Goal: Task Accomplishment & Management: Use online tool/utility

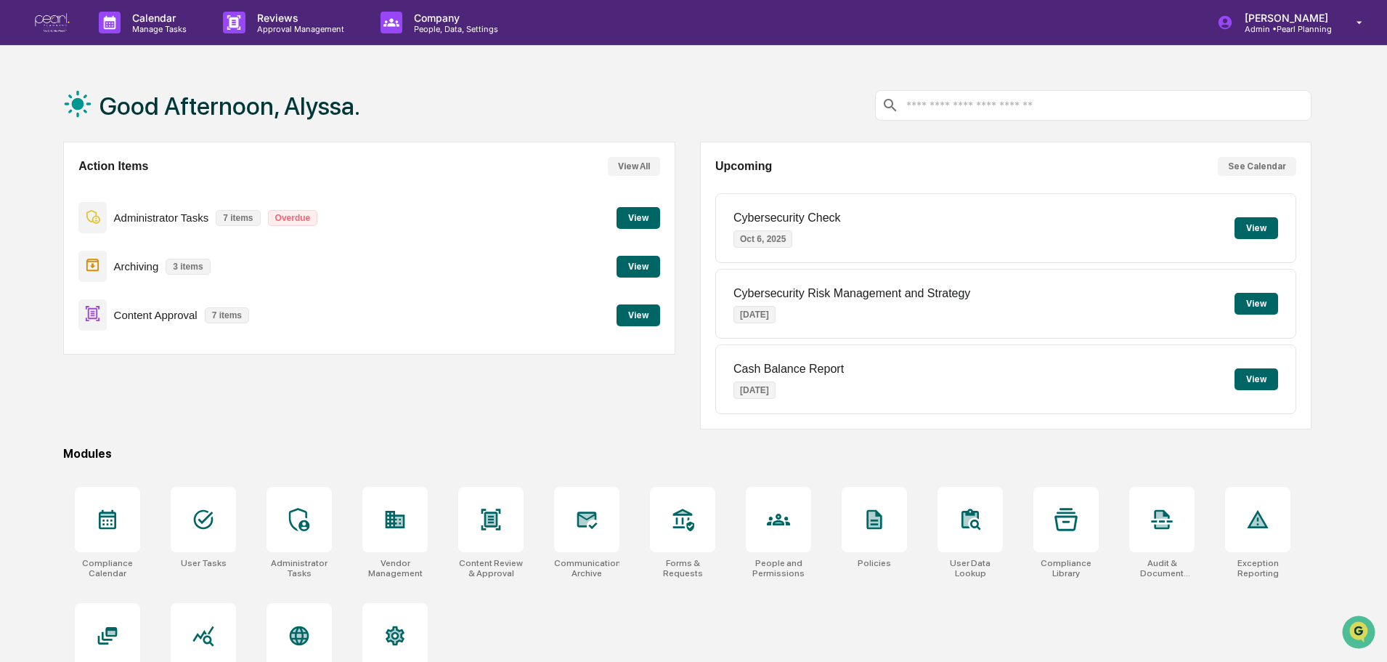
click at [636, 314] on button "View" at bounding box center [639, 315] width 44 height 22
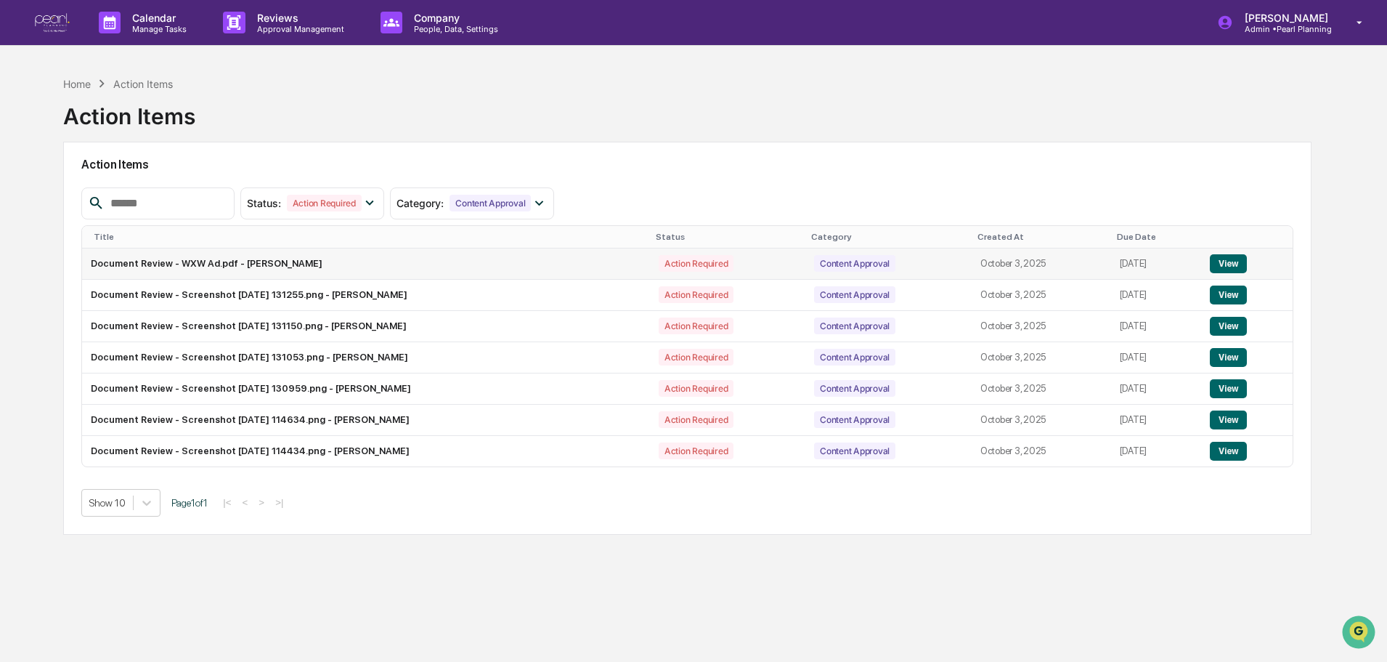
click at [1224, 263] on button "View" at bounding box center [1228, 263] width 37 height 19
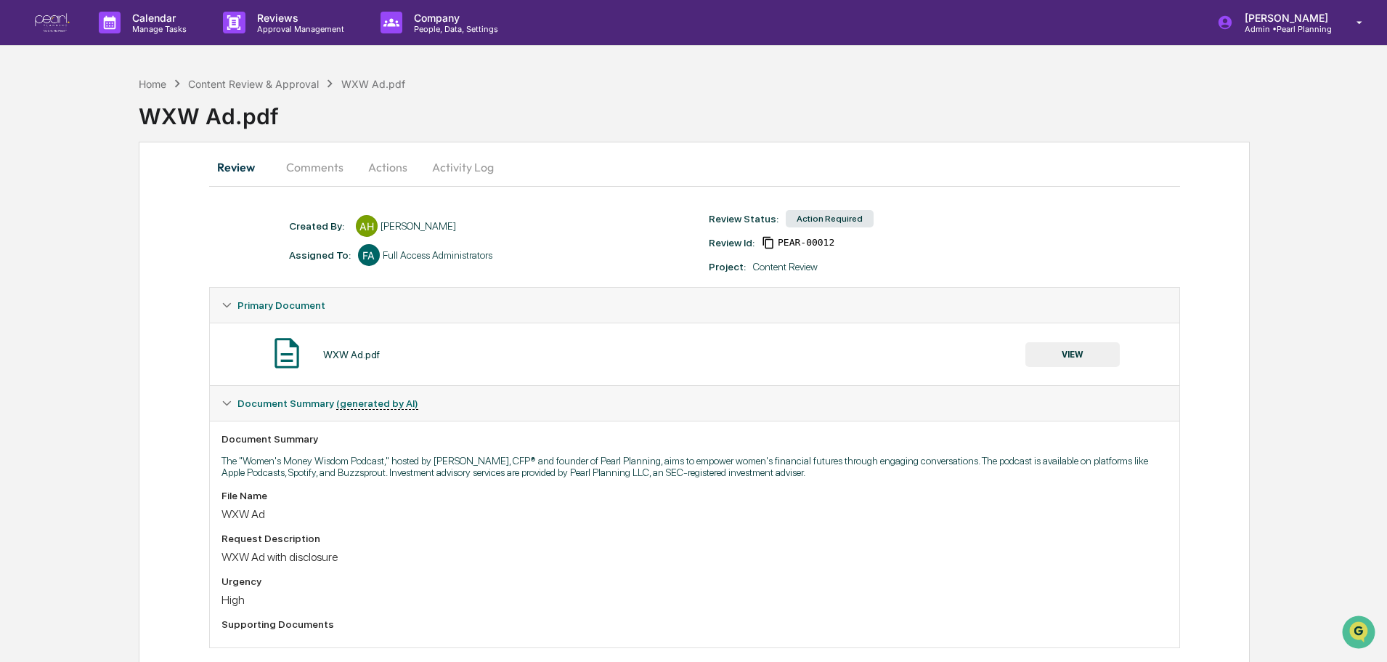
click at [1066, 356] on button "VIEW" at bounding box center [1072, 354] width 94 height 25
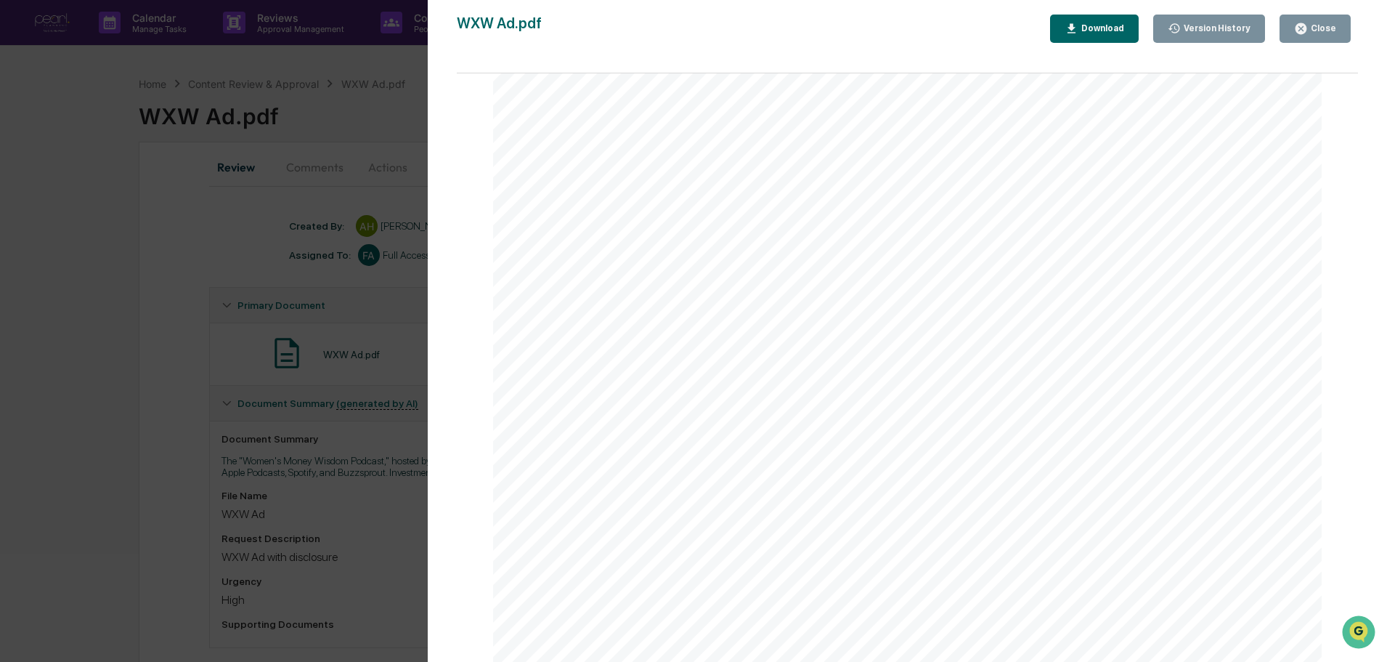
scroll to position [826, 0]
drag, startPoint x: 1328, startPoint y: 23, endPoint x: 874, endPoint y: 116, distance: 463.5
click at [1328, 23] on div "Close" at bounding box center [1315, 29] width 42 height 14
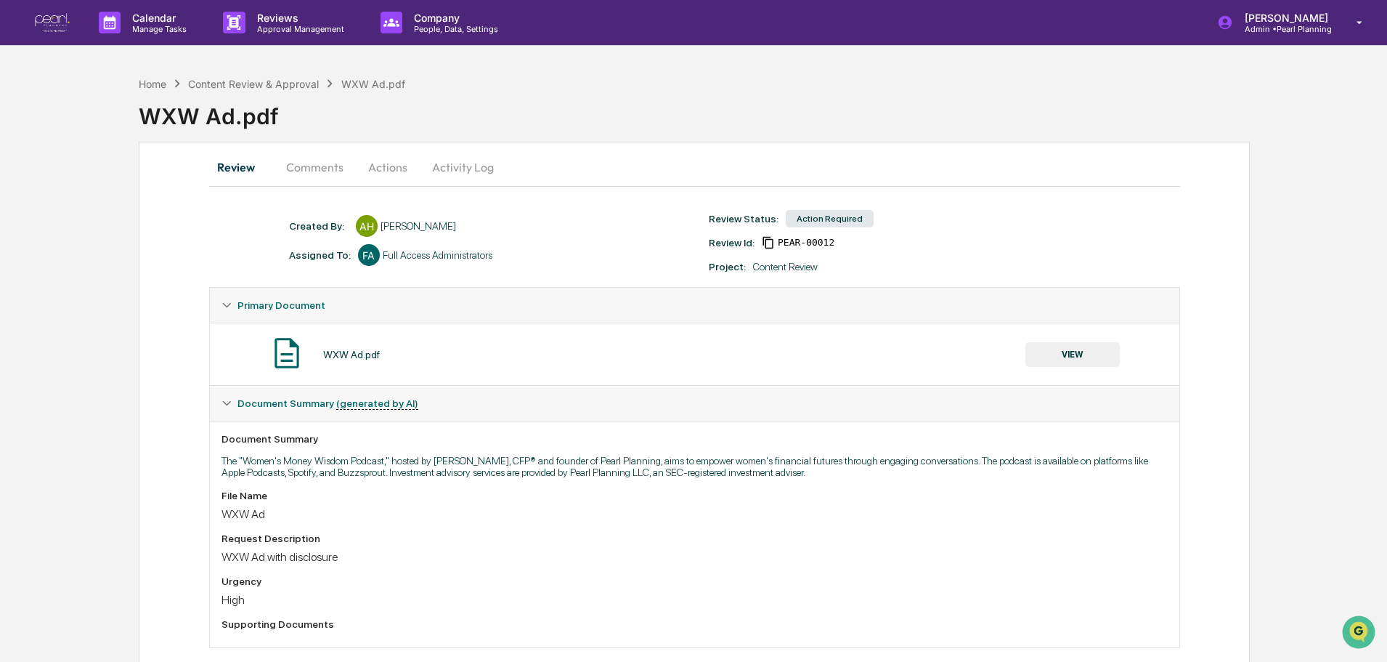
scroll to position [23, 0]
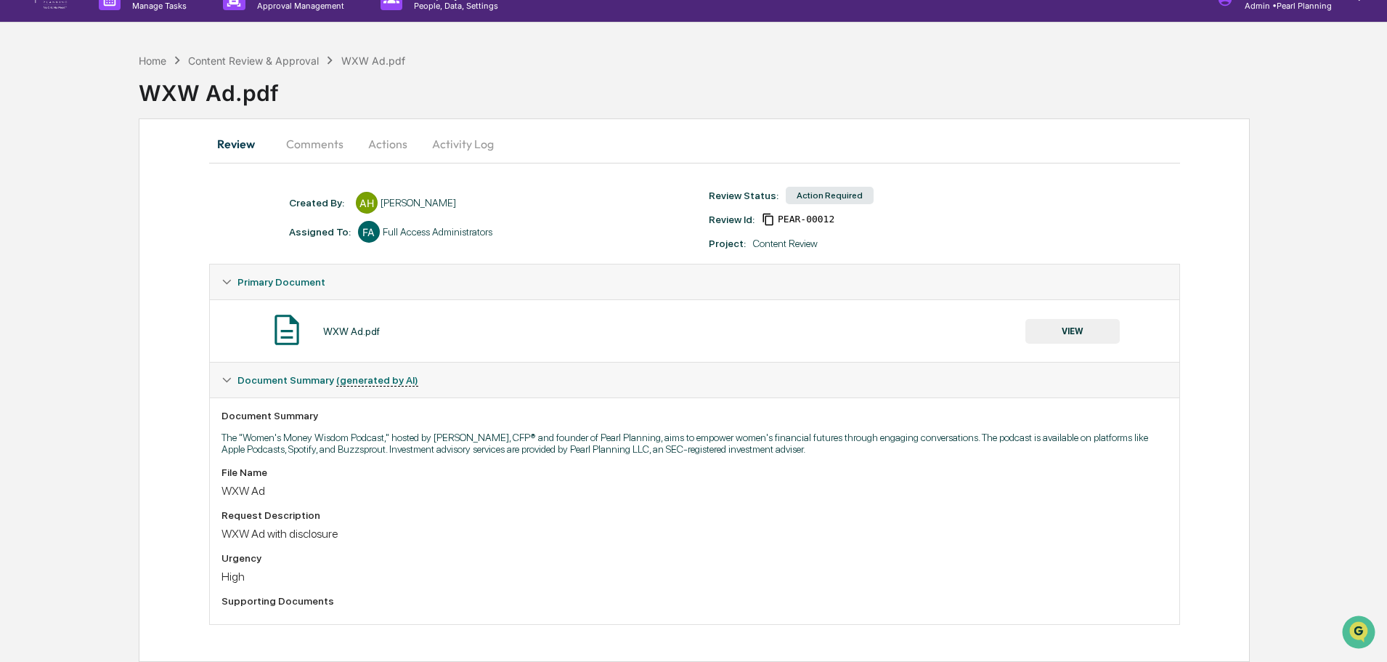
click at [326, 135] on button "Comments" at bounding box center [315, 143] width 81 height 35
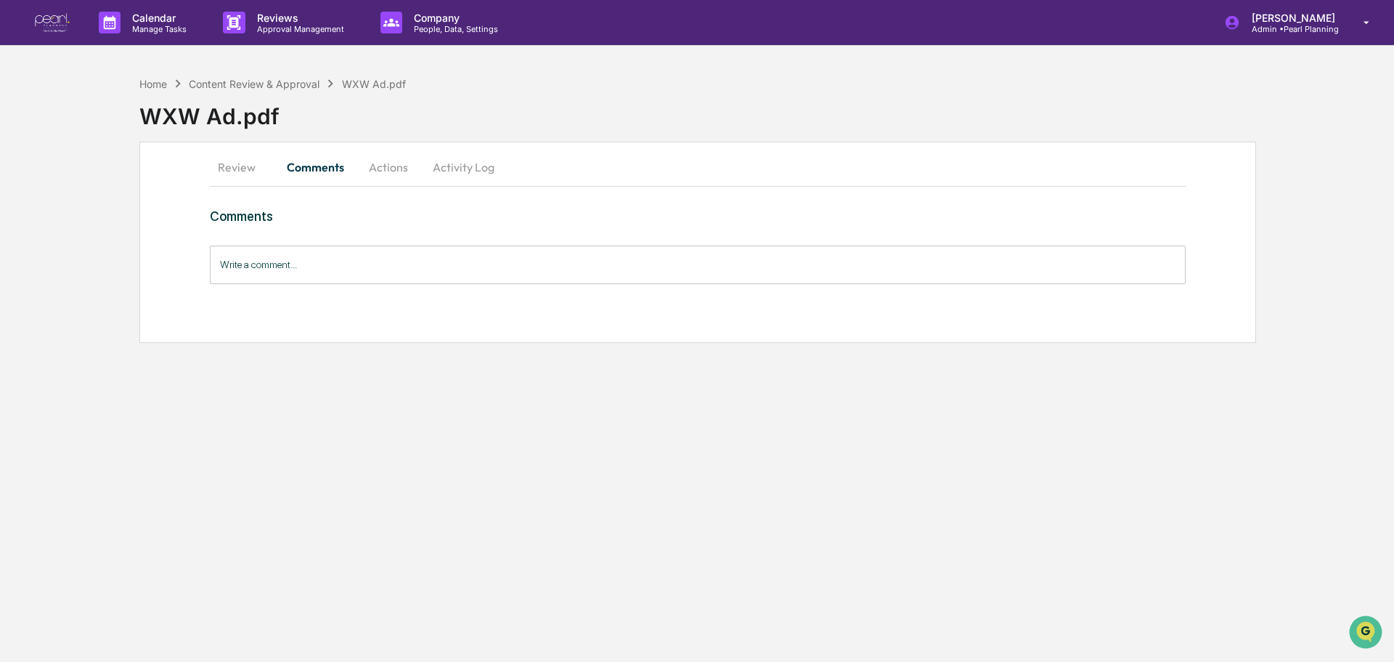
click at [238, 169] on button "Review" at bounding box center [242, 167] width 65 height 35
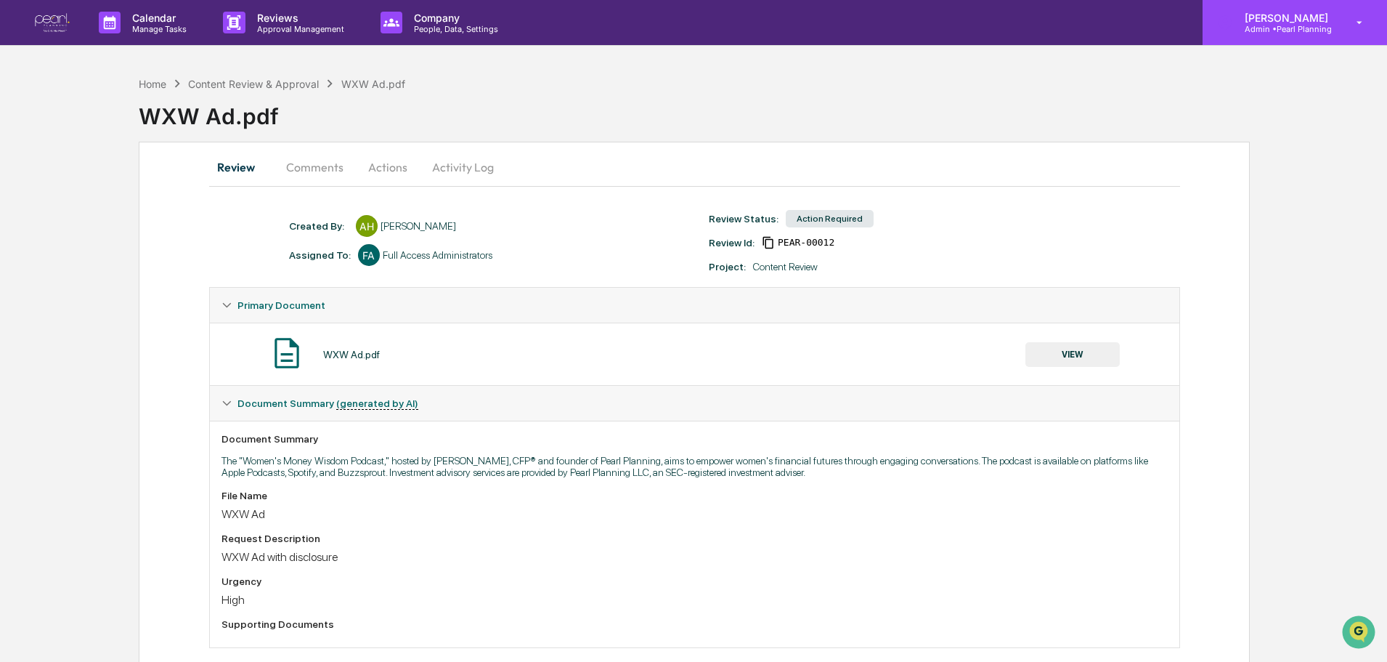
click at [1334, 28] on p "Admin • Pearl Planning" at bounding box center [1284, 29] width 102 height 10
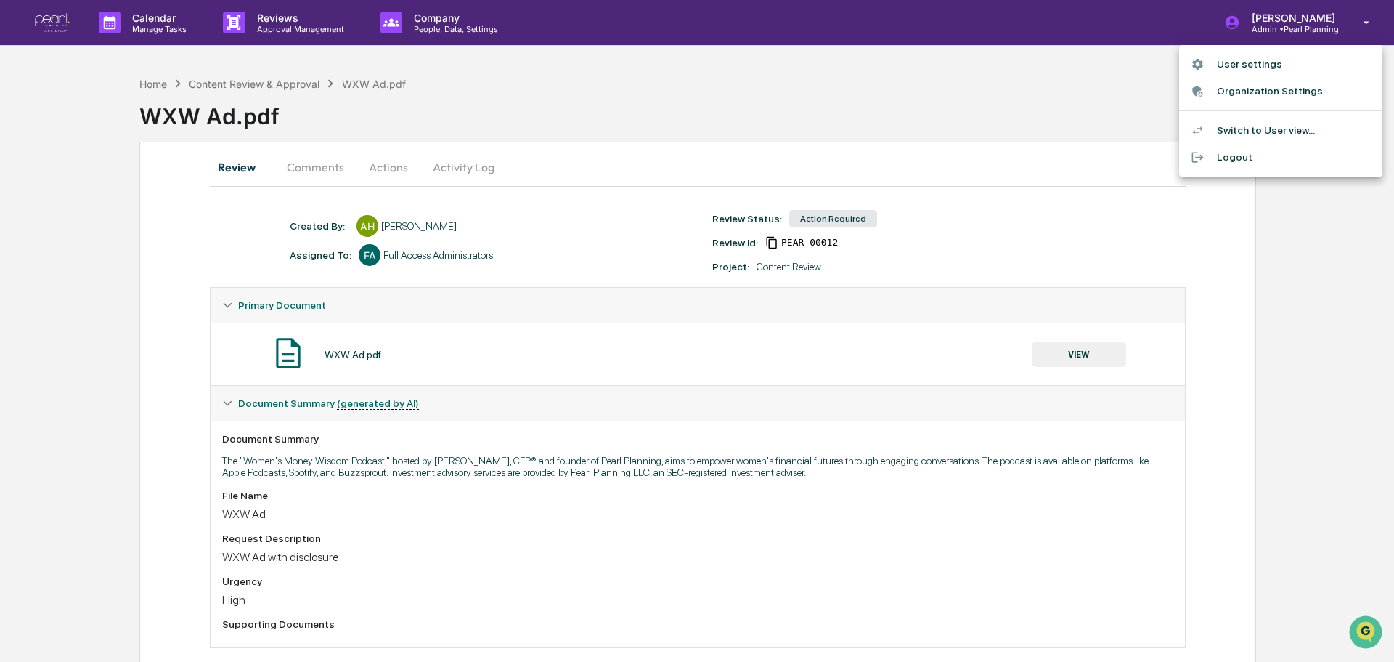
click at [723, 98] on div at bounding box center [697, 331] width 1394 height 662
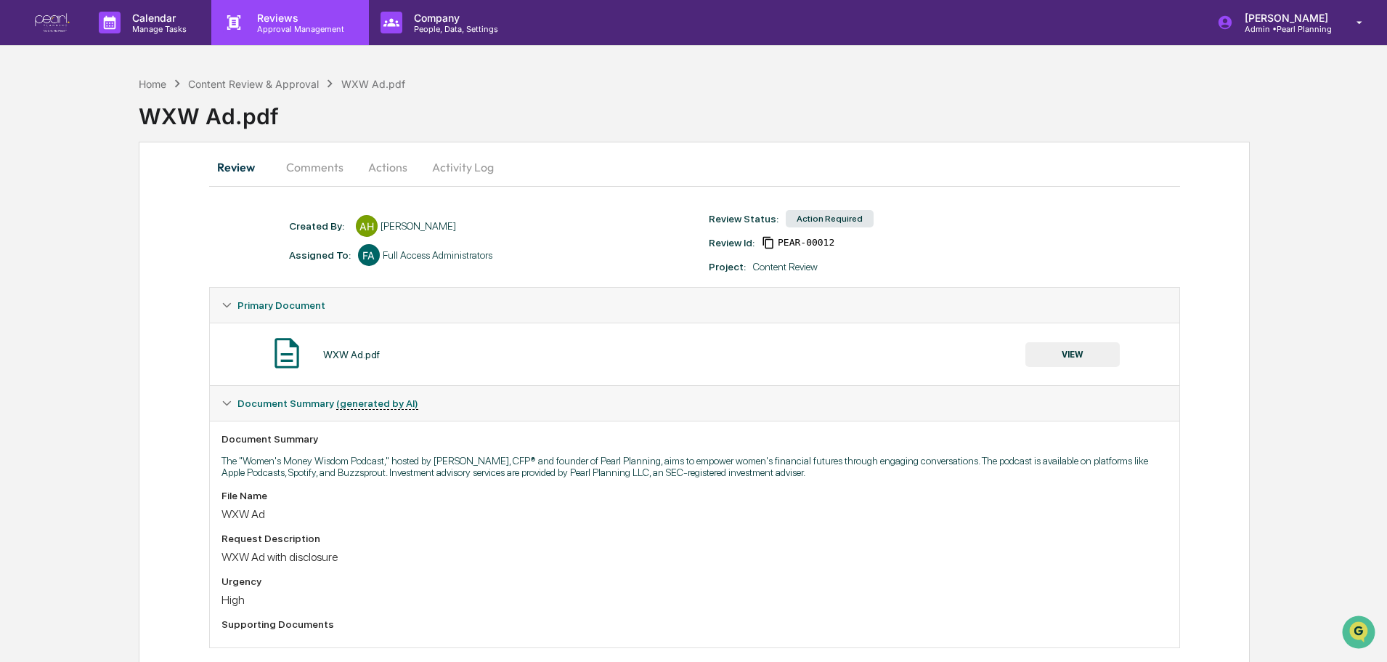
click at [291, 29] on p "Approval Management" at bounding box center [298, 29] width 106 height 10
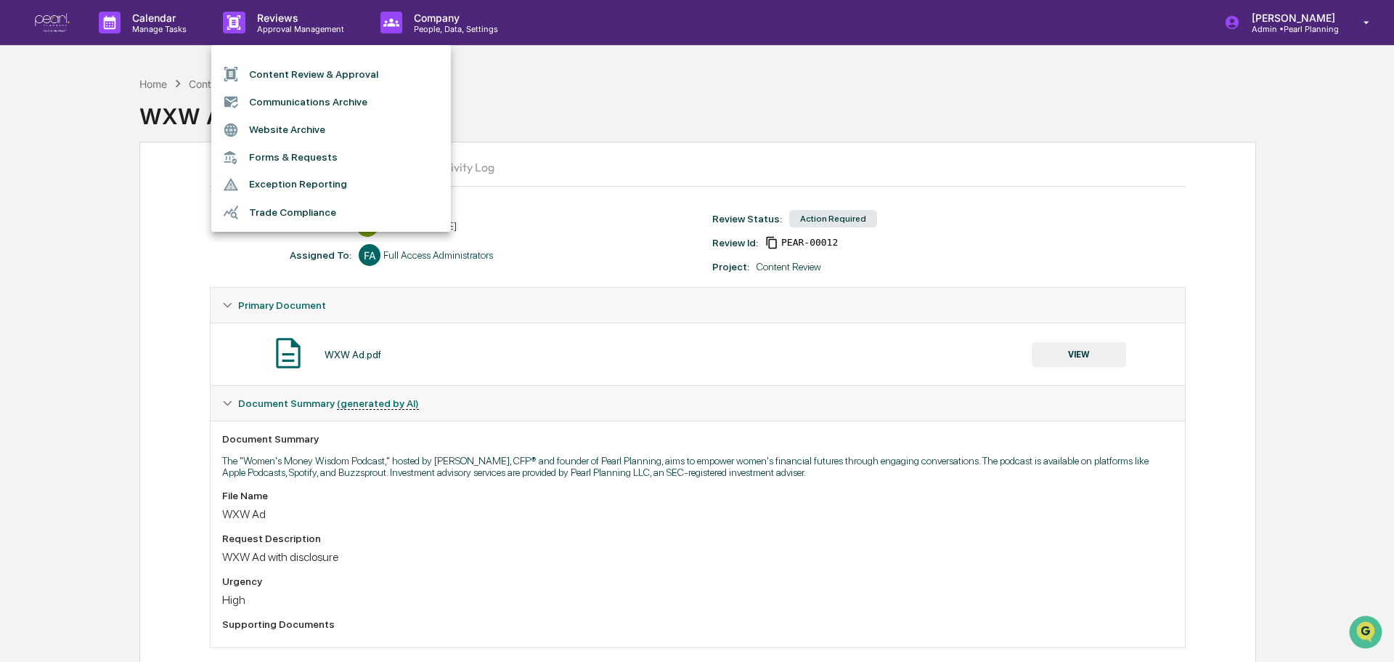
click at [300, 71] on li "Content Review & Approval" at bounding box center [331, 74] width 240 height 28
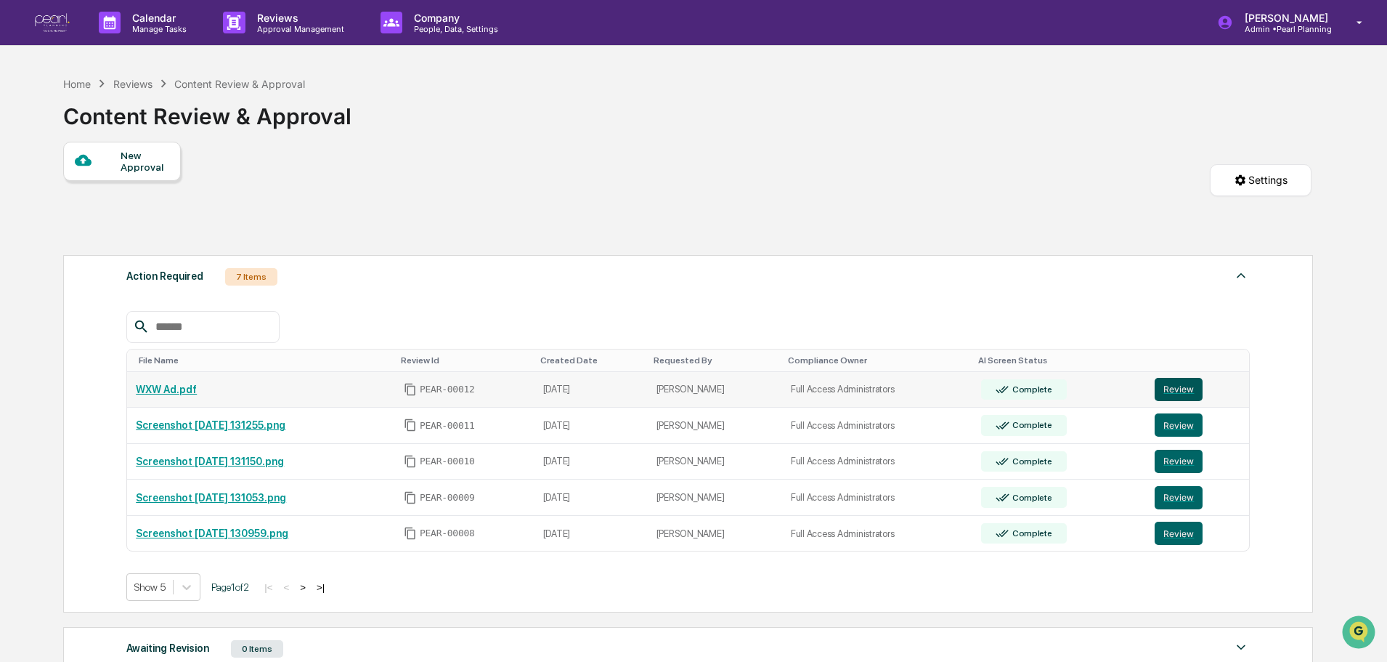
click at [1181, 391] on button "Review" at bounding box center [1179, 389] width 48 height 23
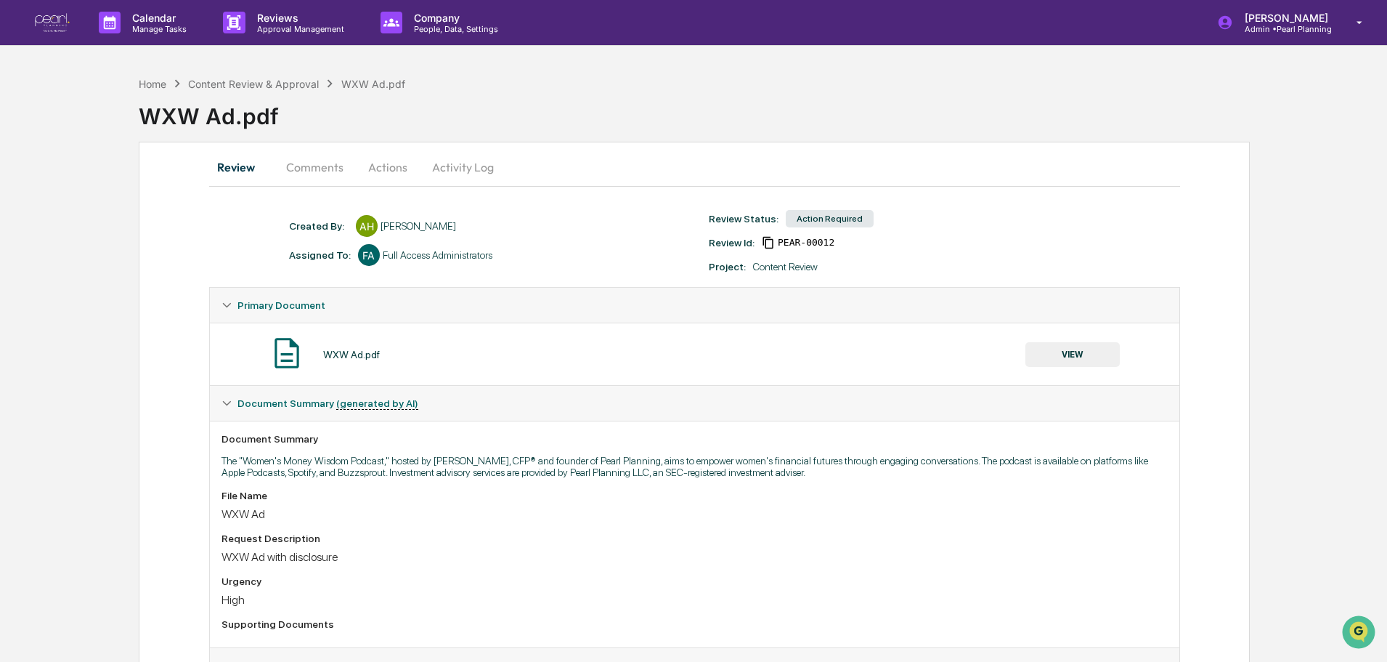
click at [329, 163] on button "Comments" at bounding box center [315, 167] width 81 height 35
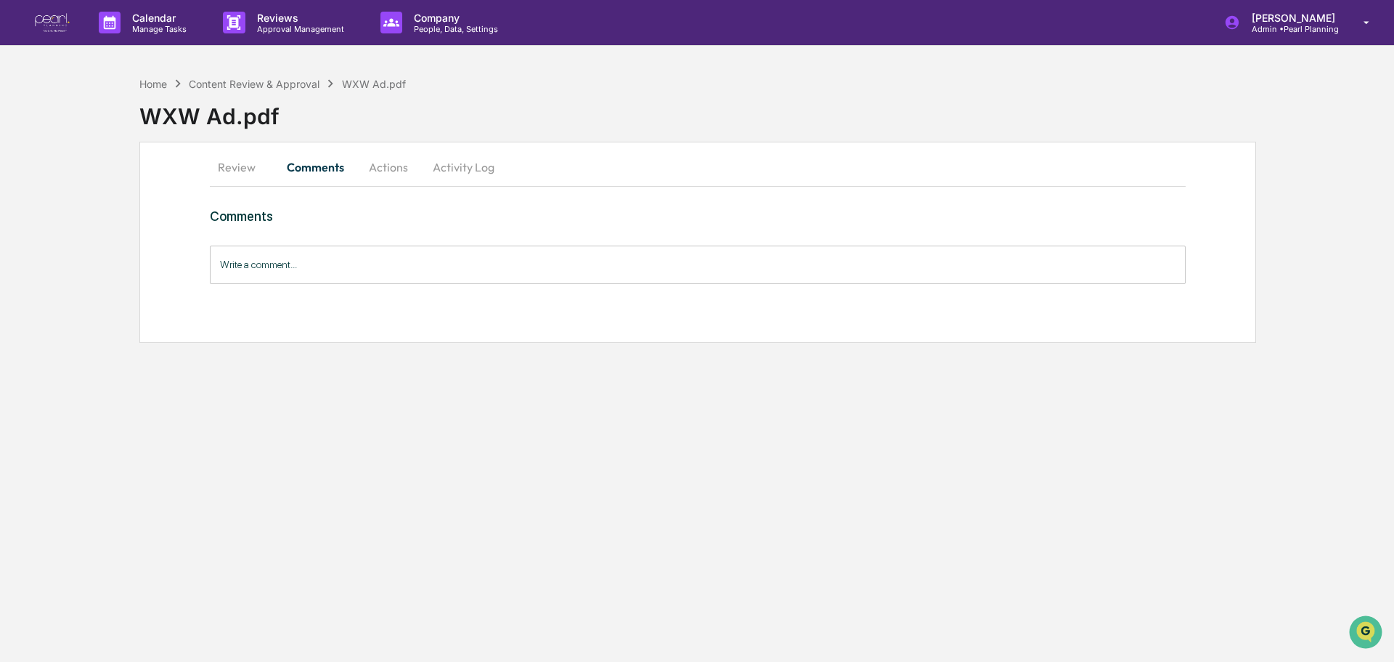
click at [322, 267] on input "Write a comment..." at bounding box center [698, 264] width 976 height 38
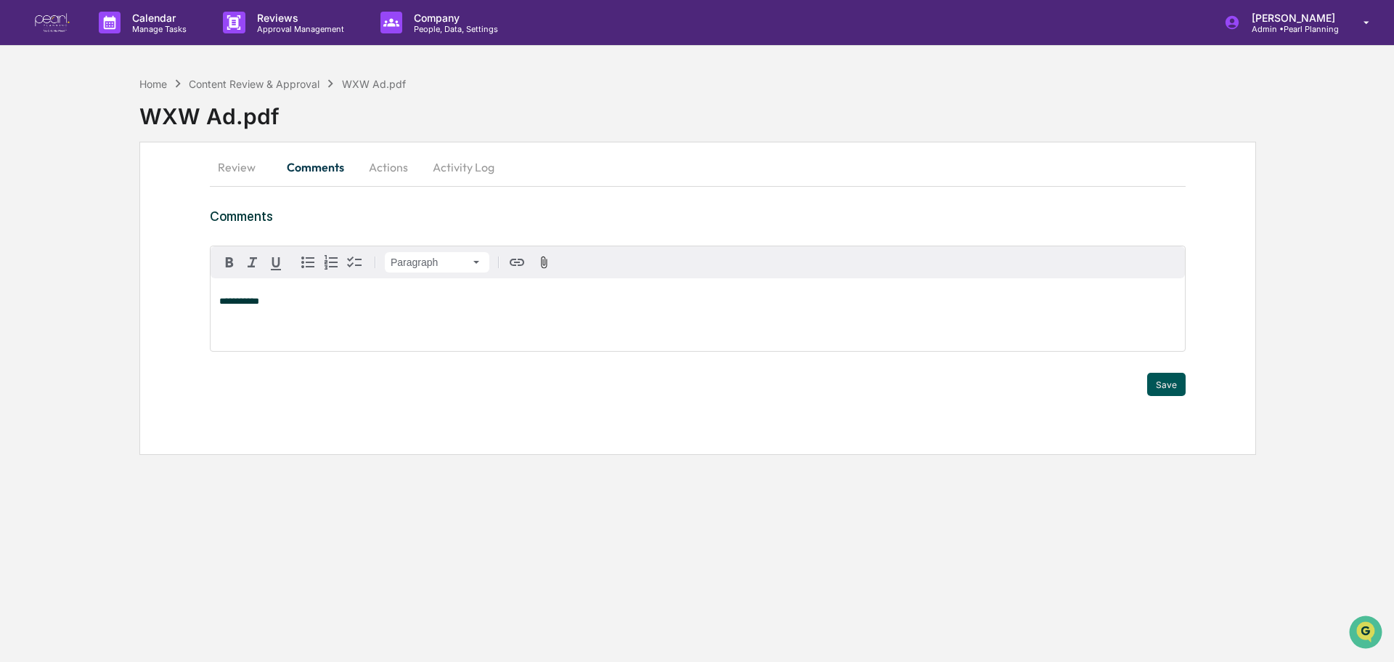
click at [1169, 386] on button "Save" at bounding box center [1166, 384] width 38 height 23
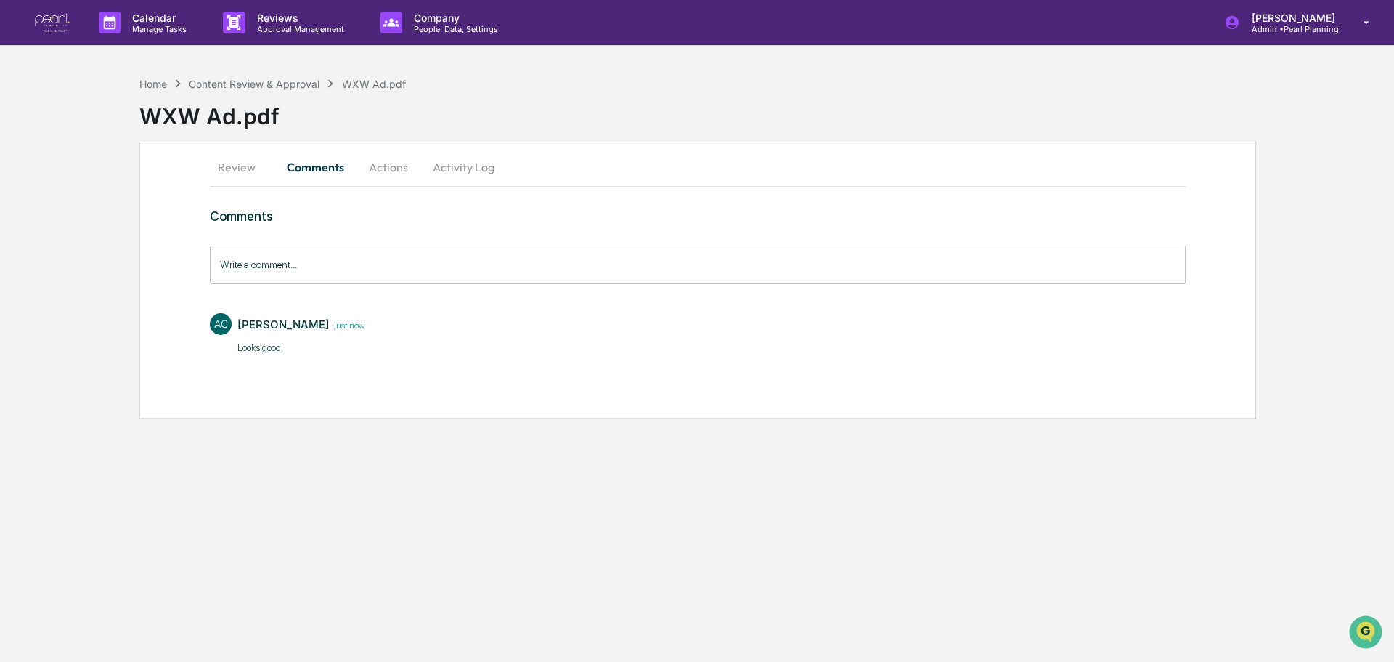
click at [397, 170] on button "Actions" at bounding box center [388, 167] width 65 height 35
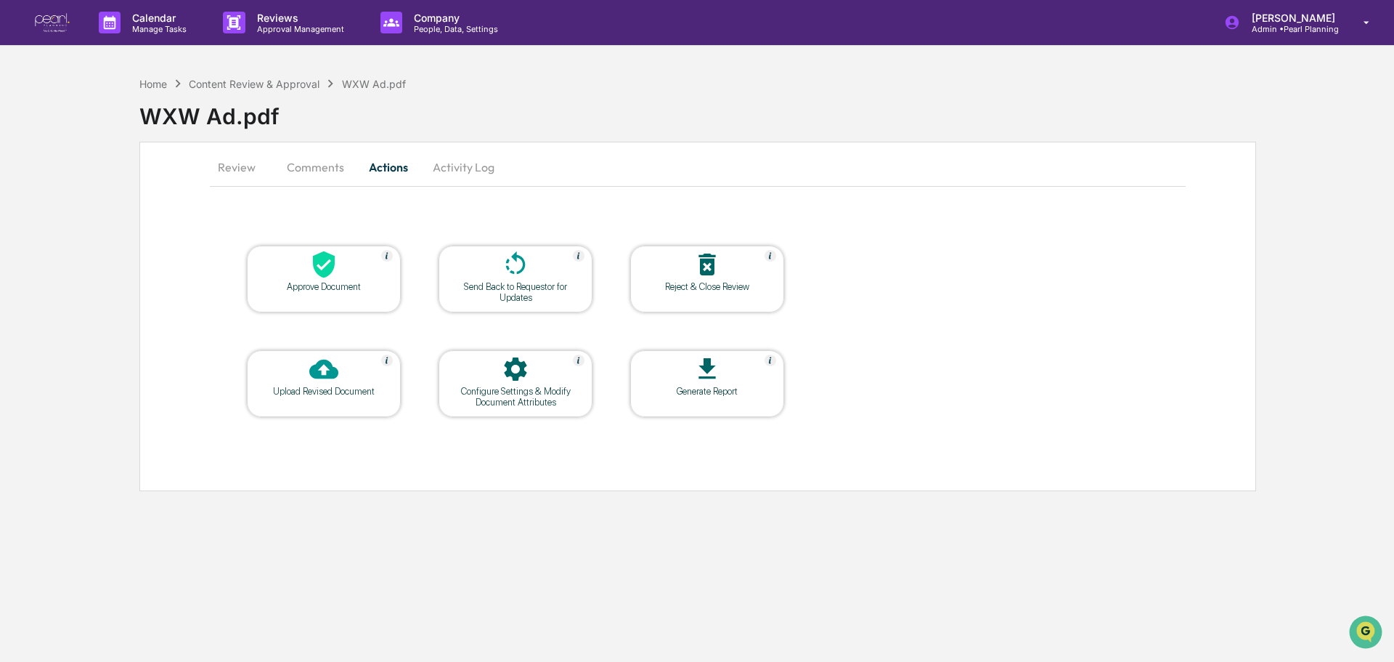
click at [354, 267] on div at bounding box center [323, 265] width 145 height 31
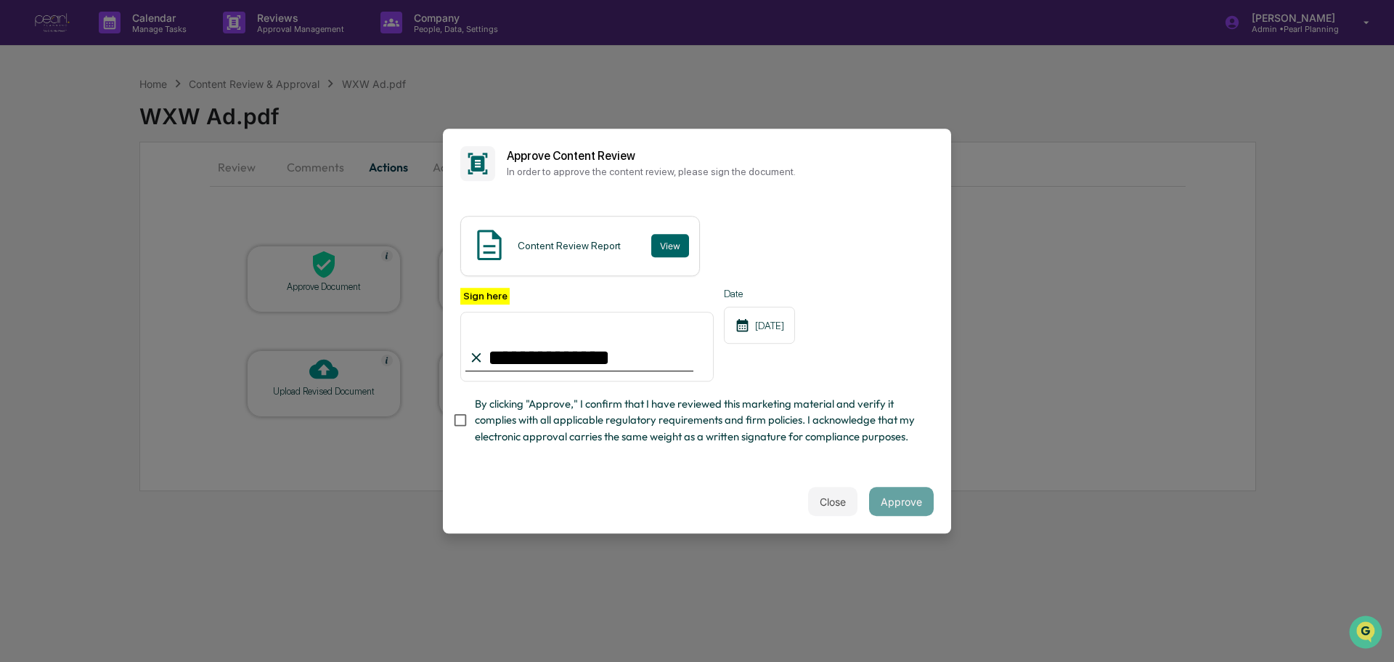
type input "**********"
click at [911, 503] on button "Approve" at bounding box center [901, 501] width 65 height 29
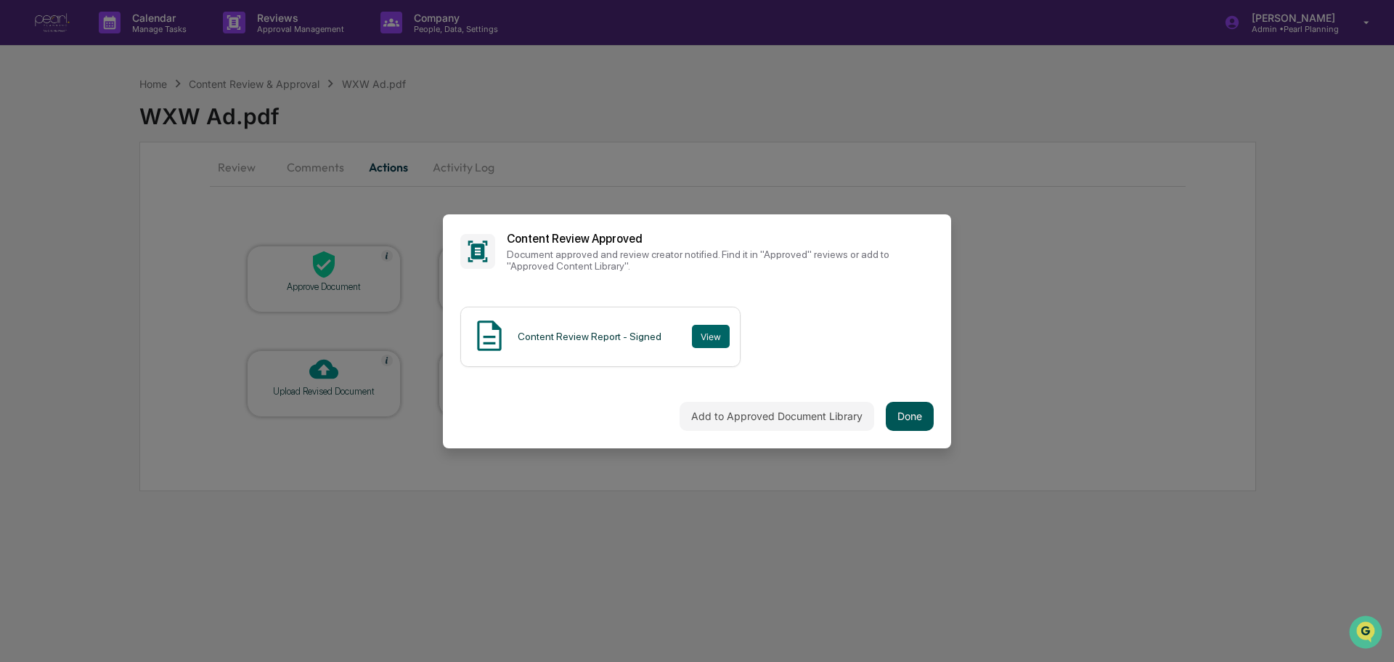
click at [893, 412] on button "Done" at bounding box center [910, 416] width 48 height 29
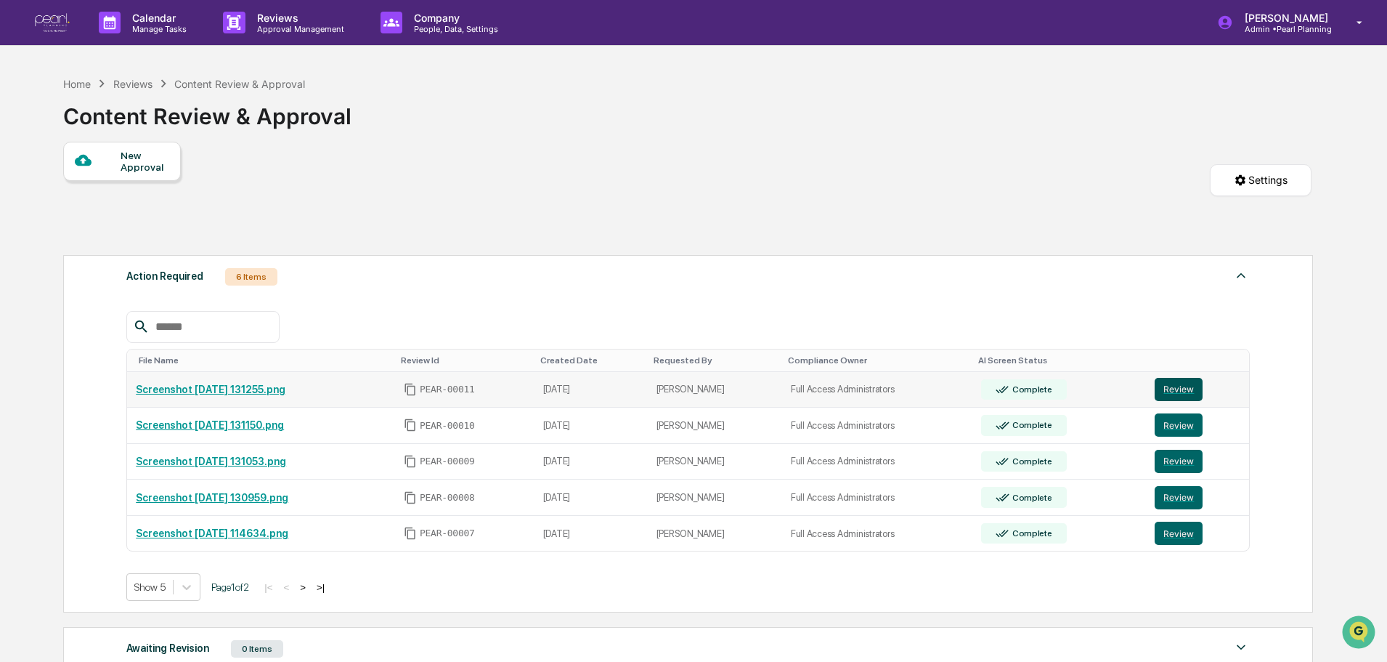
click at [1179, 386] on button "Review" at bounding box center [1179, 389] width 48 height 23
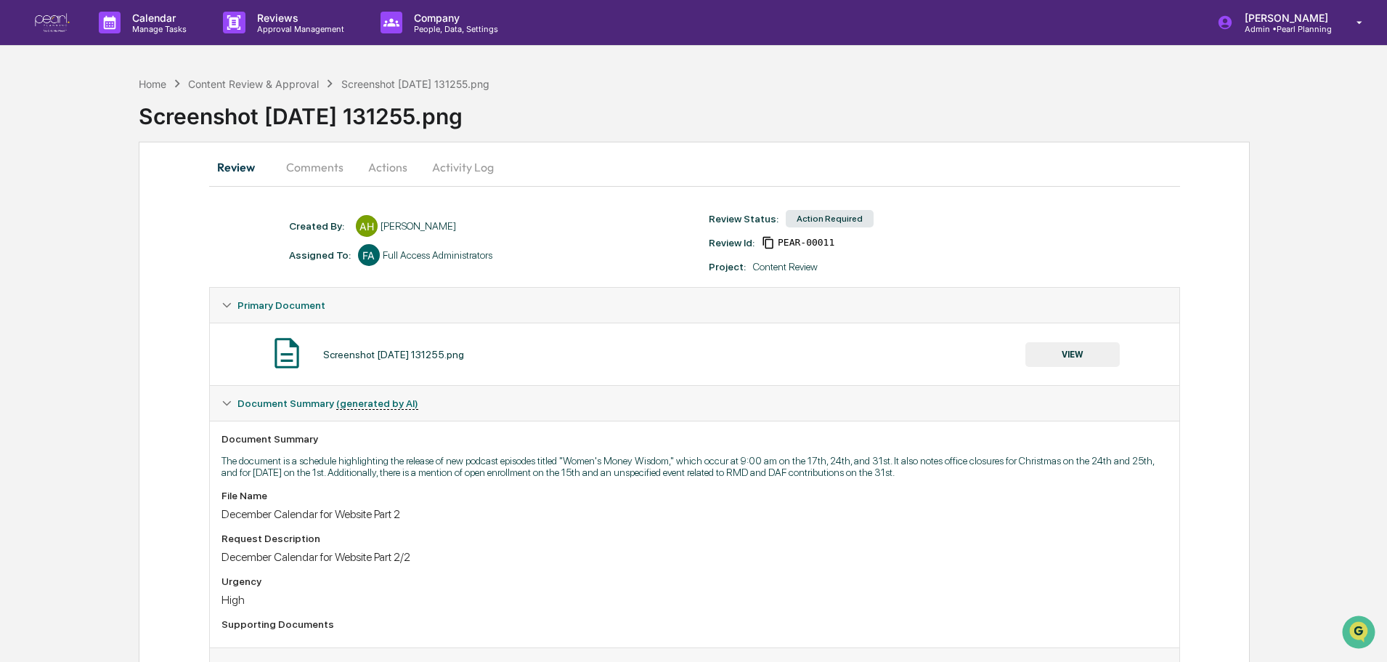
click at [391, 164] on button "Actions" at bounding box center [387, 167] width 65 height 35
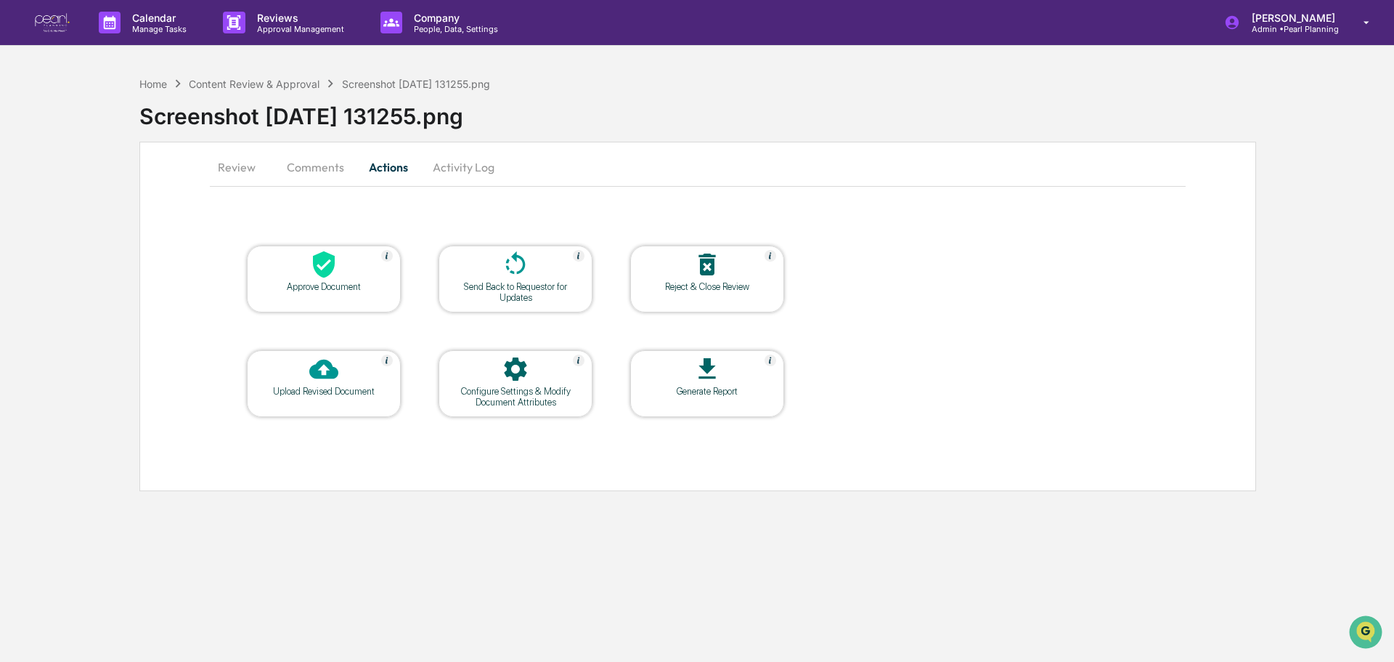
click at [354, 272] on div at bounding box center [323, 265] width 145 height 31
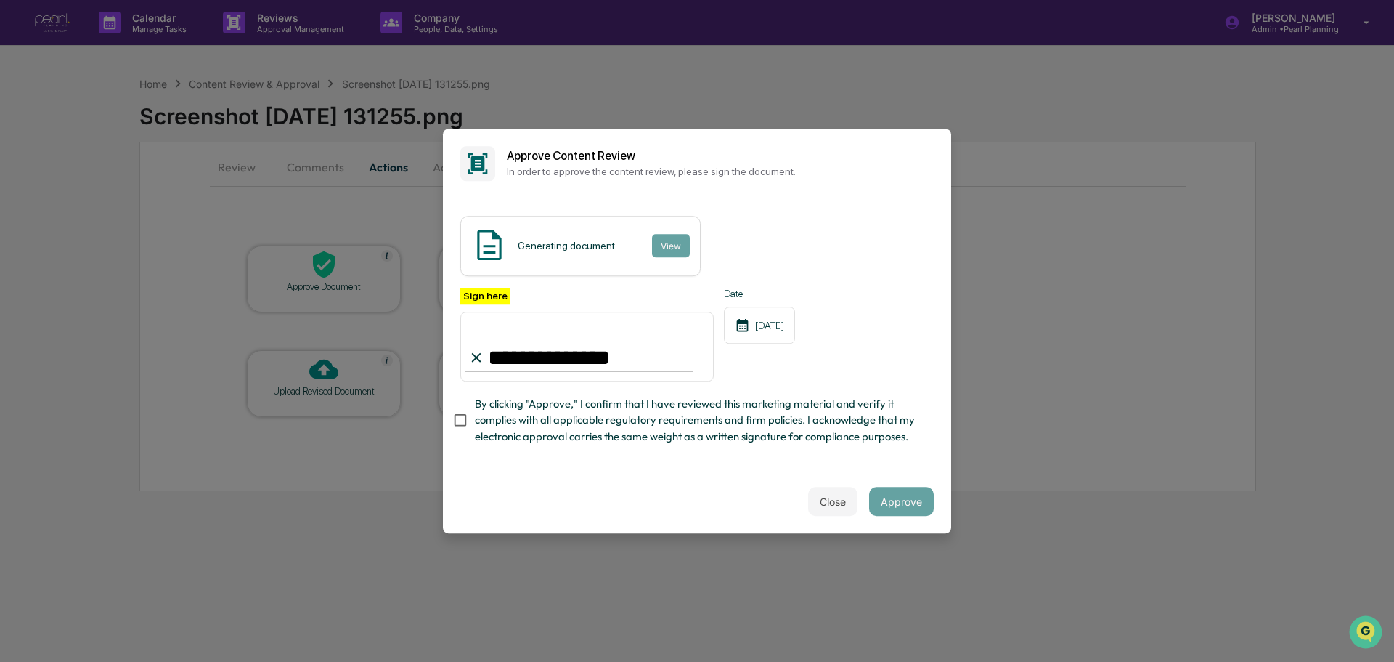
type input "**********"
drag, startPoint x: 588, startPoint y: 350, endPoint x: 795, endPoint y: 313, distance: 209.6
click at [590, 350] on input "**********" at bounding box center [586, 347] width 253 height 70
click at [795, 311] on div "[DATE]" at bounding box center [759, 324] width 71 height 37
drag, startPoint x: 577, startPoint y: 304, endPoint x: 575, endPoint y: 321, distance: 17.5
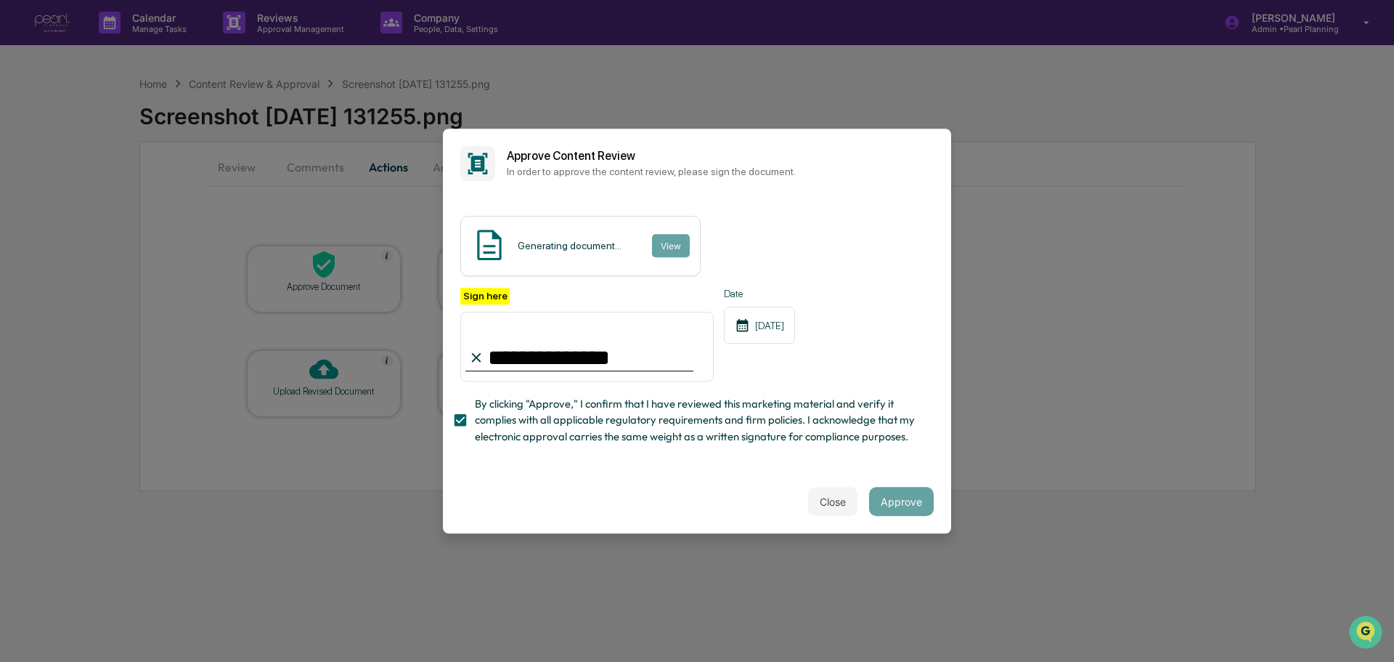
click at [575, 318] on input "**********" at bounding box center [586, 347] width 253 height 70
drag, startPoint x: 601, startPoint y: 246, endPoint x: 655, endPoint y: 234, distance: 55.1
click at [601, 245] on div "Generating document... View" at bounding box center [580, 246] width 240 height 60
click at [837, 506] on button "Close" at bounding box center [832, 501] width 49 height 29
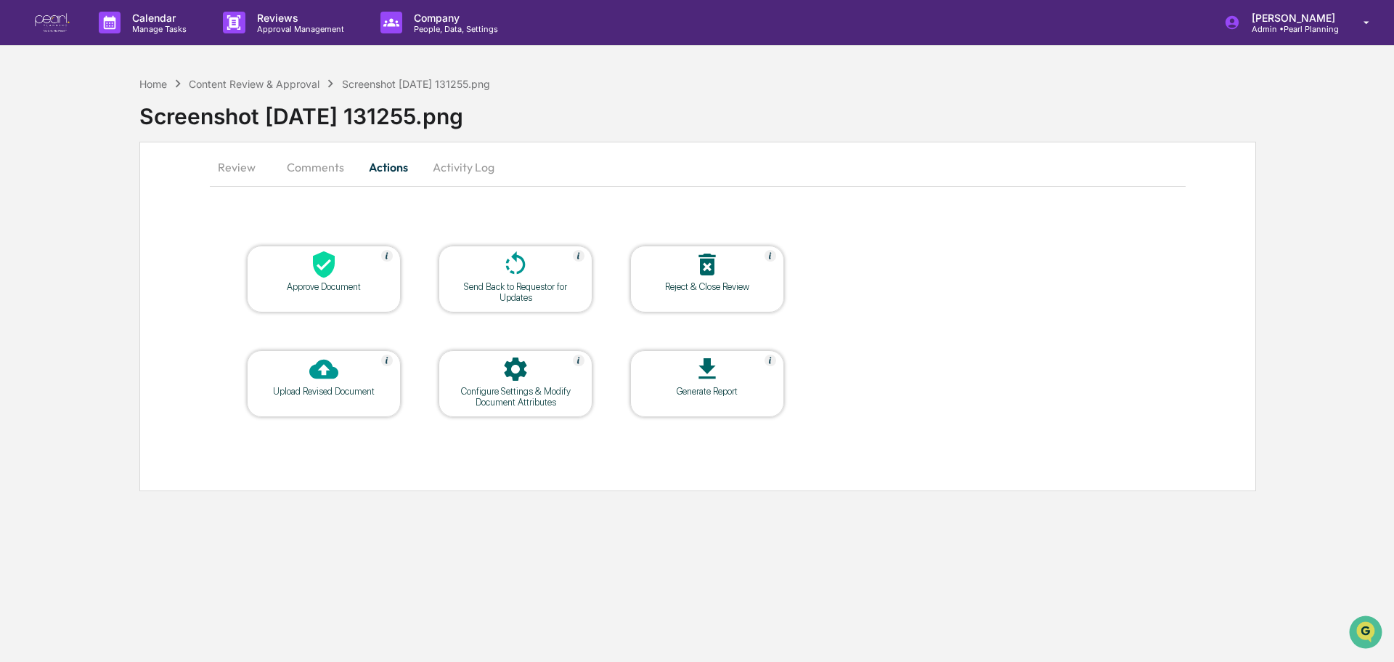
click at [300, 267] on div at bounding box center [323, 265] width 145 height 31
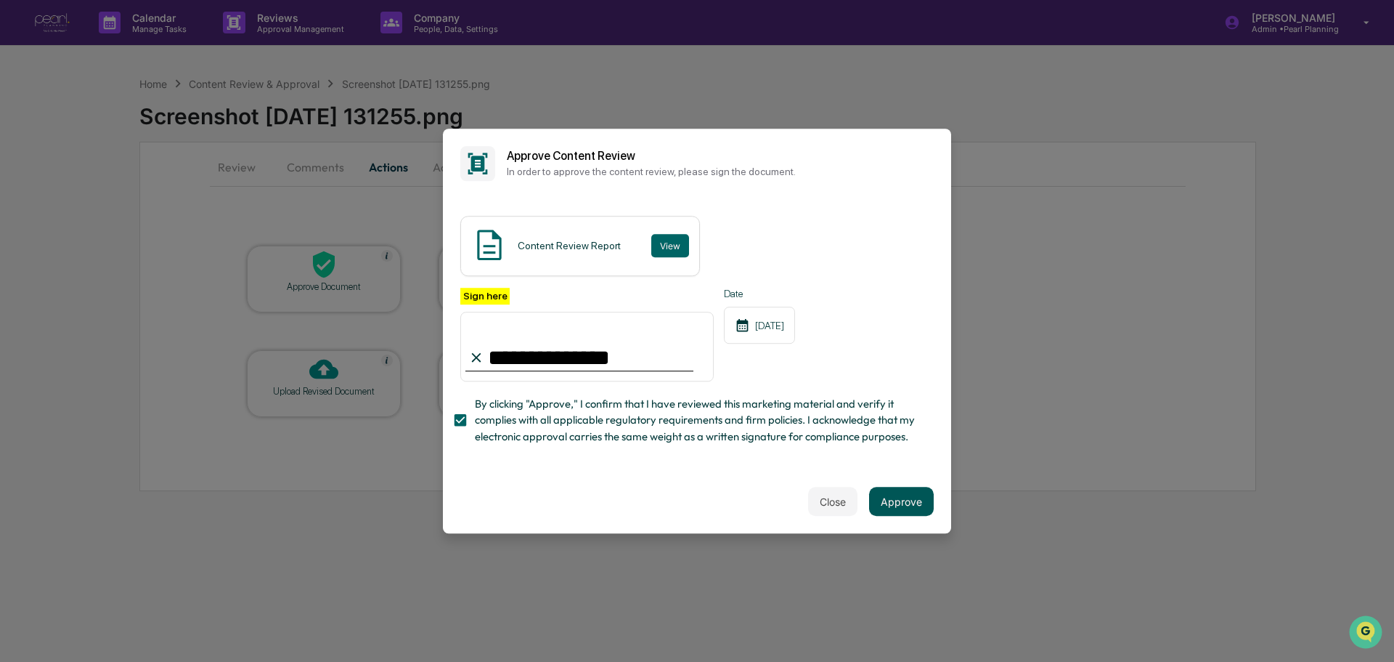
click at [885, 508] on button "Approve" at bounding box center [901, 501] width 65 height 29
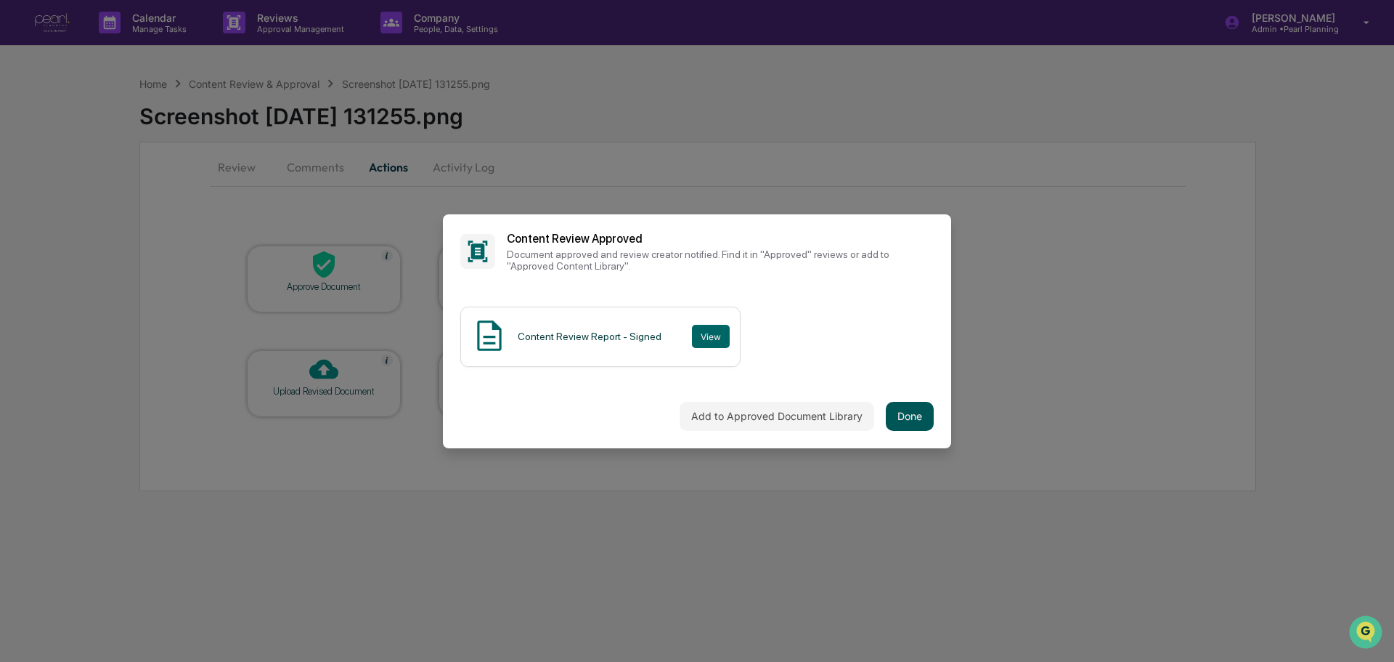
click at [901, 417] on button "Done" at bounding box center [910, 416] width 48 height 29
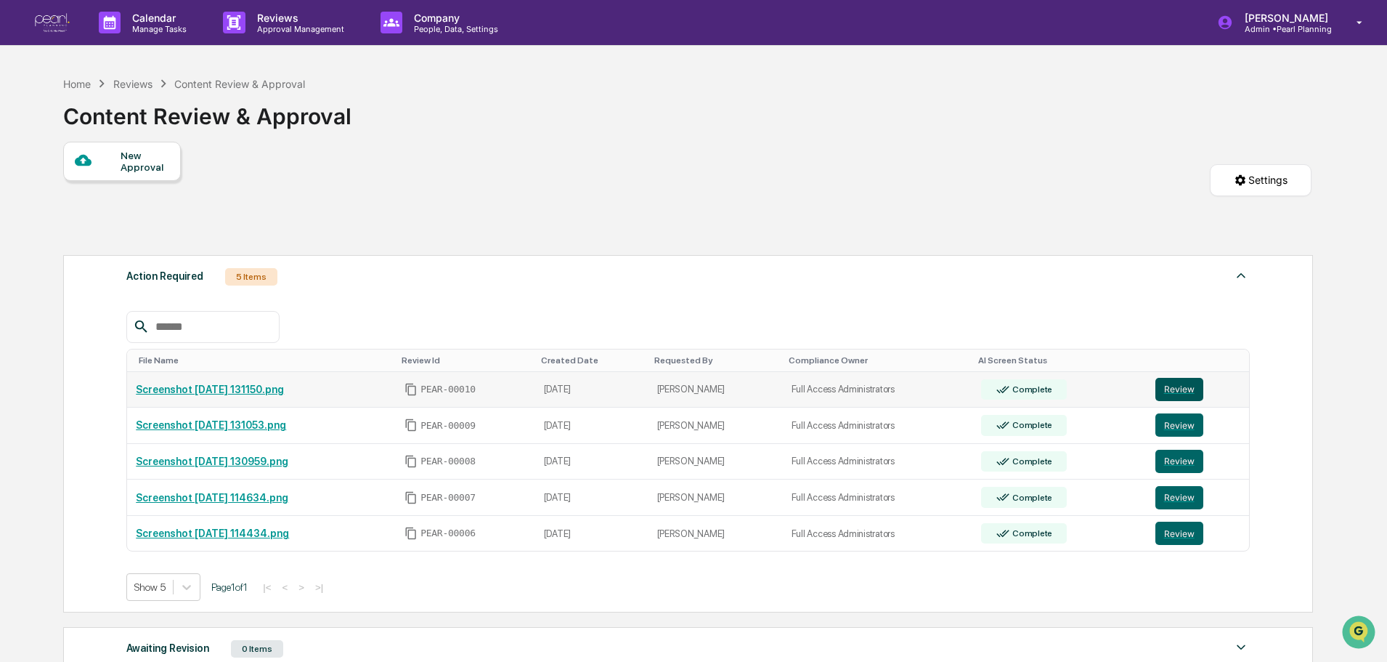
click at [1177, 387] on button "Review" at bounding box center [1179, 389] width 48 height 23
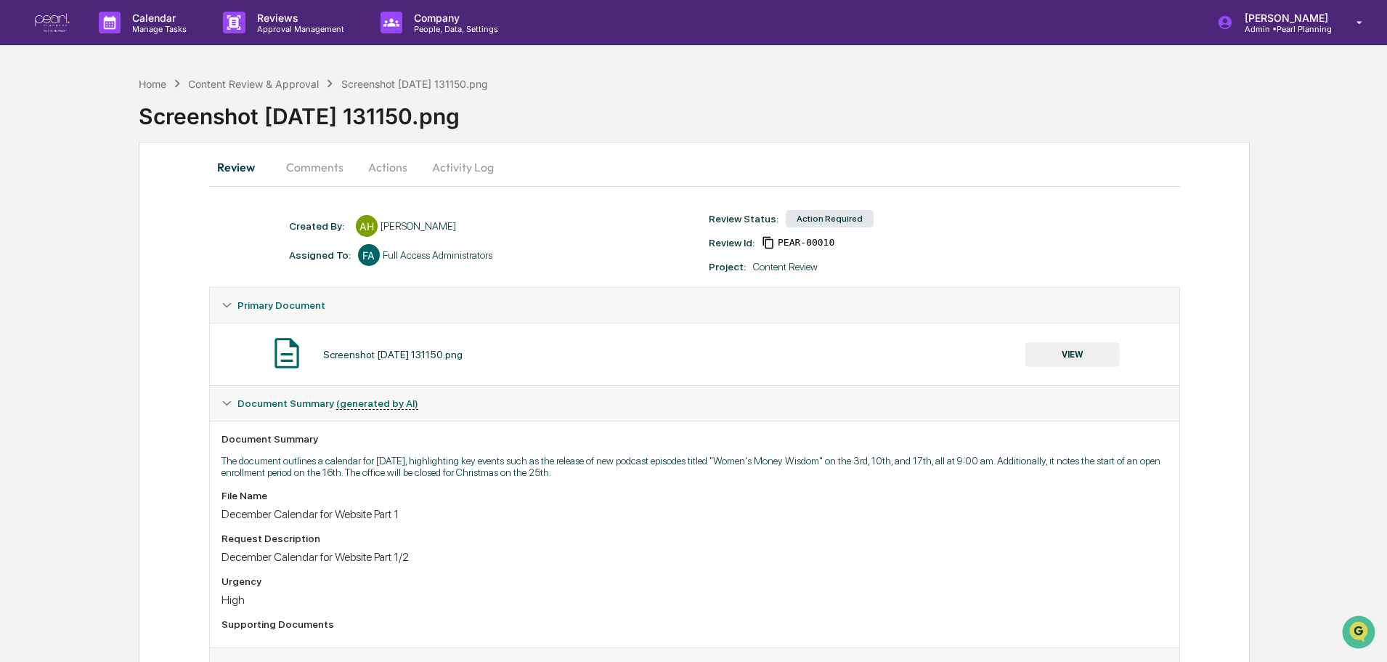
click at [395, 167] on button "Actions" at bounding box center [387, 167] width 65 height 35
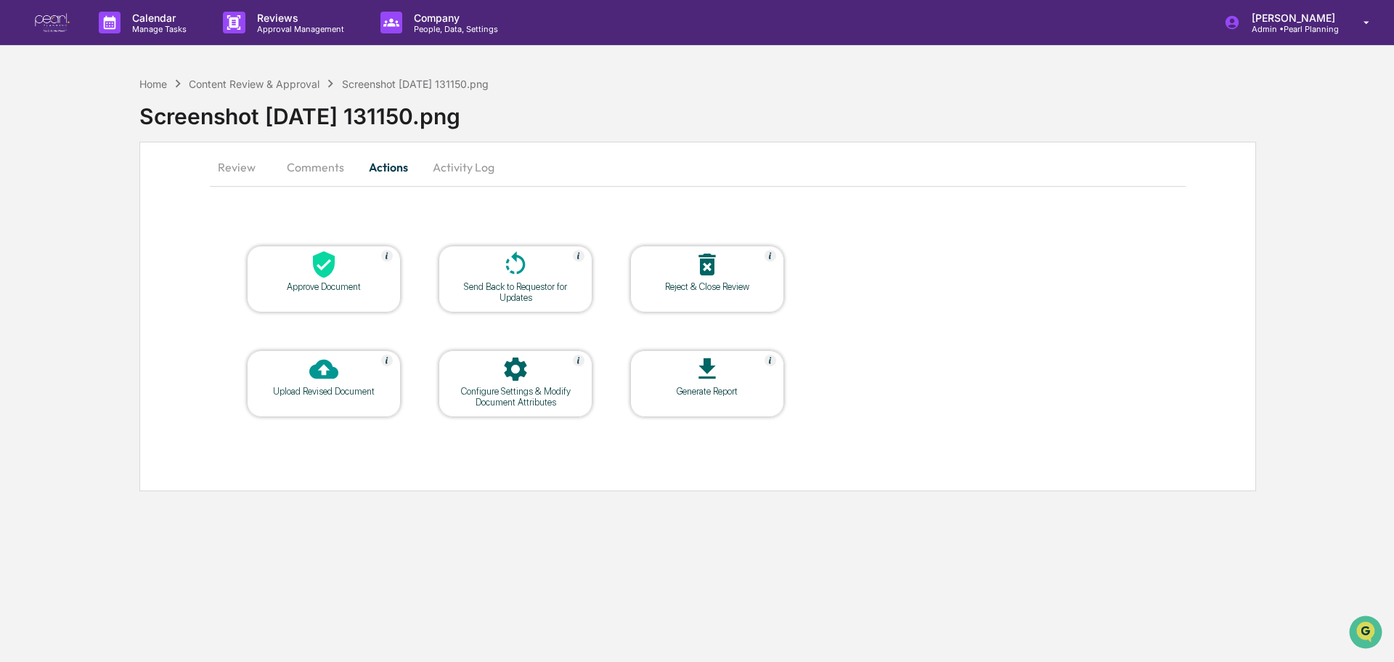
click at [314, 282] on div "Approve Document" at bounding box center [324, 286] width 131 height 11
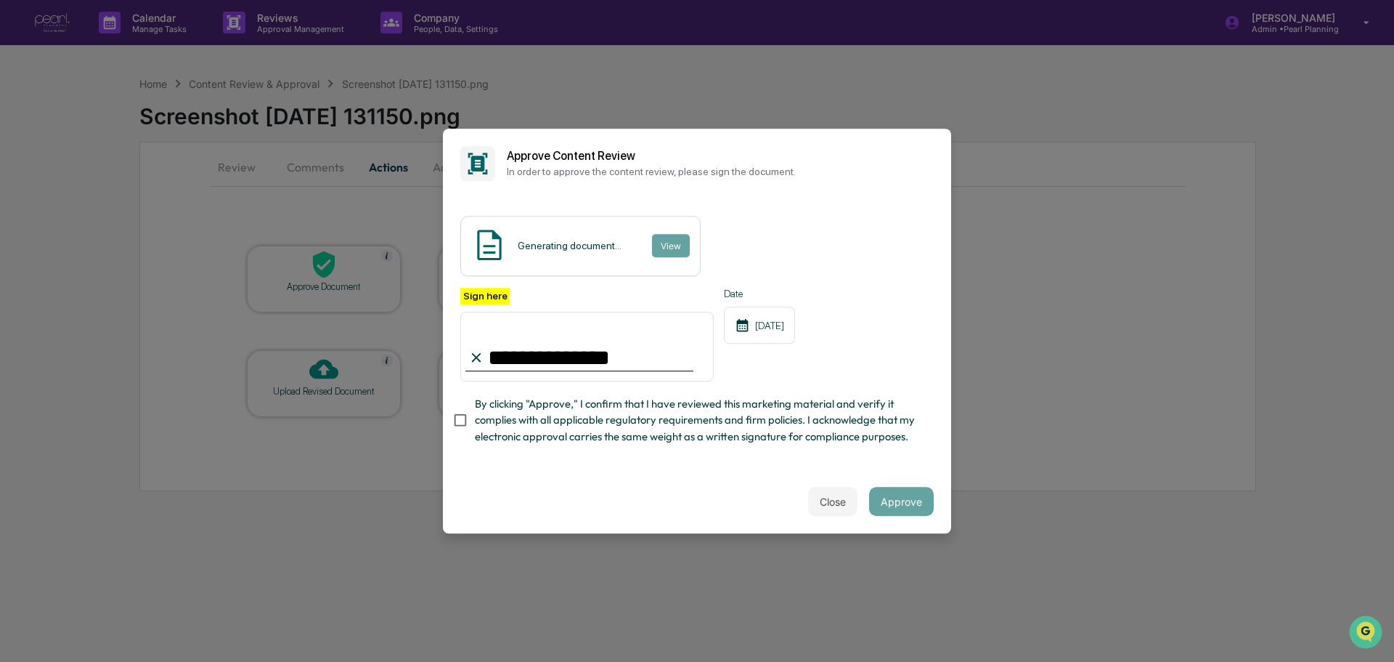
type input "**********"
click at [726, 476] on div "Close Approve" at bounding box center [697, 501] width 508 height 64
click at [906, 500] on button "Approve" at bounding box center [901, 501] width 65 height 29
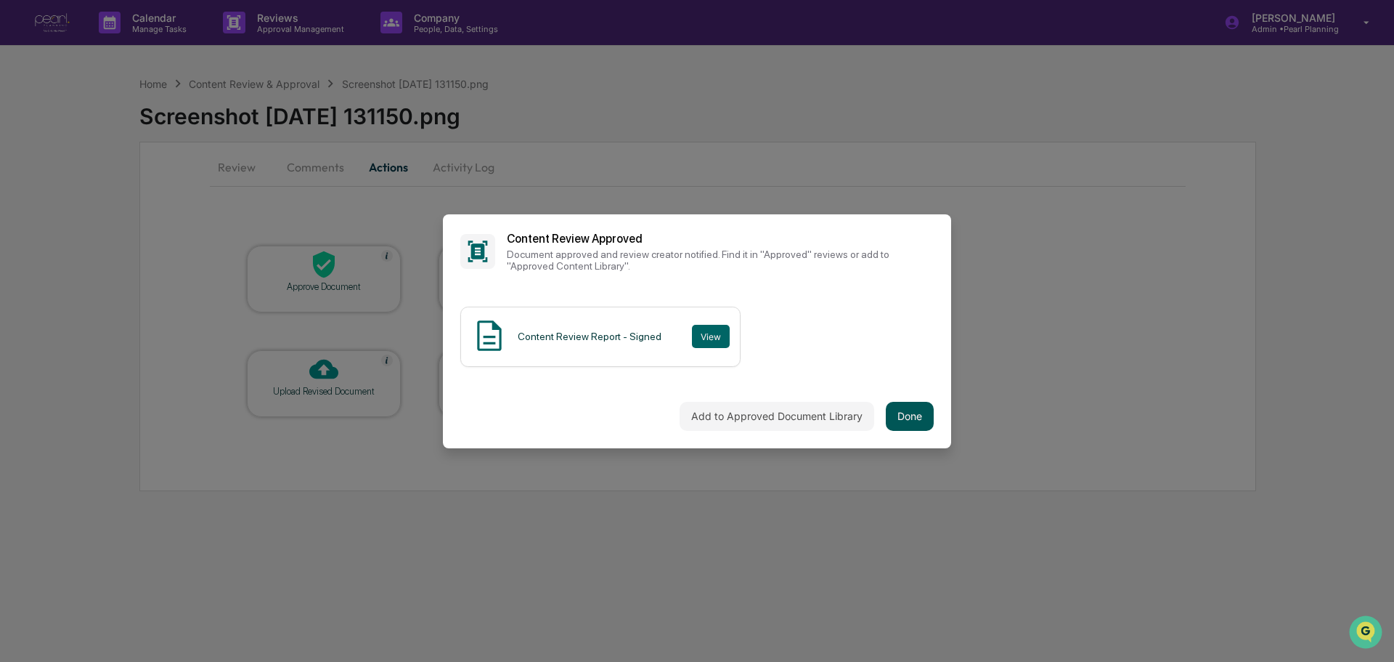
click at [908, 410] on button "Done" at bounding box center [910, 416] width 48 height 29
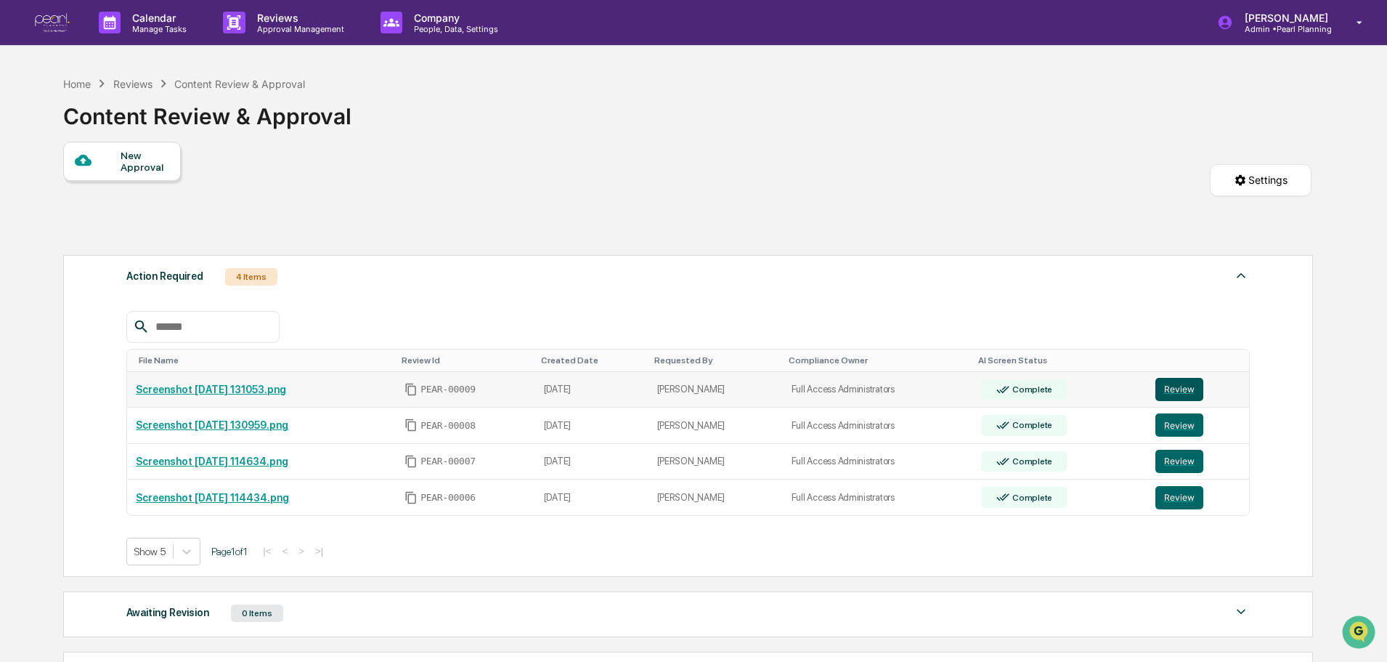
click at [1178, 386] on button "Review" at bounding box center [1179, 389] width 48 height 23
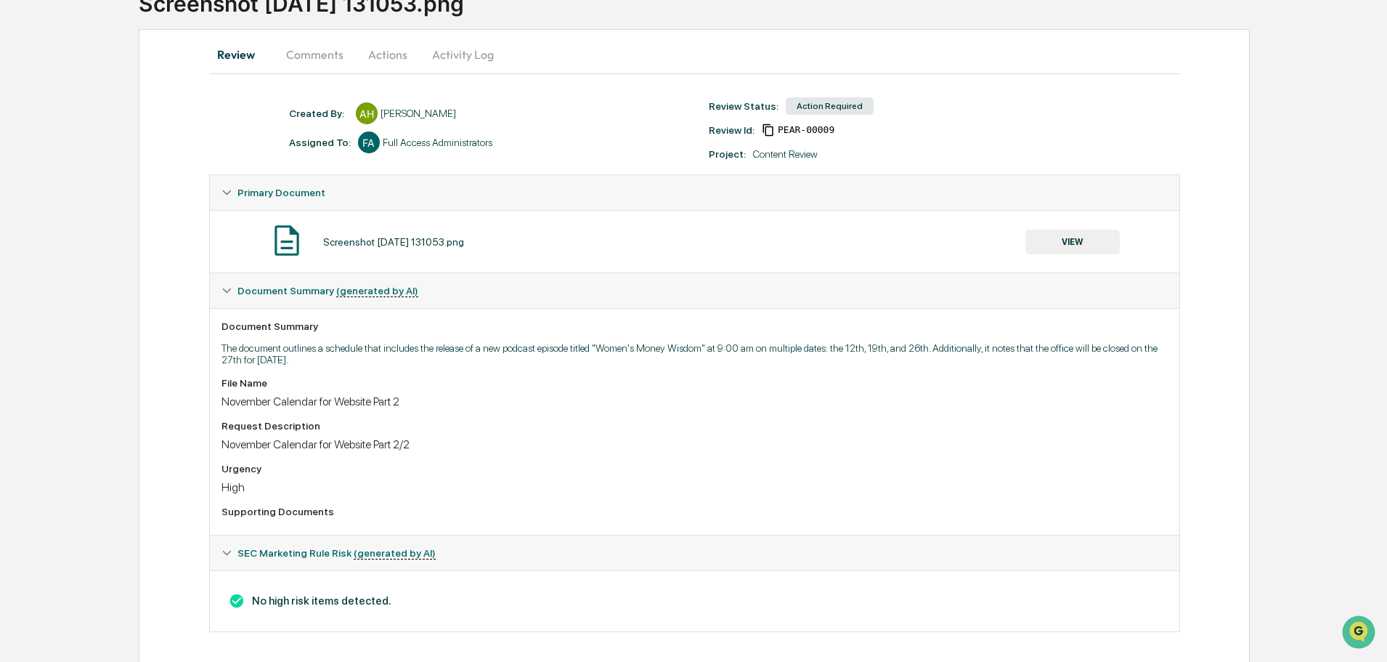
scroll to position [120, 0]
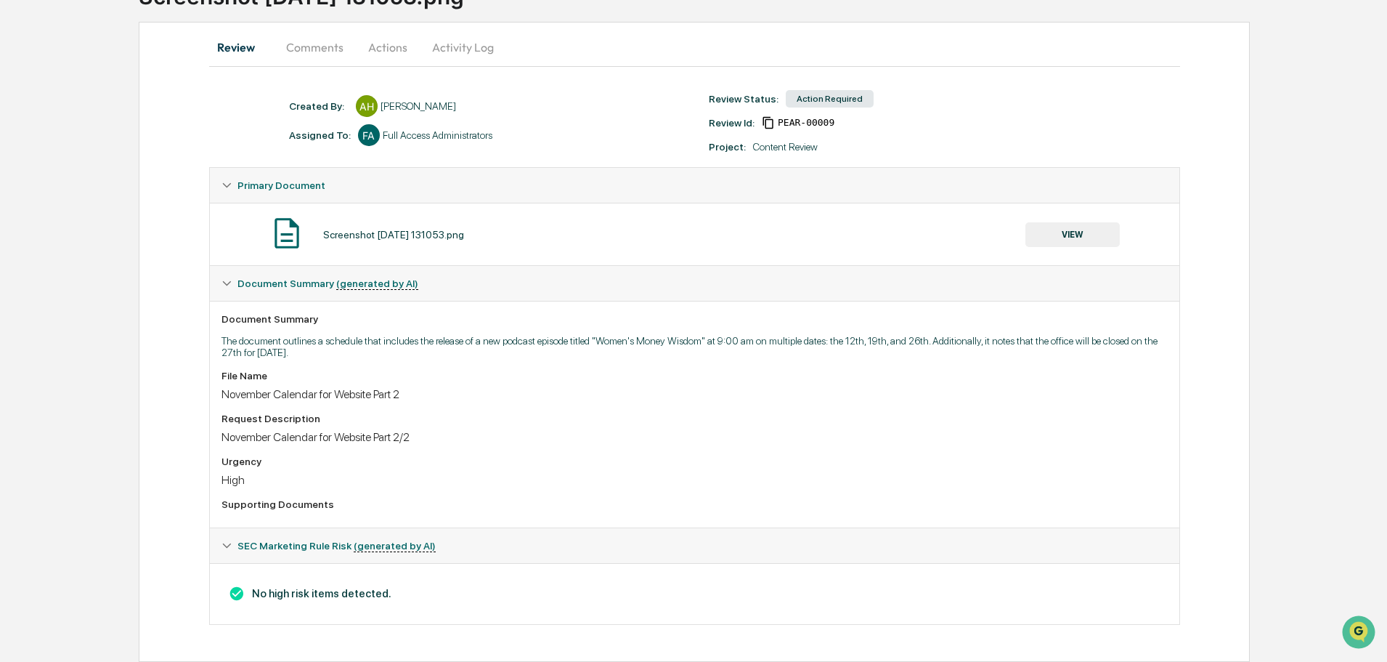
click at [394, 49] on button "Actions" at bounding box center [387, 47] width 65 height 35
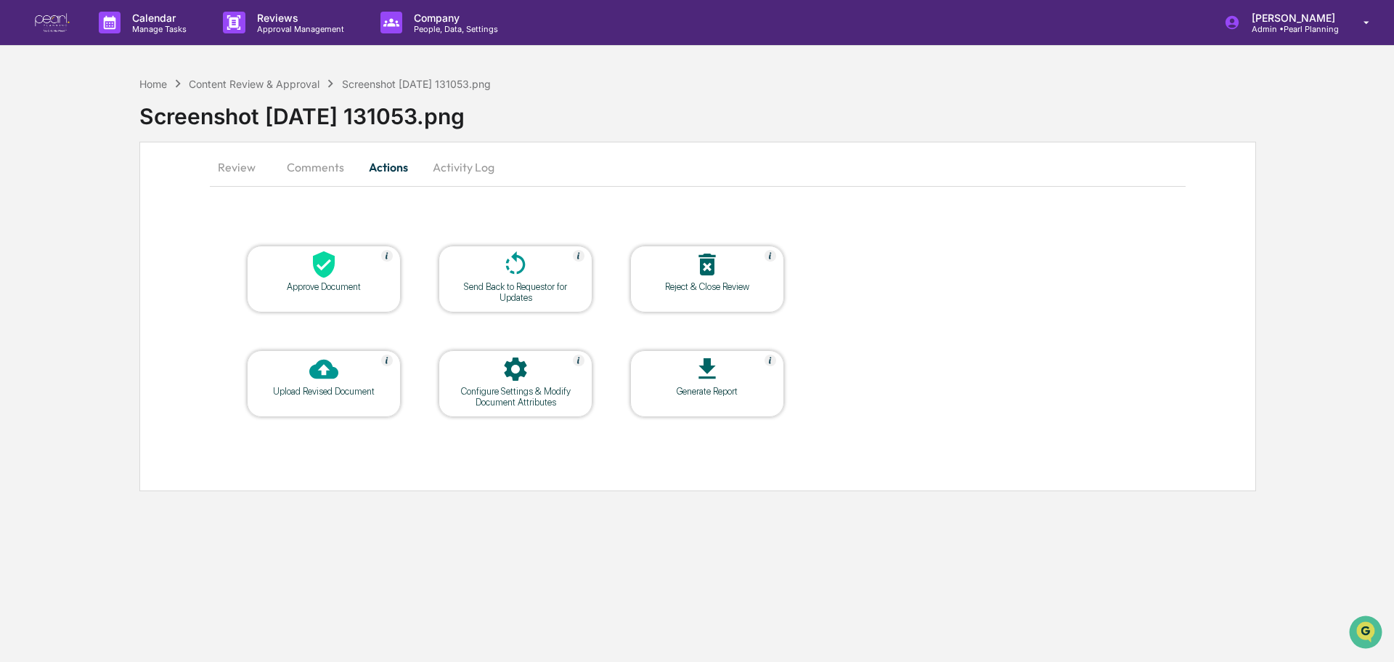
click at [336, 272] on icon at bounding box center [323, 264] width 29 height 29
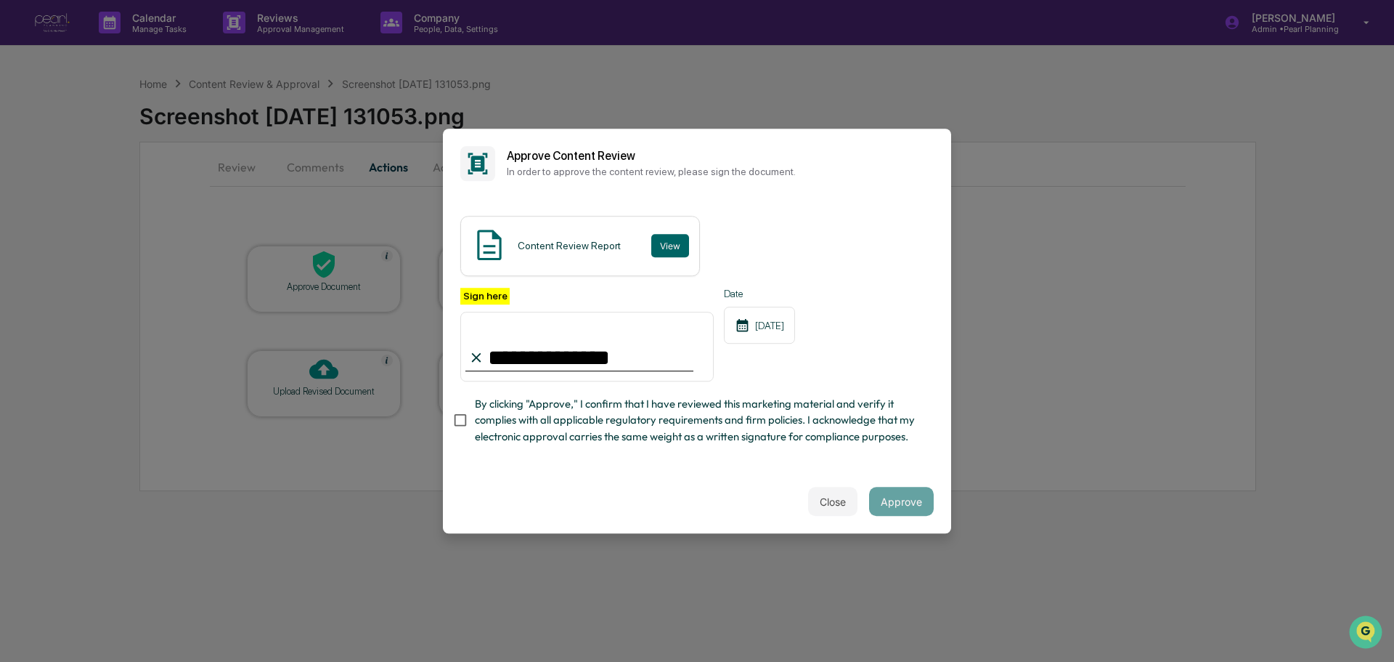
type input "**********"
click at [907, 516] on button "Approve" at bounding box center [901, 501] width 65 height 29
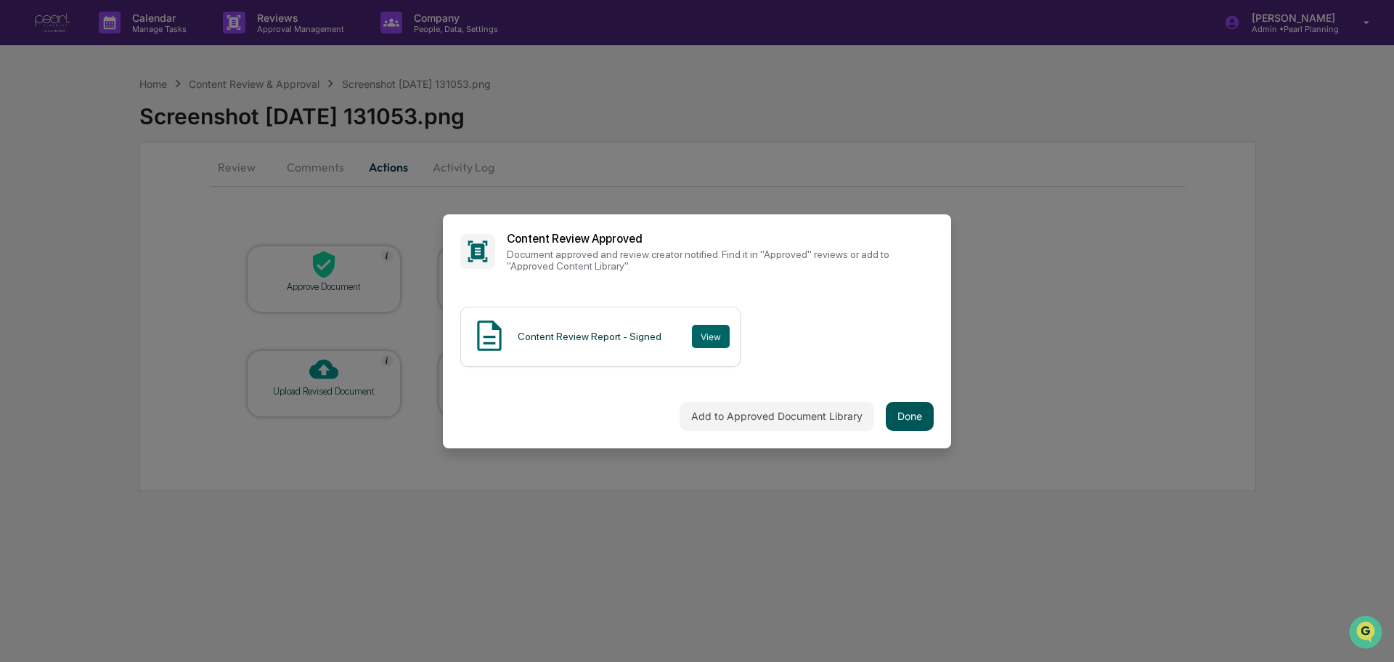
click at [917, 408] on button "Done" at bounding box center [910, 416] width 48 height 29
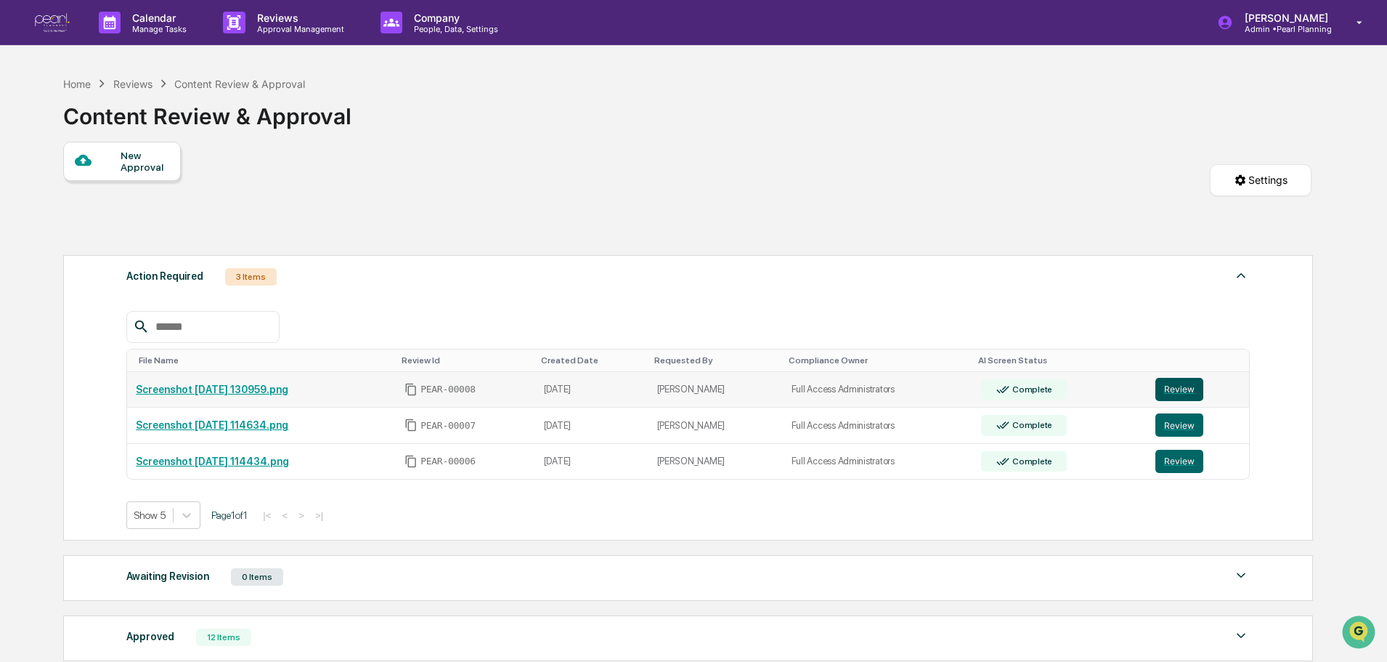
click at [1191, 394] on button "Review" at bounding box center [1179, 389] width 48 height 23
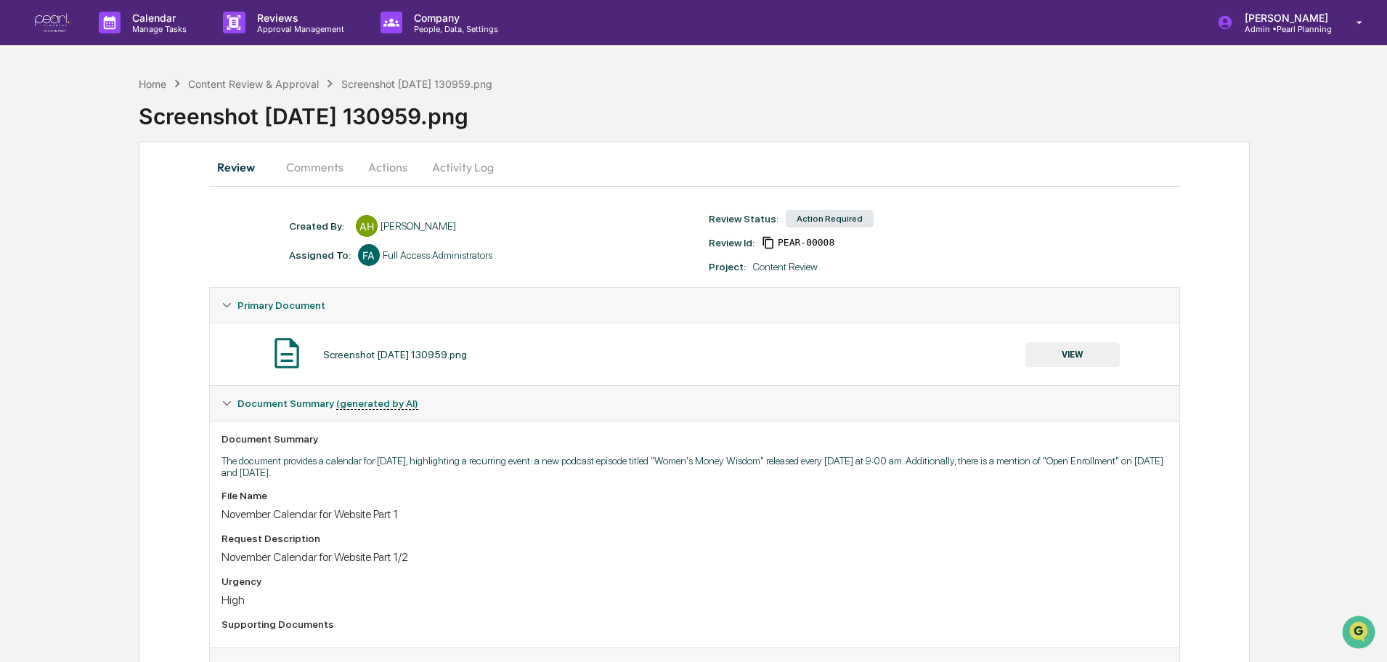
click at [386, 163] on button "Actions" at bounding box center [387, 167] width 65 height 35
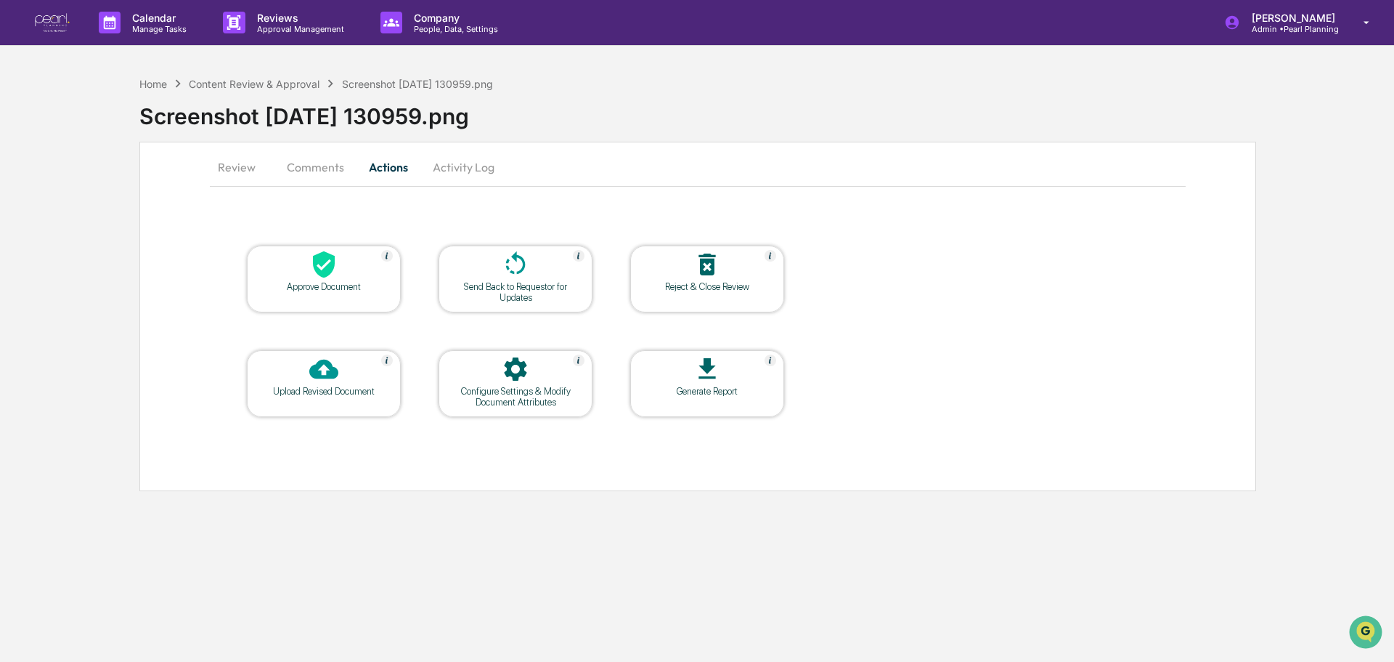
click at [359, 287] on div "Approve Document" at bounding box center [324, 286] width 131 height 11
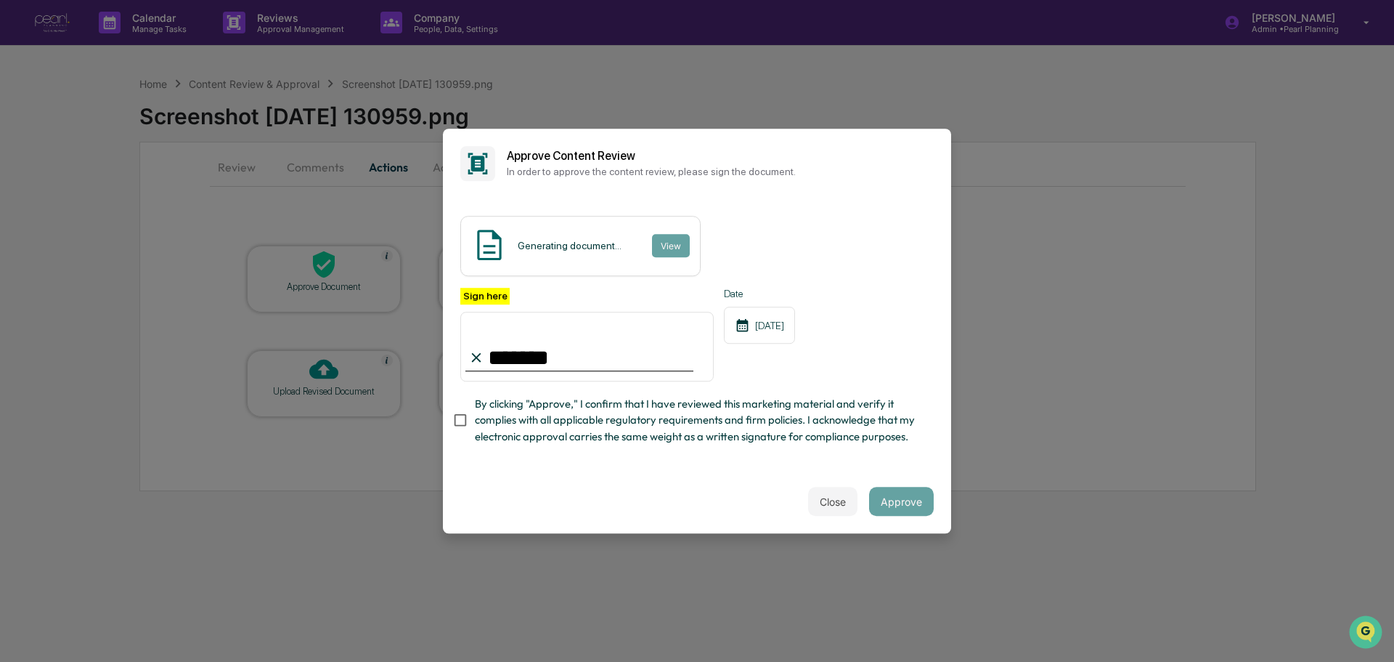
type input "**********"
click at [747, 509] on div "Close Approve" at bounding box center [697, 501] width 508 height 64
click at [912, 509] on button "Approve" at bounding box center [901, 501] width 65 height 29
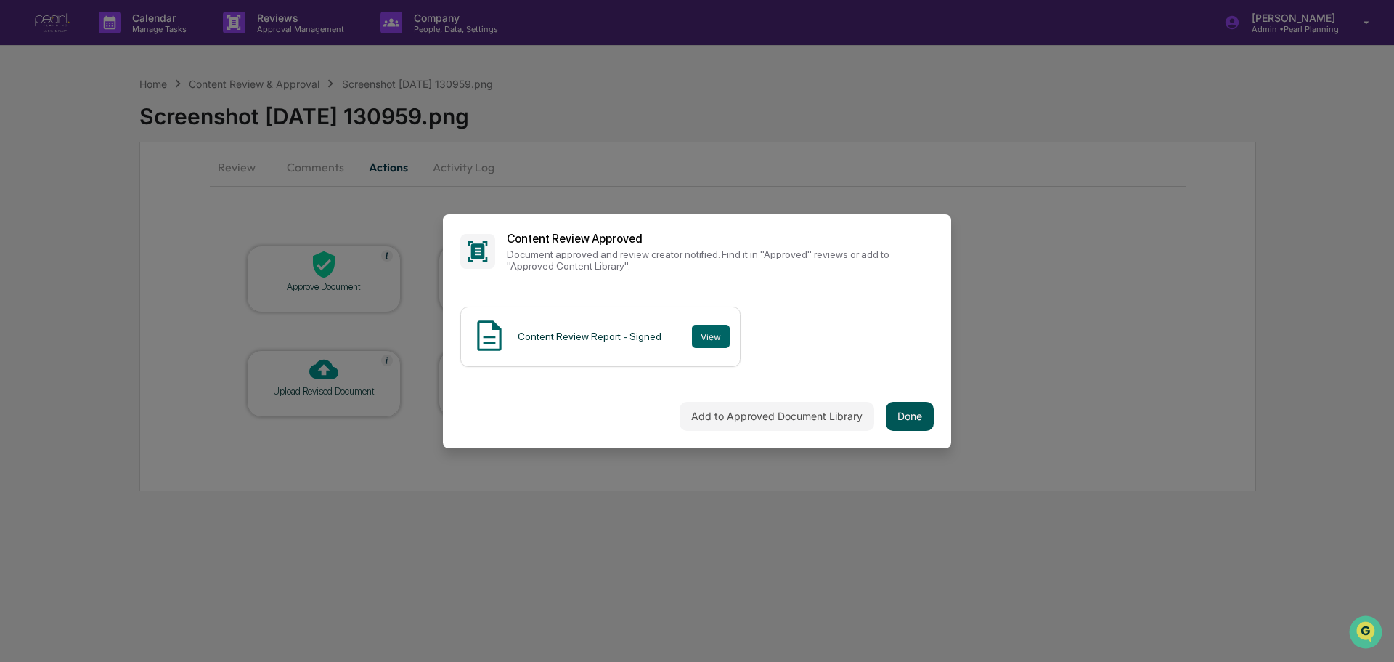
click at [900, 417] on button "Done" at bounding box center [910, 416] width 48 height 29
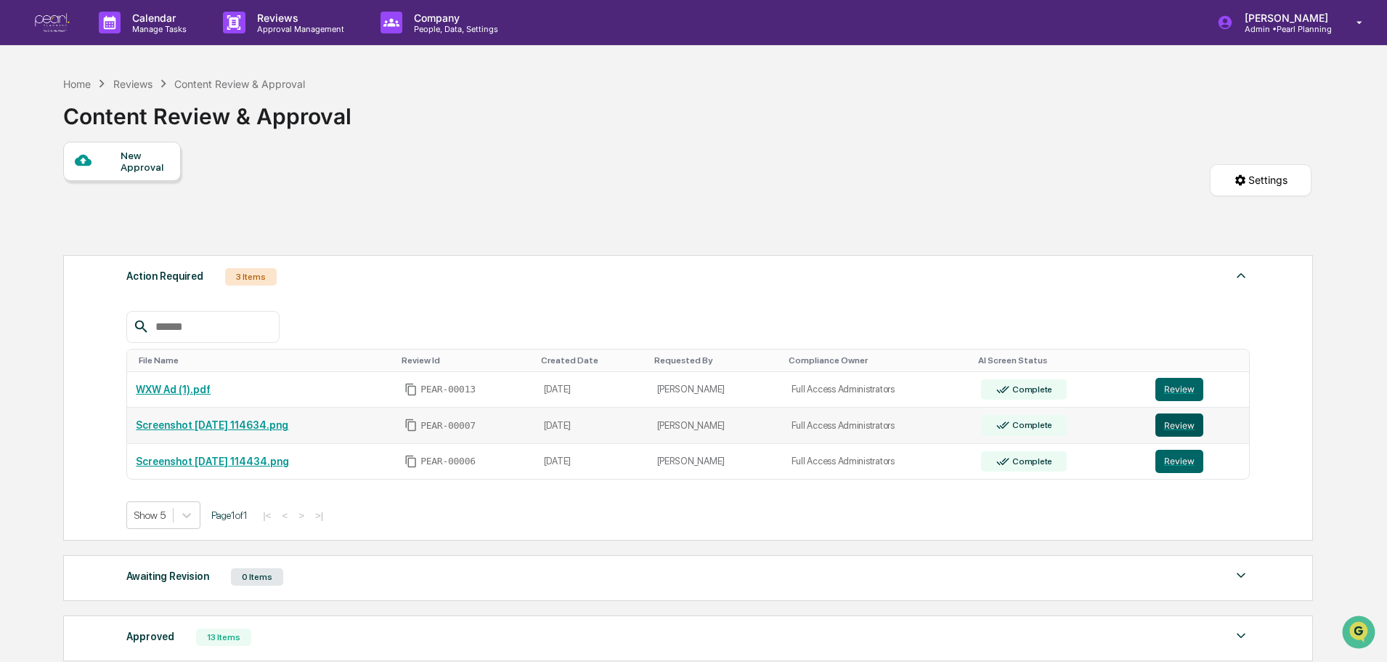
click at [1182, 421] on button "Review" at bounding box center [1179, 424] width 48 height 23
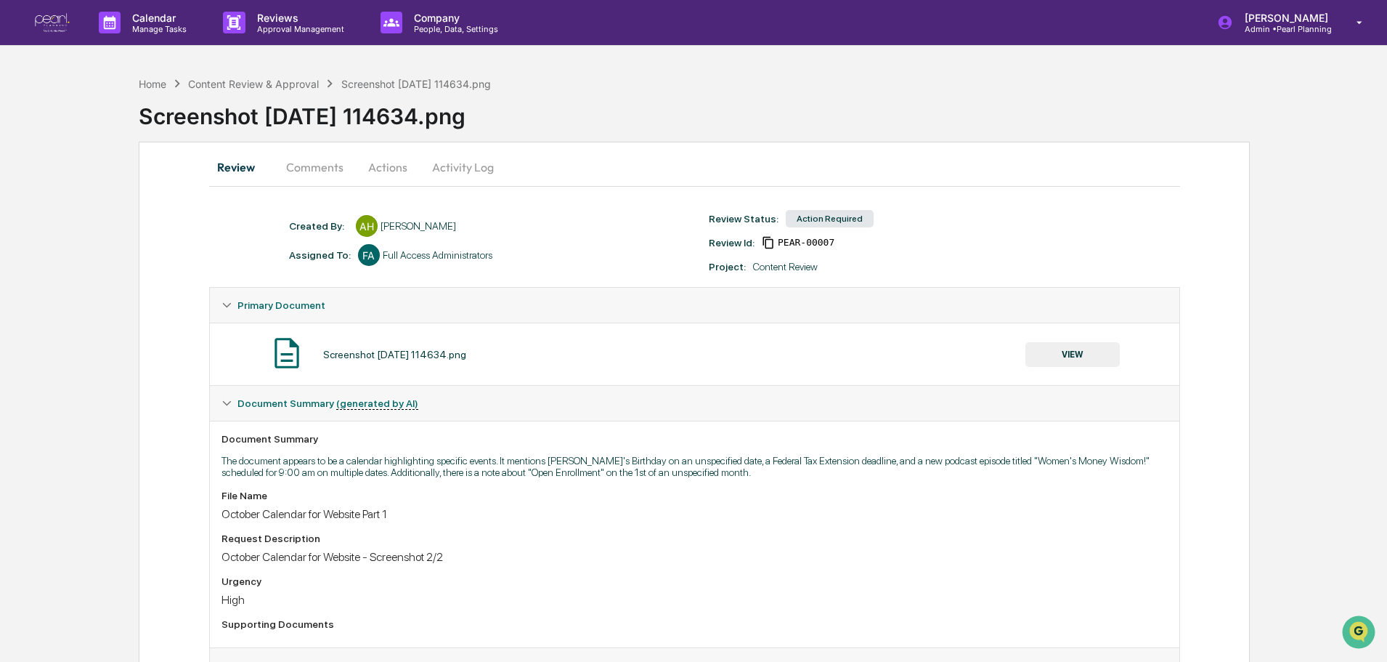
click at [396, 166] on button "Actions" at bounding box center [387, 167] width 65 height 35
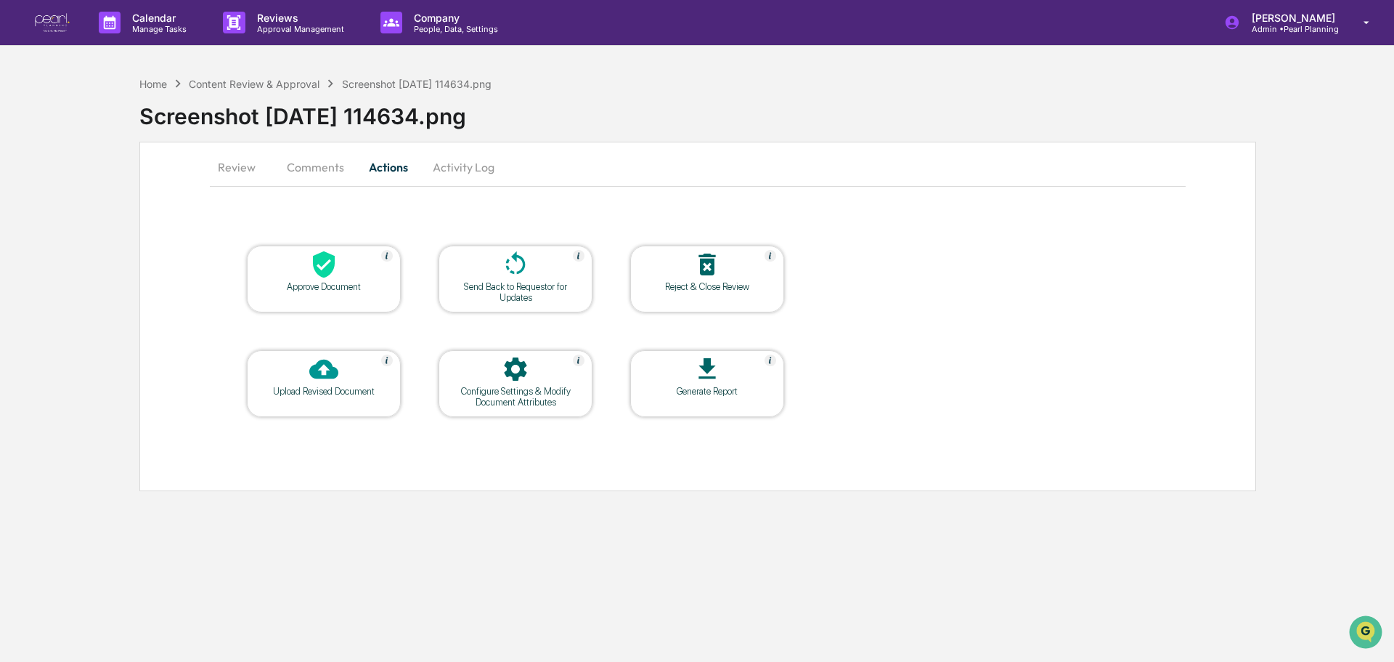
click at [354, 284] on div "Approve Document" at bounding box center [324, 286] width 131 height 11
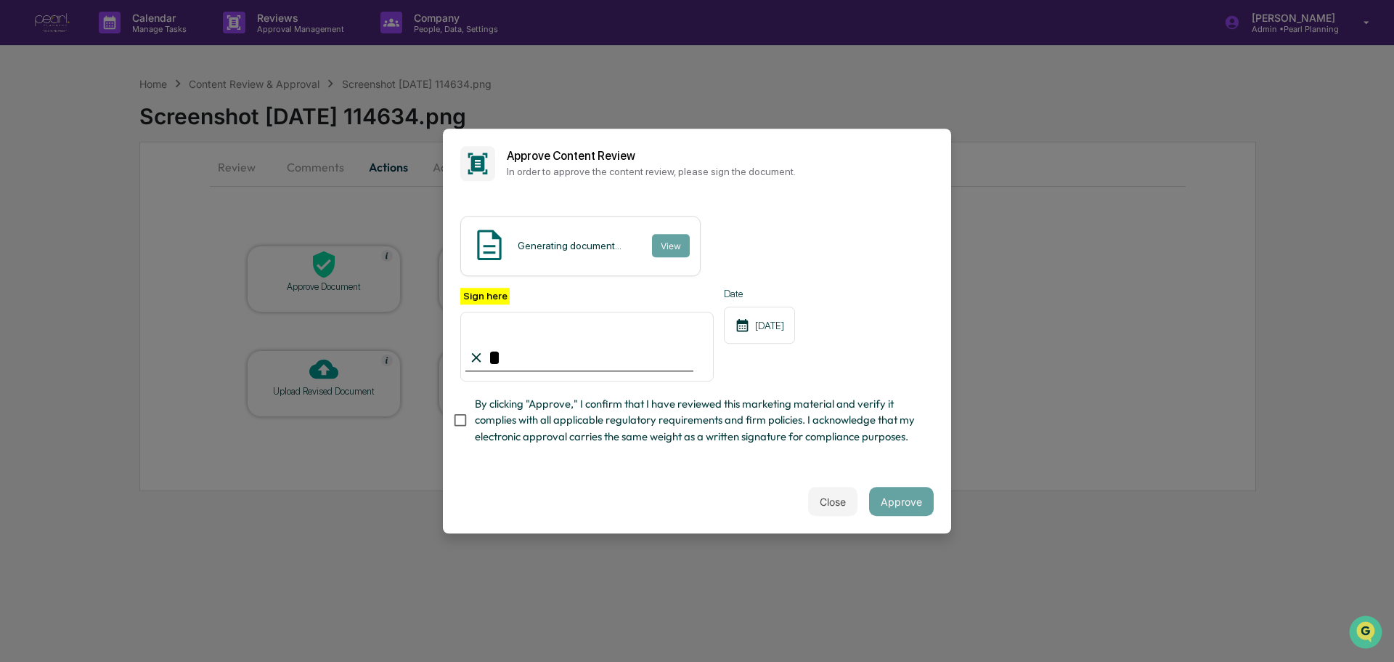
type input "**********"
click at [884, 516] on button "Approve" at bounding box center [901, 501] width 65 height 29
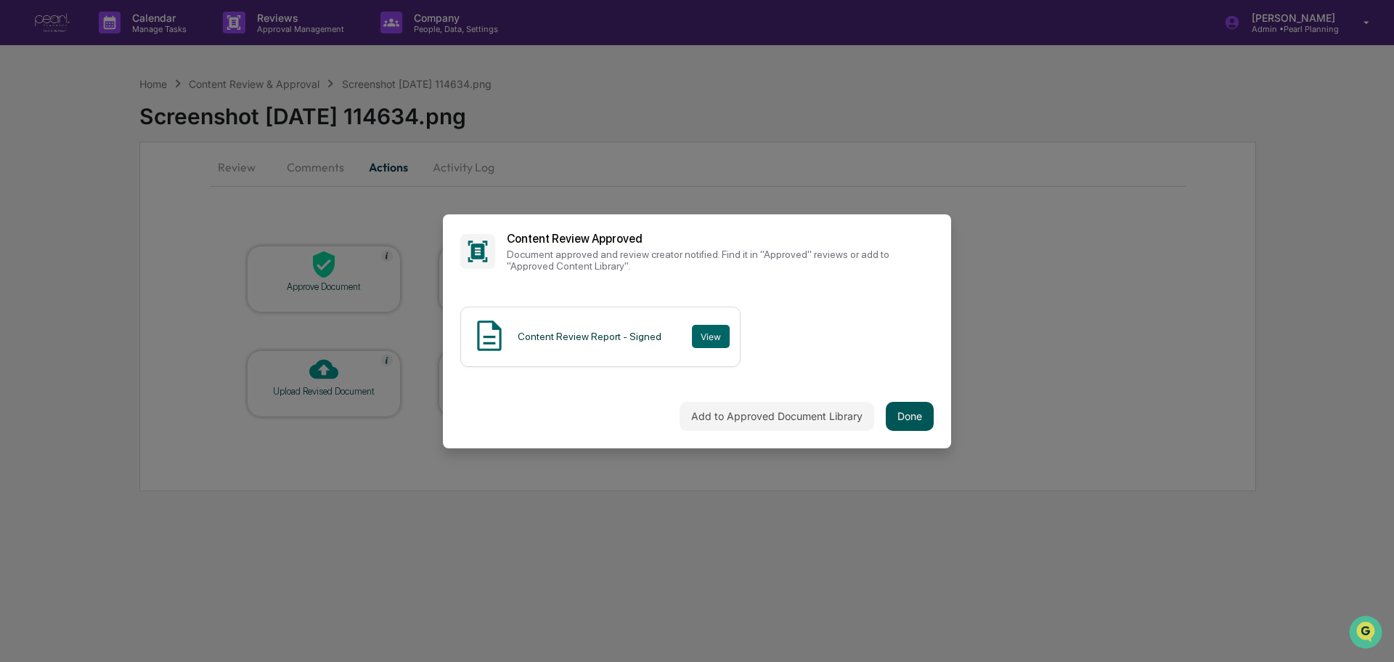
click at [895, 415] on button "Done" at bounding box center [910, 416] width 48 height 29
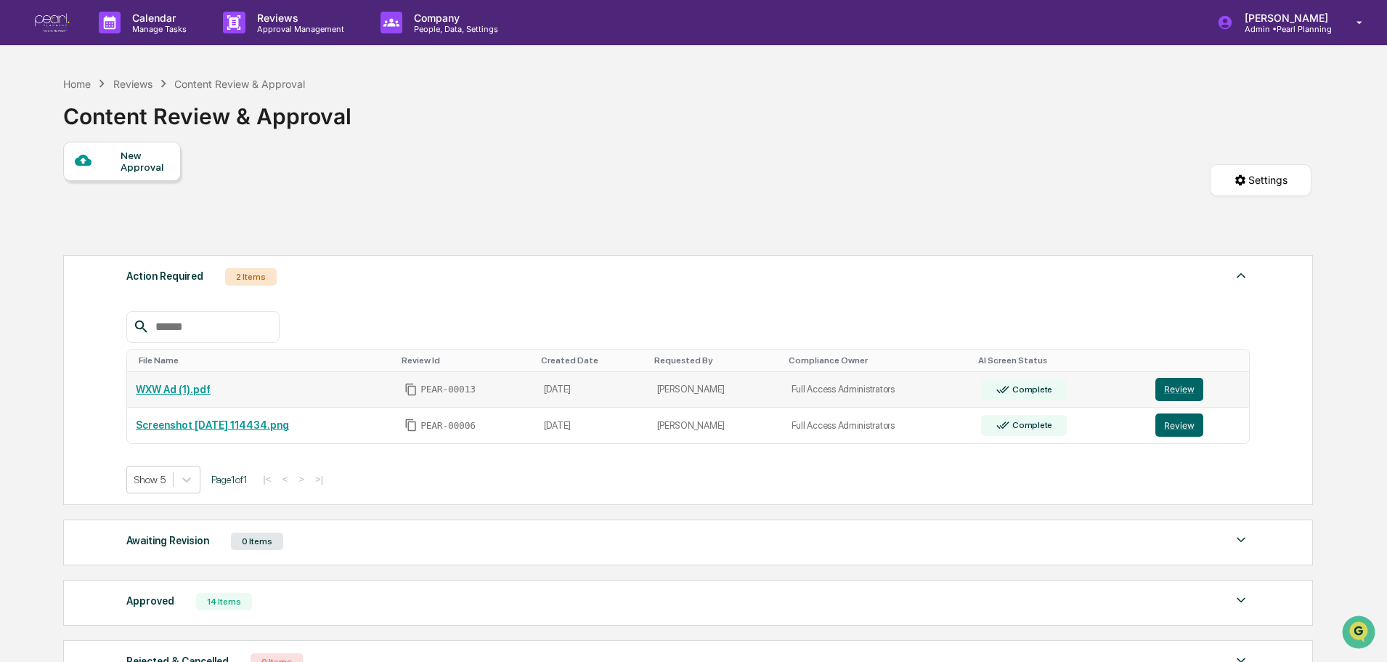
click at [184, 394] on link "WXW Ad (1).pdf" at bounding box center [173, 389] width 75 height 12
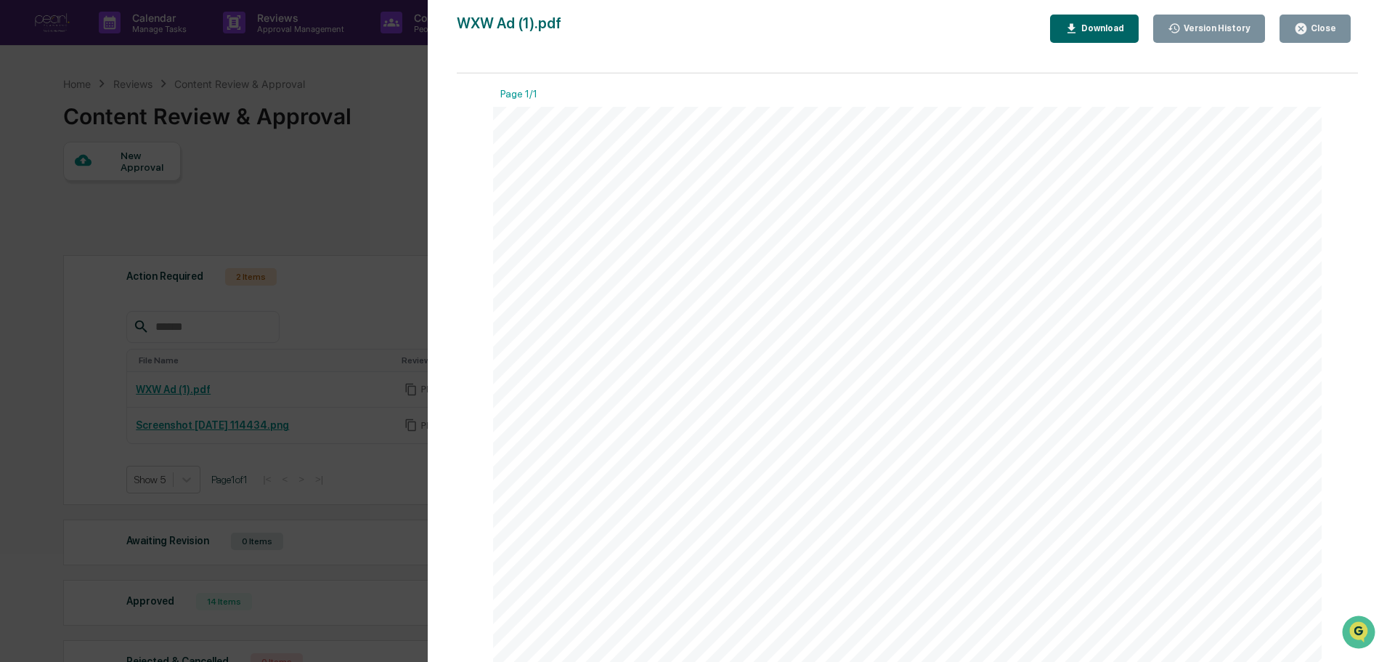
click at [1312, 25] on div "Close" at bounding box center [1322, 28] width 28 height 10
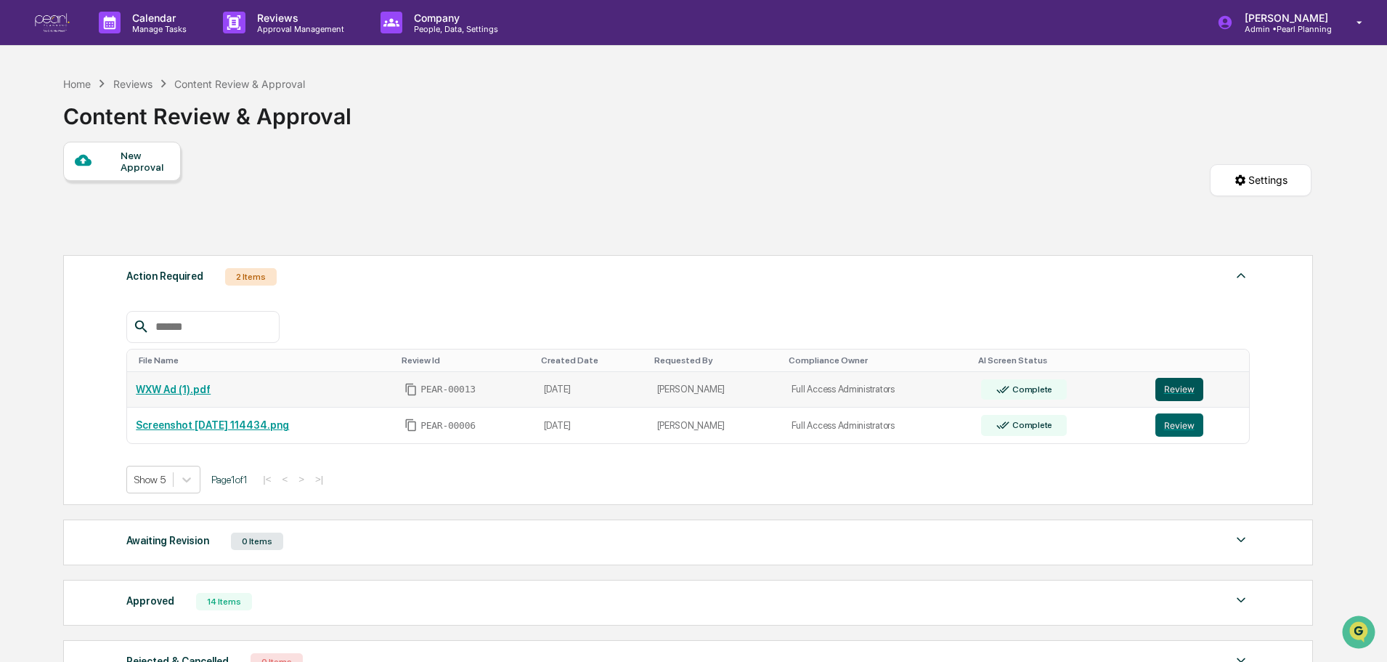
click at [1165, 390] on button "Review" at bounding box center [1179, 389] width 48 height 23
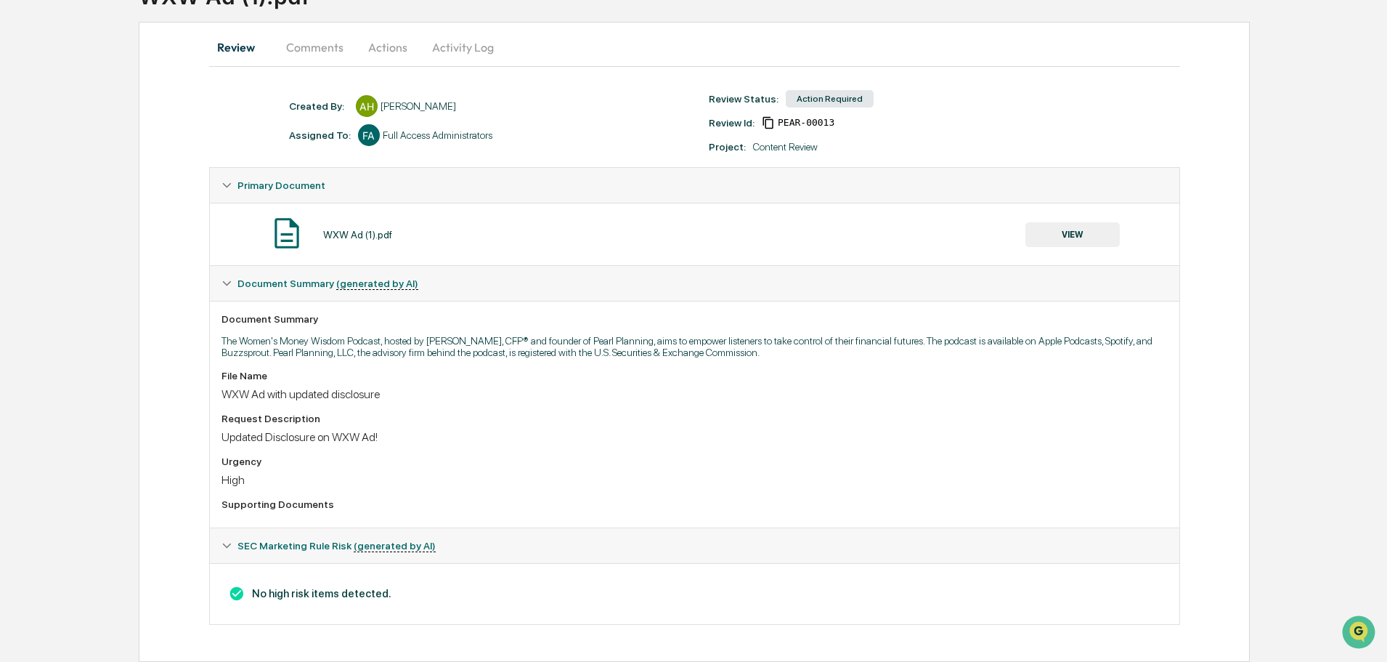
click at [385, 41] on button "Actions" at bounding box center [387, 47] width 65 height 35
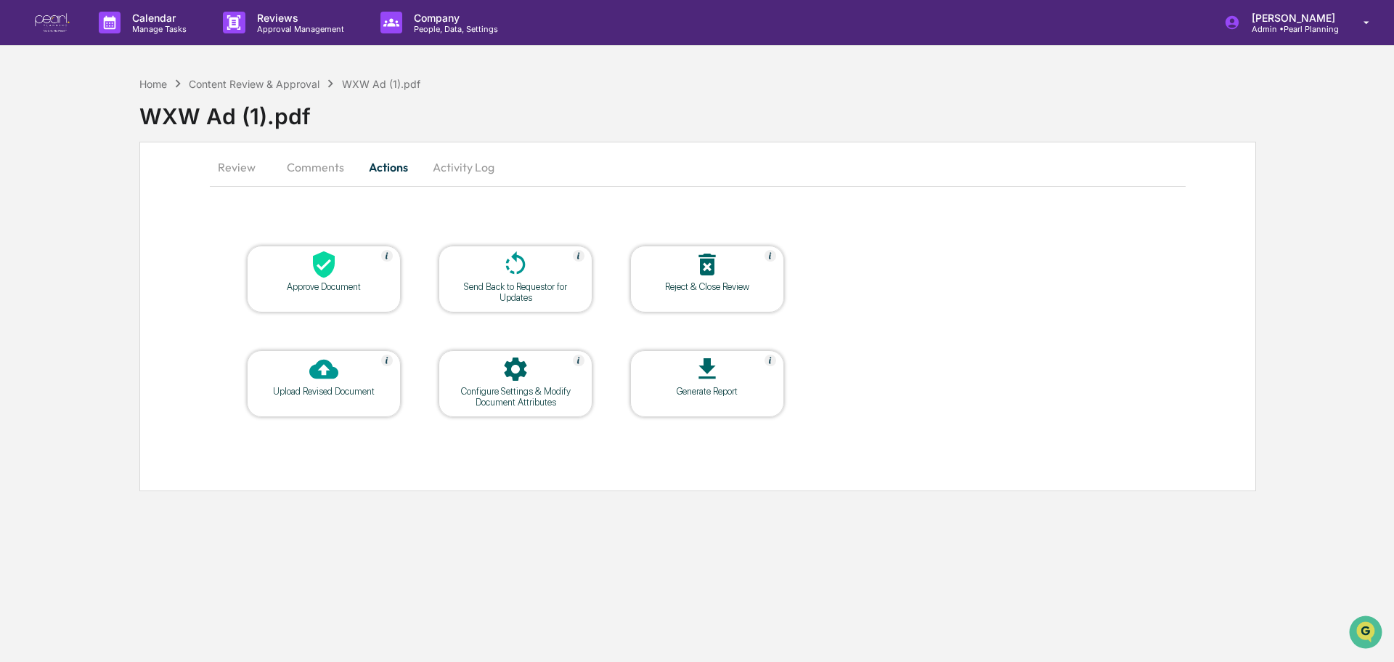
click at [357, 286] on div "Approve Document" at bounding box center [324, 286] width 131 height 11
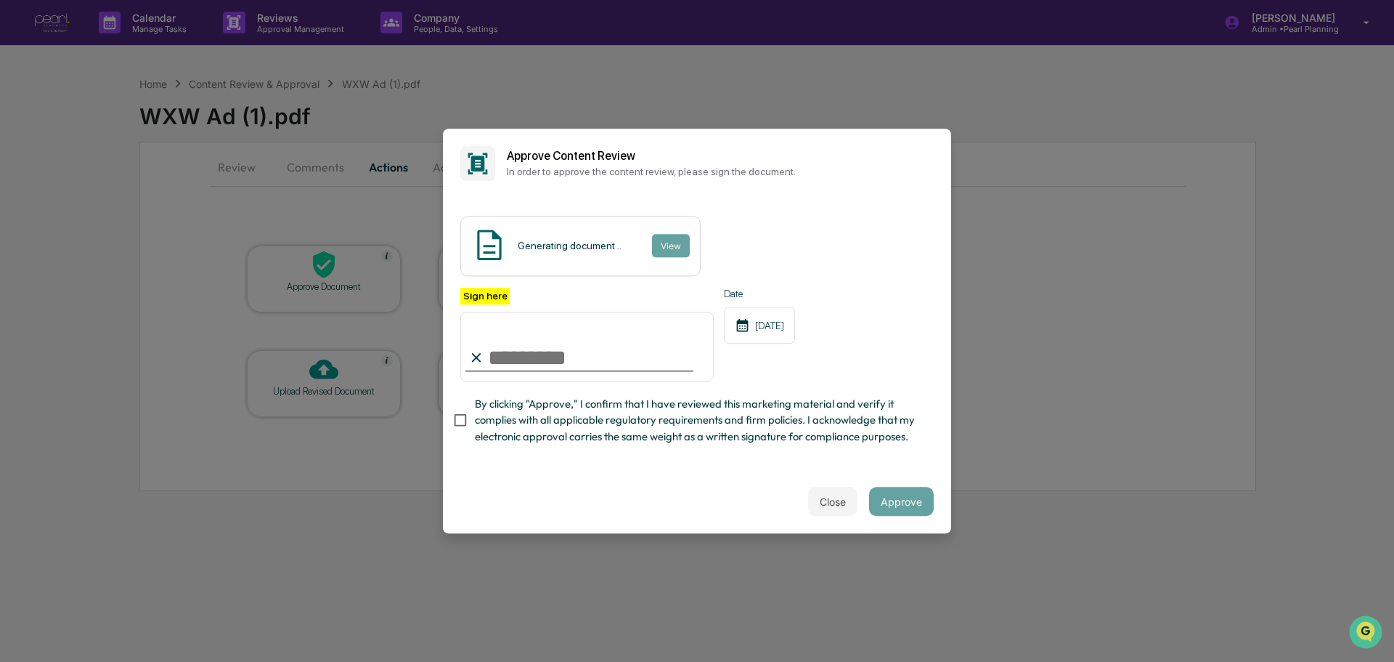
click at [644, 329] on input "Sign here" at bounding box center [586, 347] width 253 height 70
type input "**********"
click at [885, 508] on button "Approve" at bounding box center [901, 501] width 65 height 29
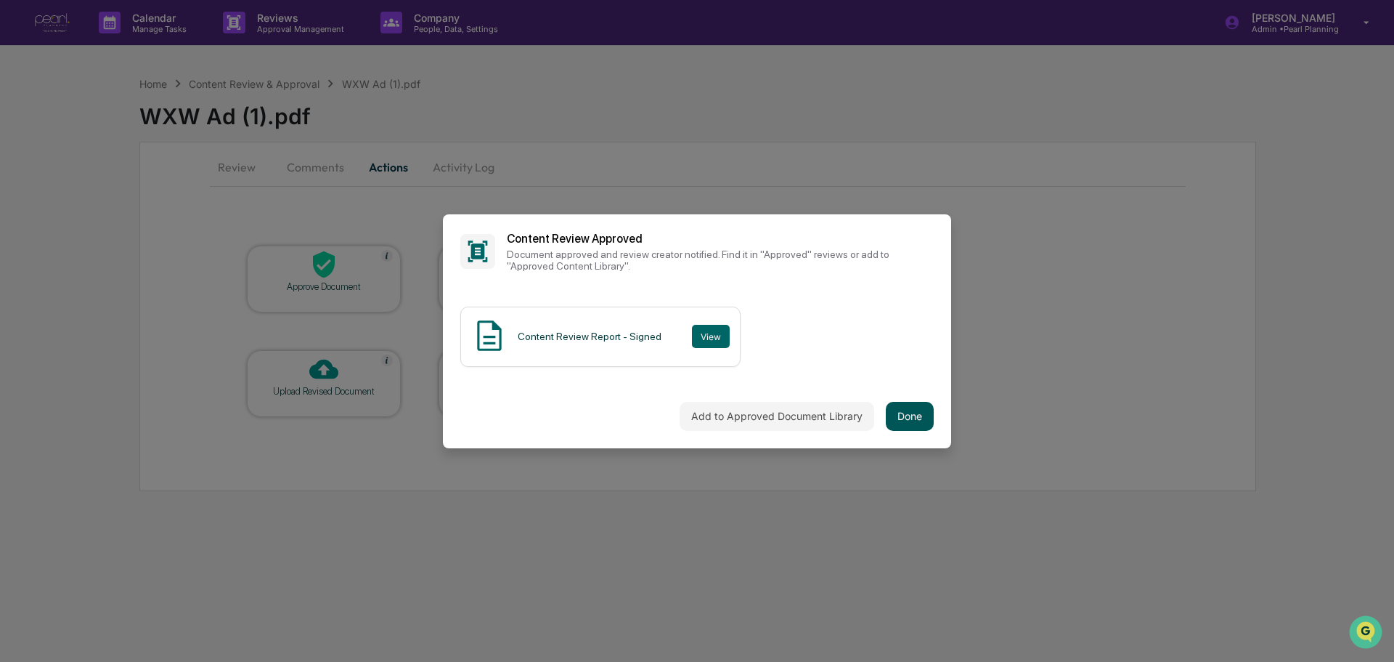
click at [895, 423] on button "Done" at bounding box center [910, 416] width 48 height 29
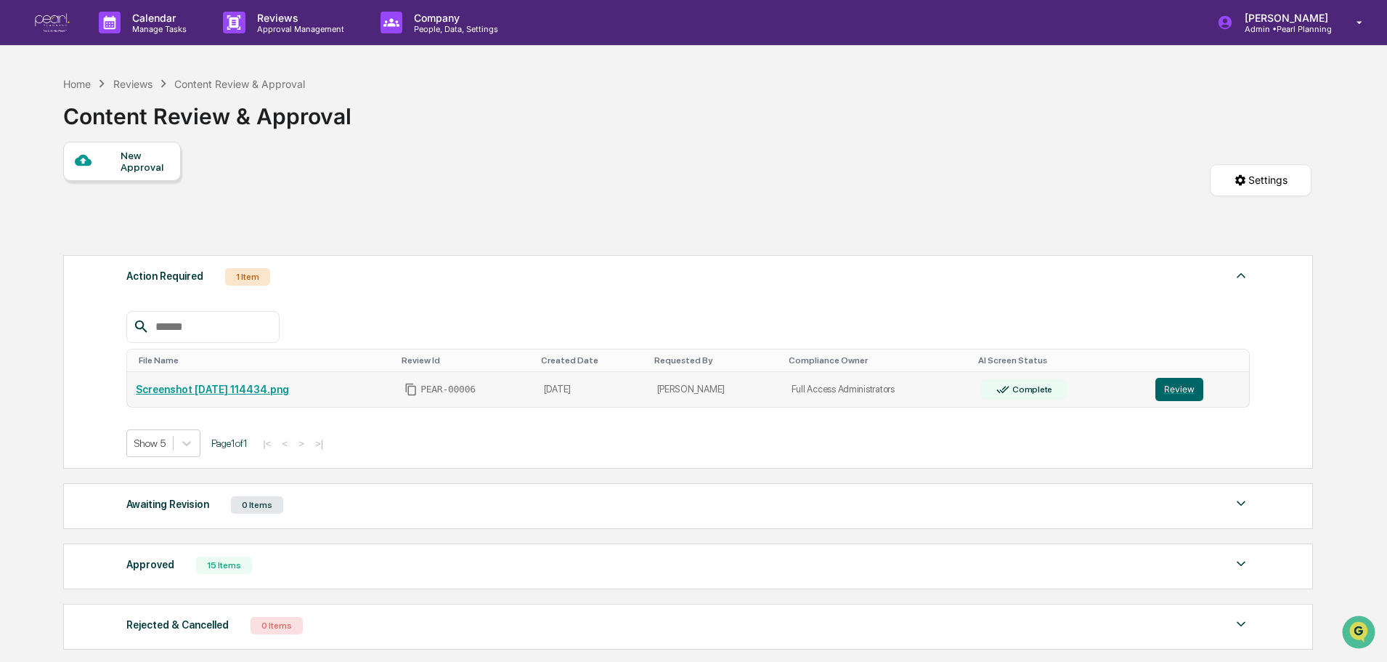
click at [267, 393] on link "Screenshot 2025-10-03 114434.png" at bounding box center [212, 389] width 153 height 12
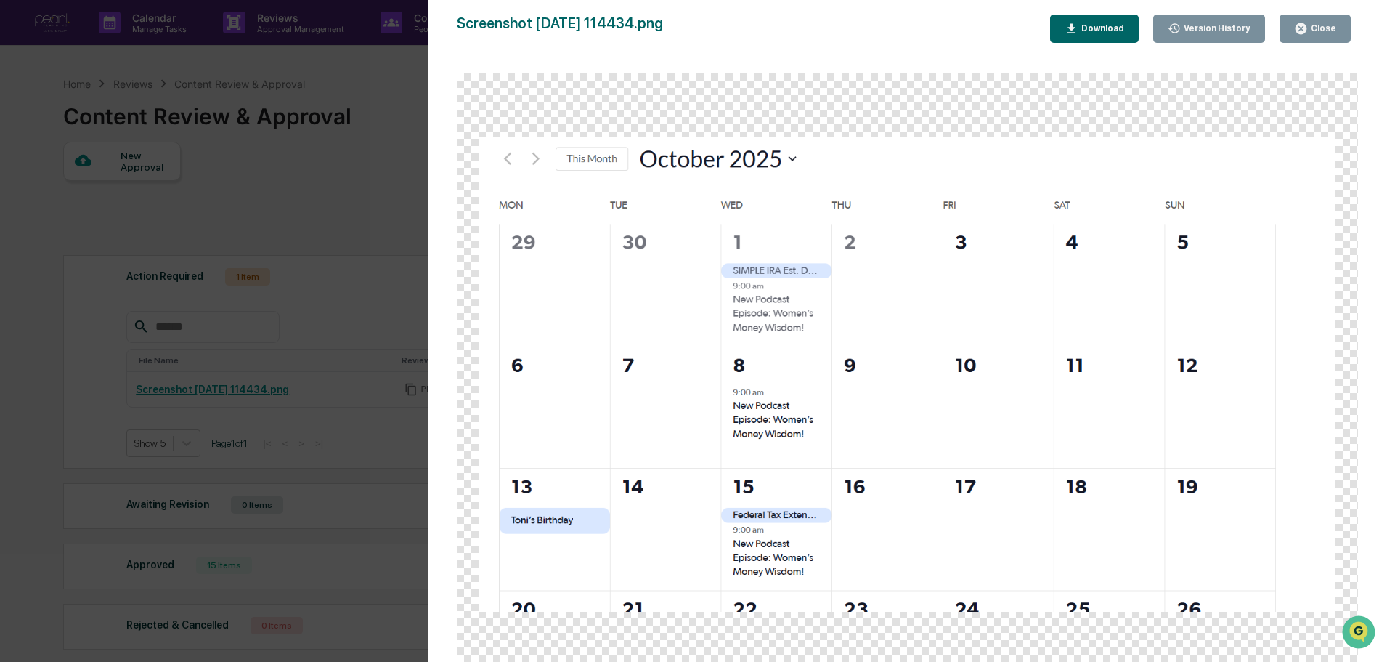
click at [1311, 27] on div "Close" at bounding box center [1322, 28] width 28 height 10
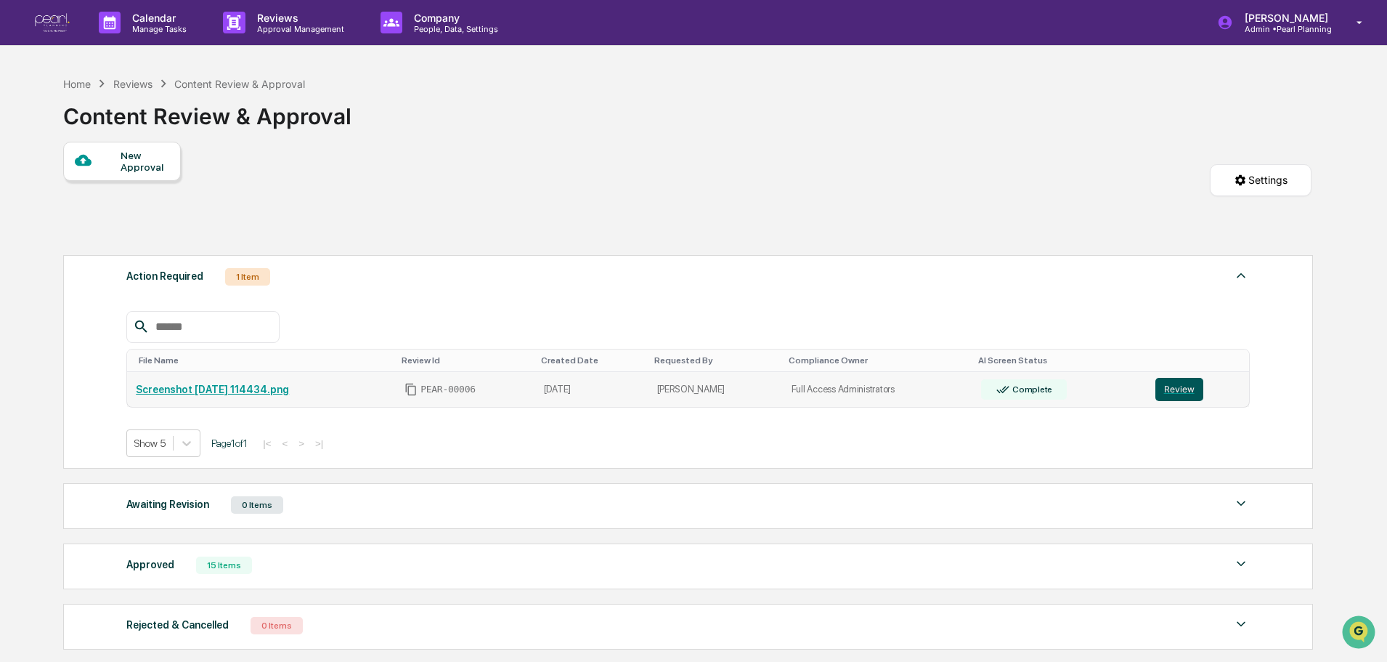
click at [1177, 389] on button "Review" at bounding box center [1179, 389] width 48 height 23
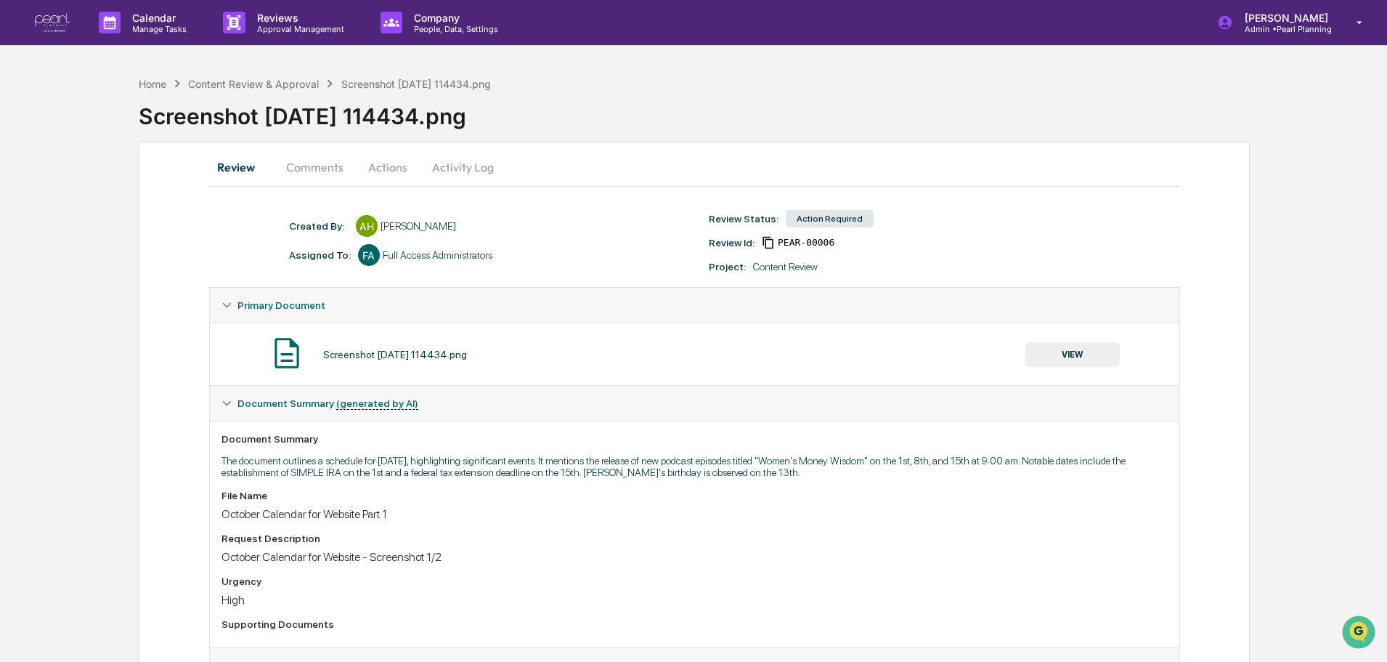
click at [375, 169] on button "Actions" at bounding box center [387, 167] width 65 height 35
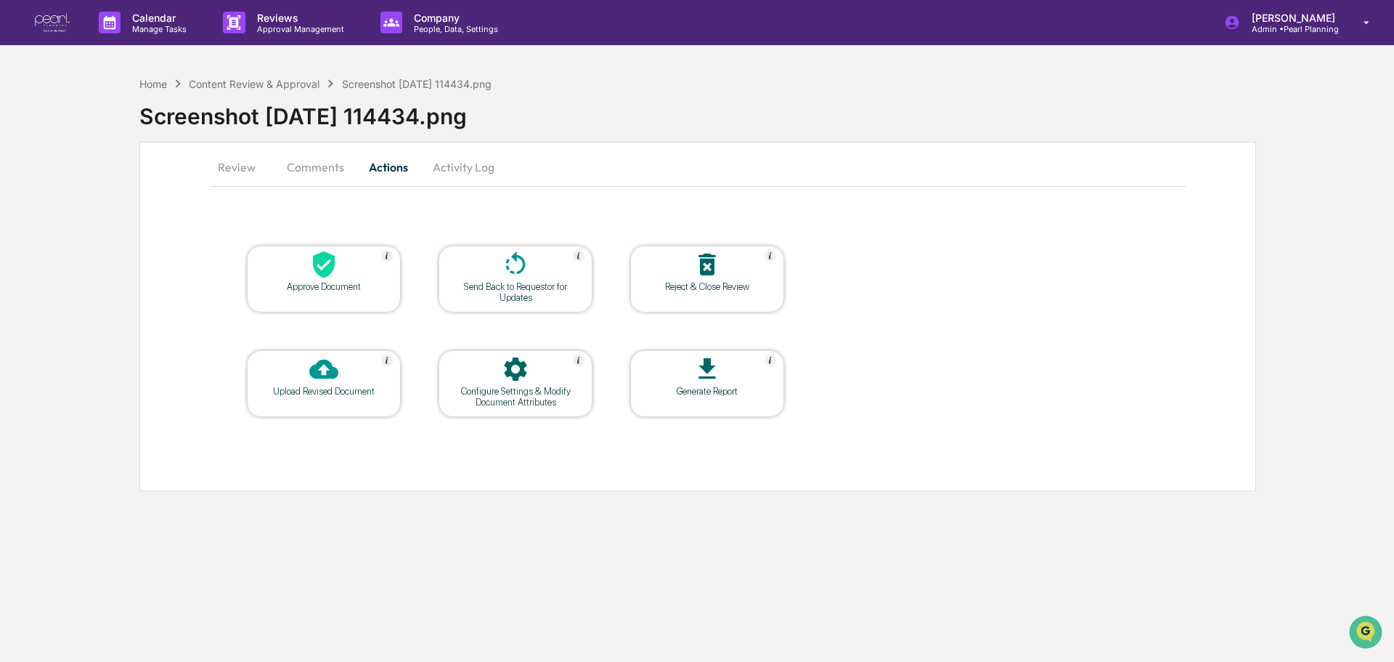
click at [304, 275] on div at bounding box center [323, 265] width 145 height 31
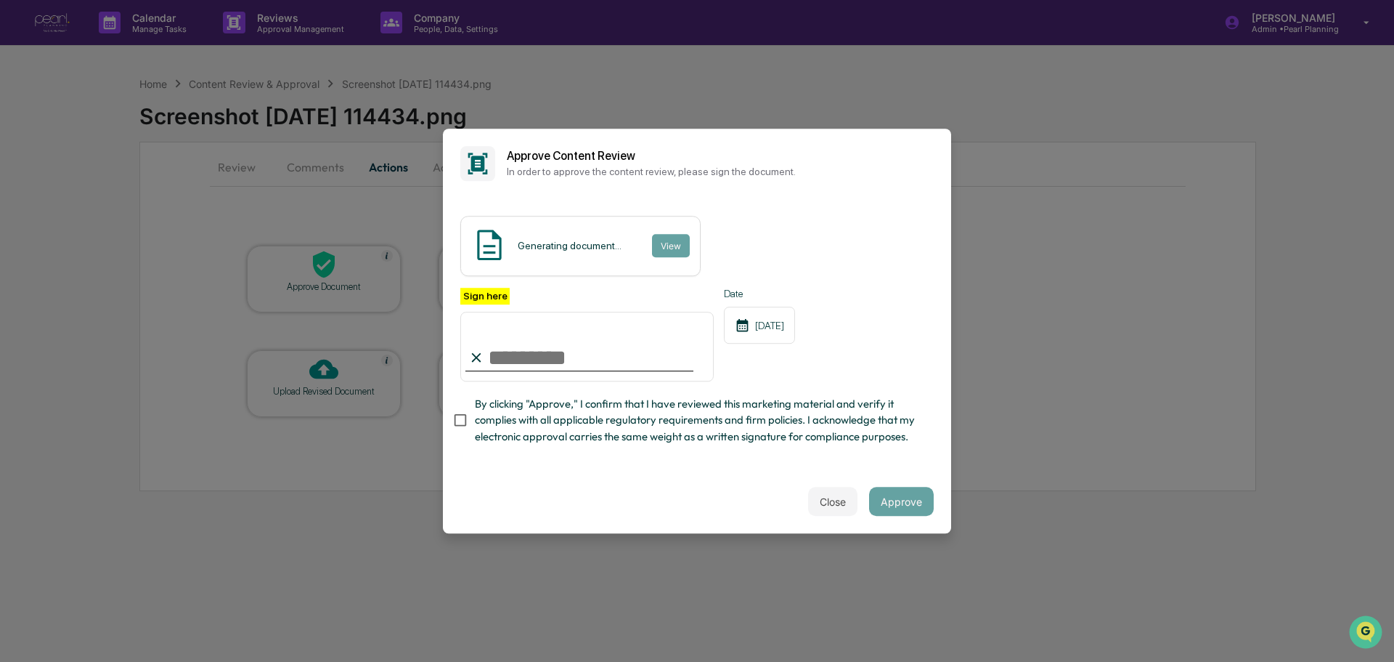
click at [529, 349] on input "Sign here" at bounding box center [586, 347] width 253 height 70
type input "**********"
drag, startPoint x: 739, startPoint y: 458, endPoint x: 731, endPoint y: 458, distance: 8.0
click at [737, 452] on div "**********" at bounding box center [697, 370] width 474 height 165
click at [911, 514] on button "Approve" at bounding box center [901, 501] width 65 height 29
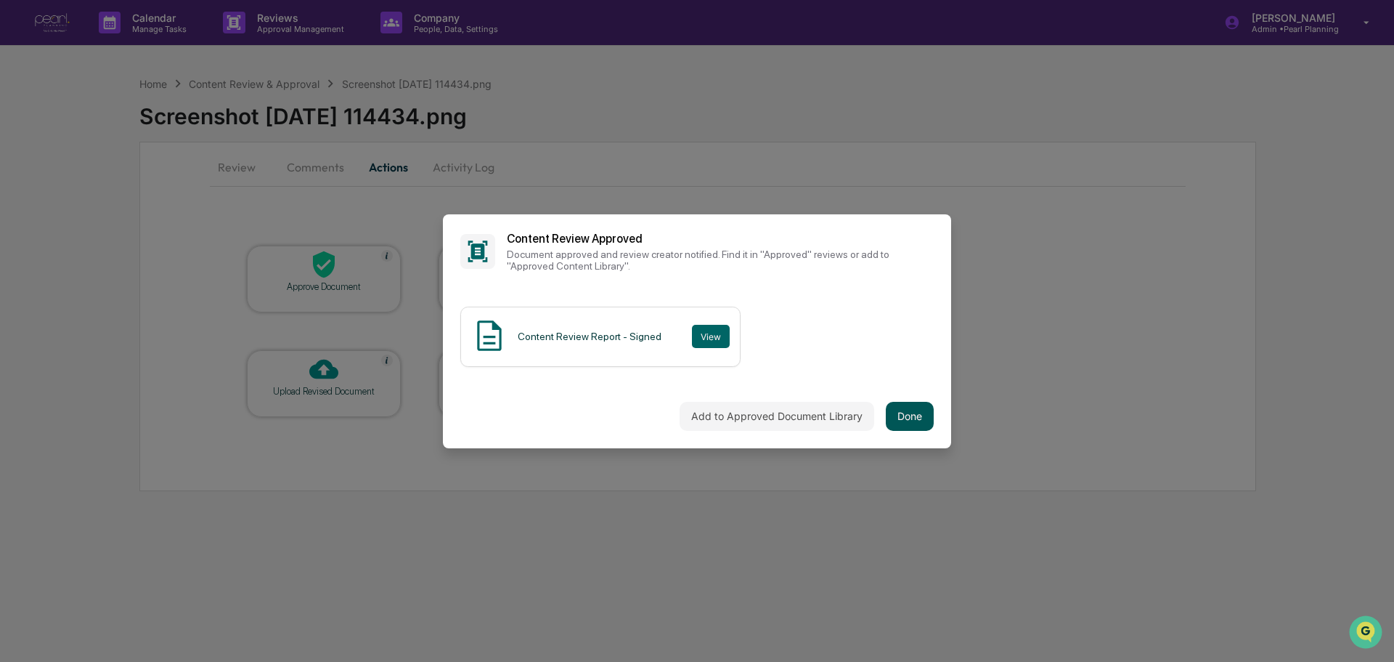
click at [909, 405] on button "Done" at bounding box center [910, 416] width 48 height 29
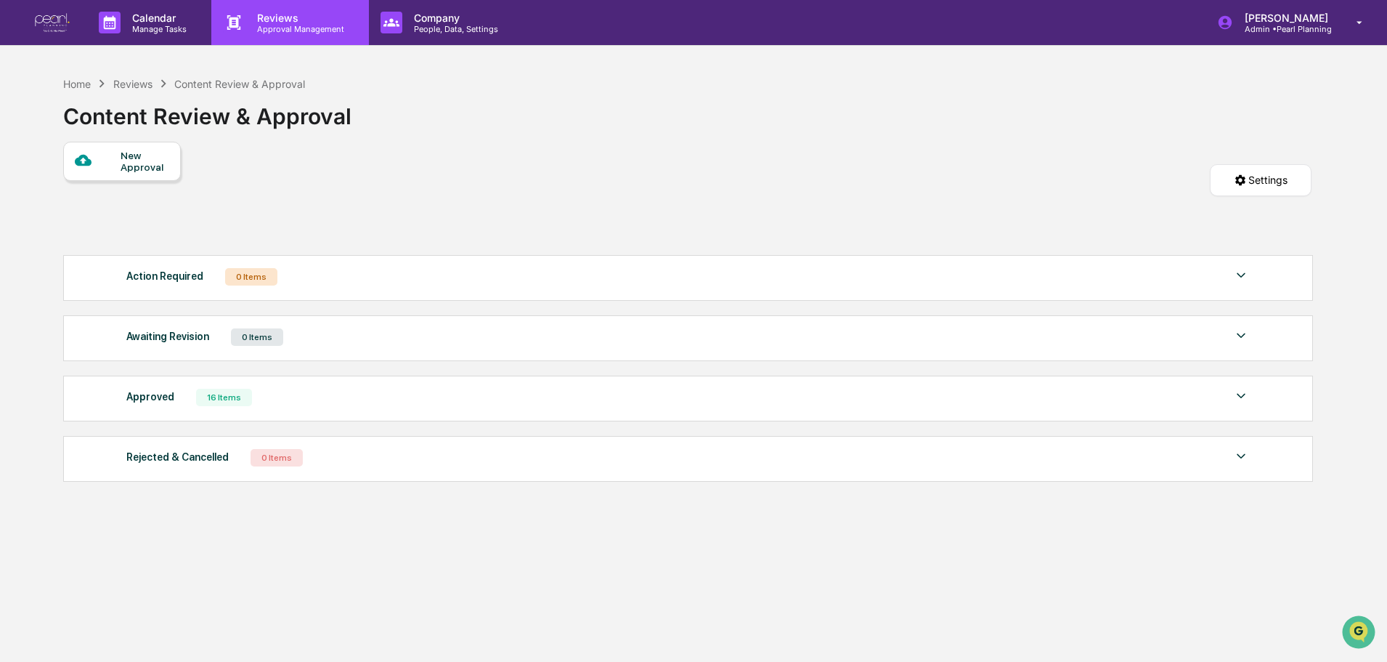
click at [265, 16] on p "Reviews" at bounding box center [298, 18] width 106 height 12
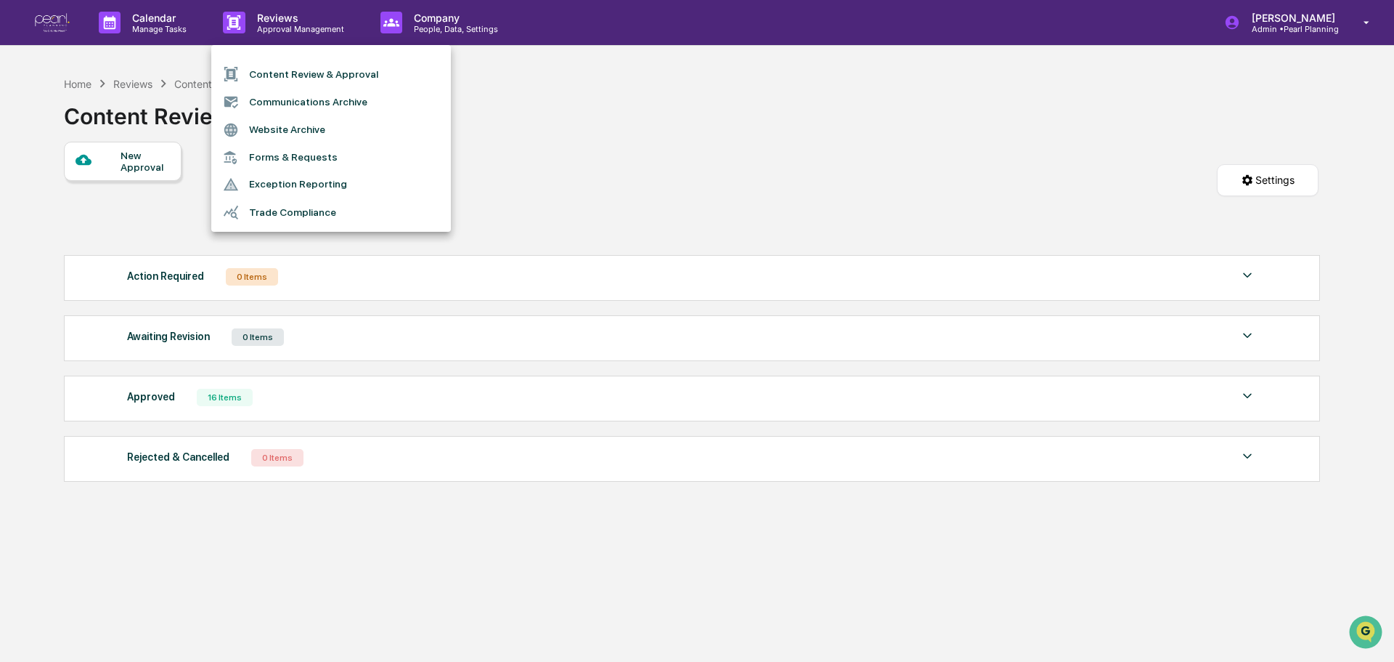
click at [651, 261] on div at bounding box center [697, 331] width 1394 height 662
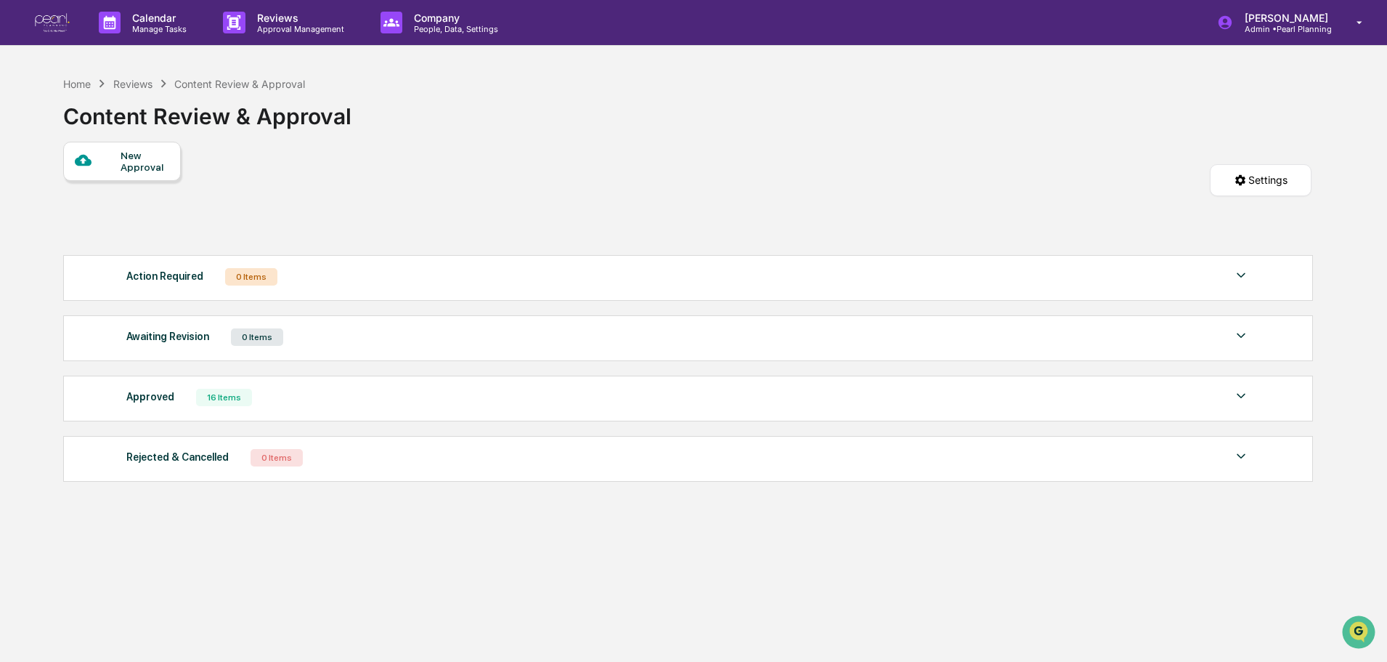
click at [399, 408] on div "Approved 16 Items File Name Review Id Created Date Requested By Compliance Owne…" at bounding box center [688, 398] width 1250 height 46
click at [144, 400] on div "Approved" at bounding box center [150, 396] width 48 height 19
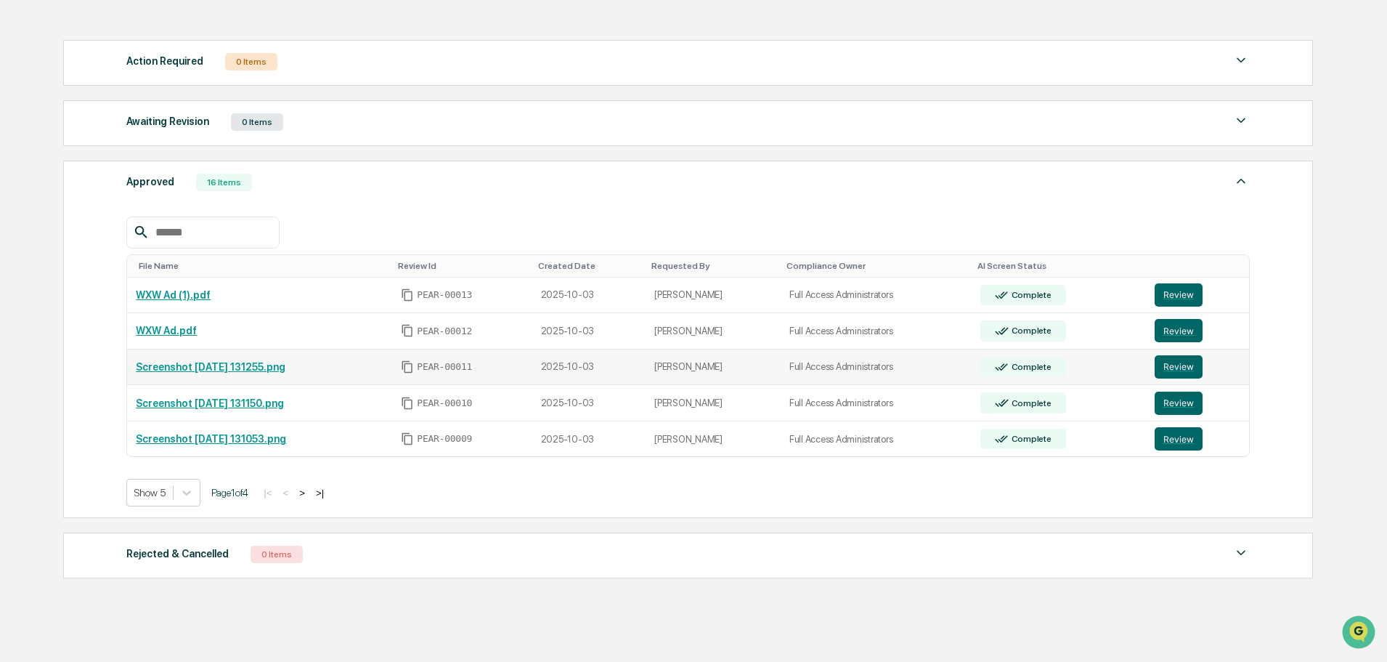
scroll to position [218, 0]
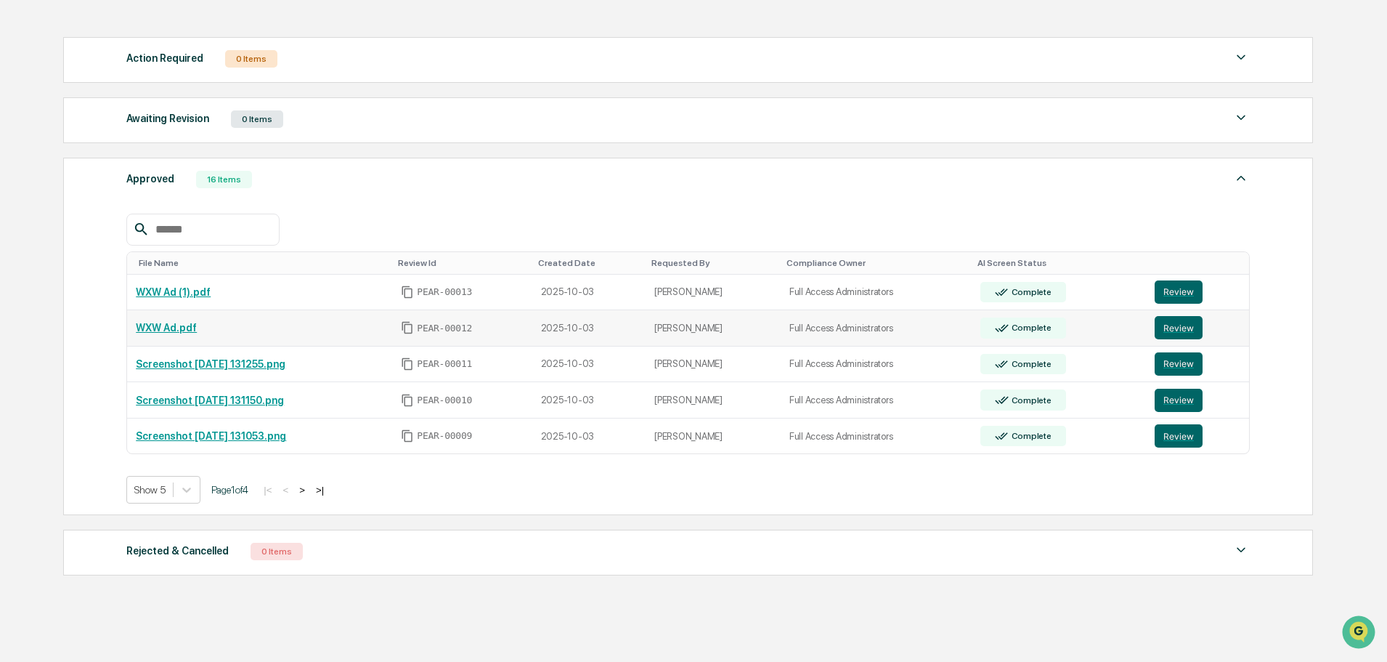
click at [159, 323] on link "WXW Ad.pdf" at bounding box center [166, 328] width 61 height 12
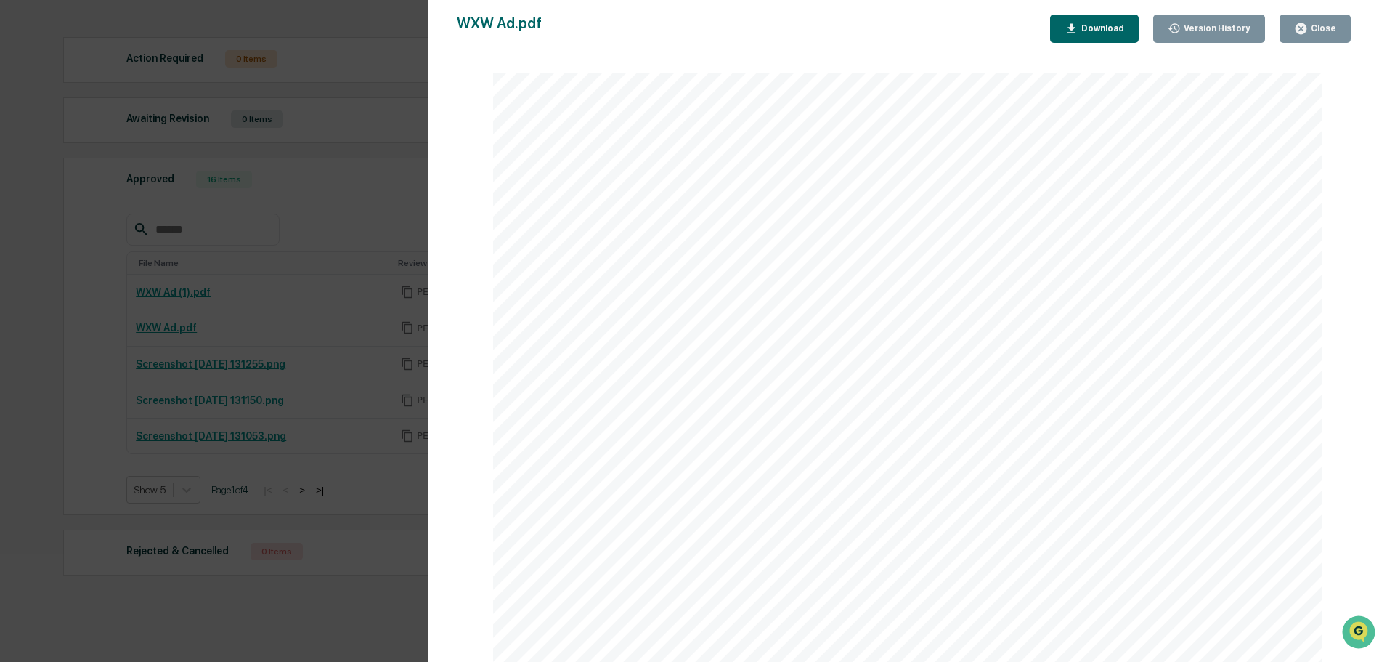
scroll to position [609, 0]
click at [1320, 31] on div "Close" at bounding box center [1322, 28] width 28 height 10
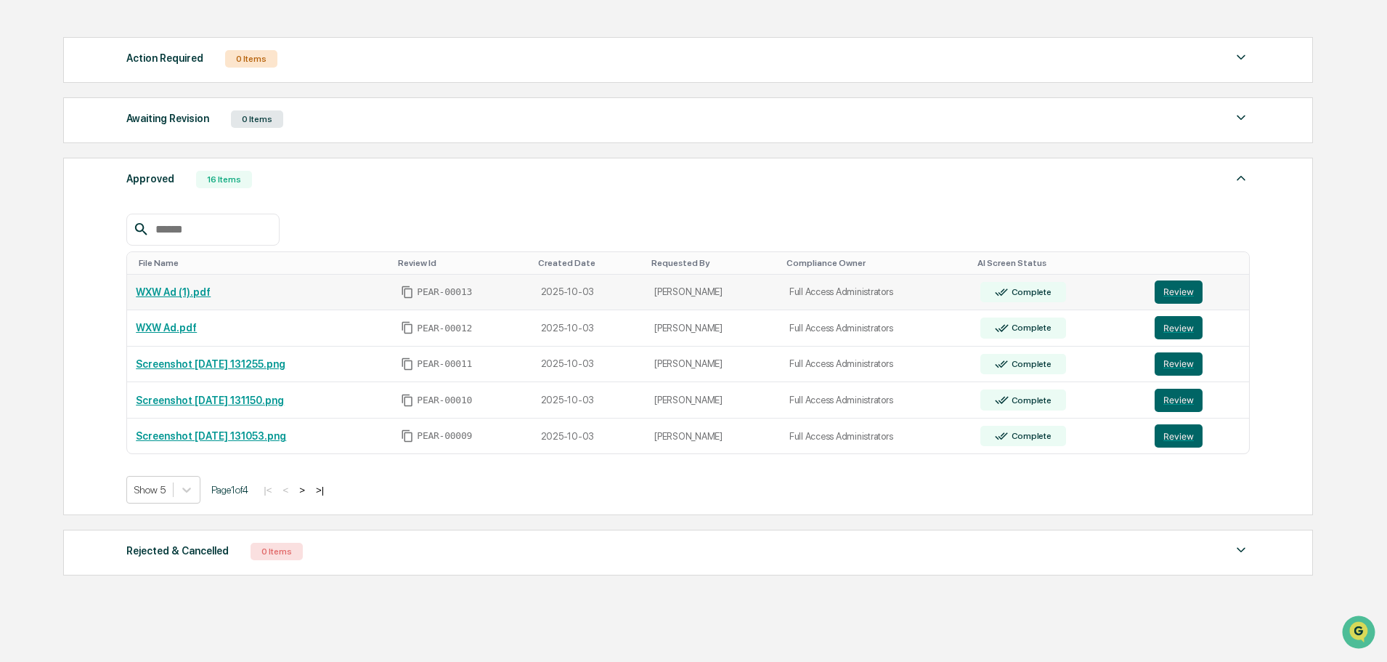
click at [196, 284] on td "WXW Ad (1).pdf" at bounding box center [259, 293] width 265 height 36
click at [196, 288] on link "WXW Ad (1).pdf" at bounding box center [173, 292] width 75 height 12
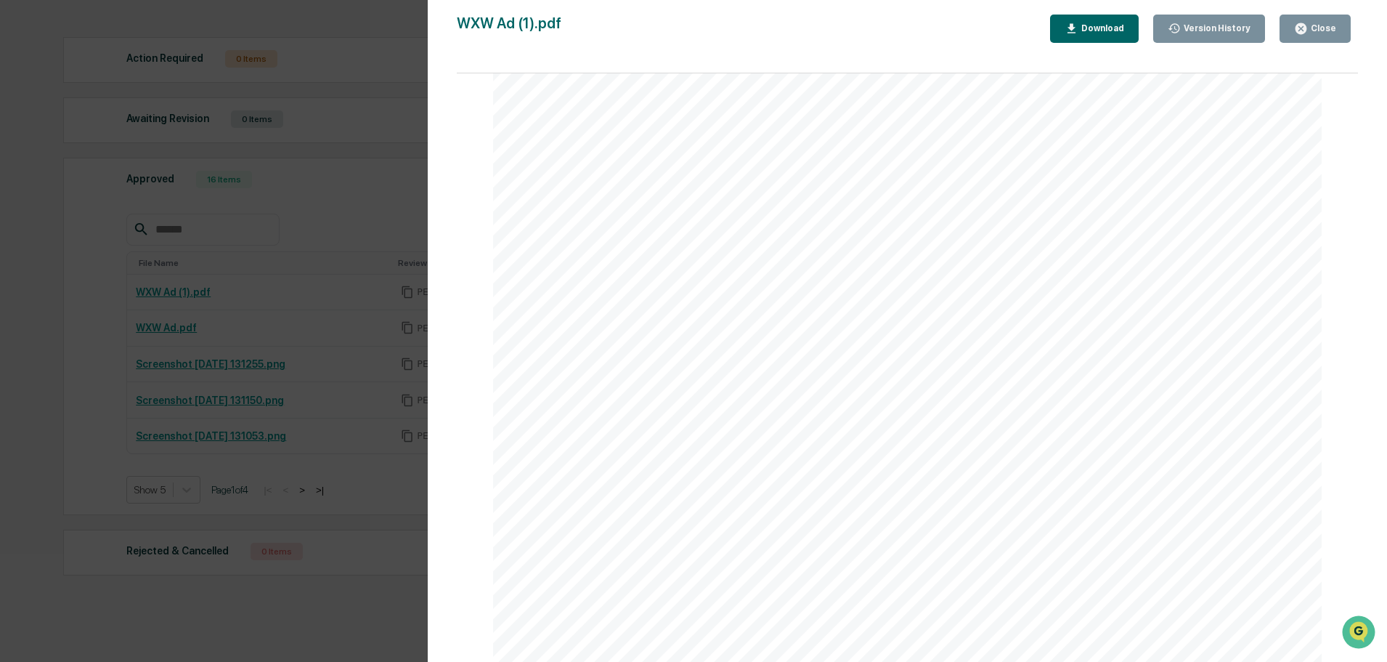
scroll to position [826, 0]
click at [1330, 33] on div "Close" at bounding box center [1322, 28] width 28 height 10
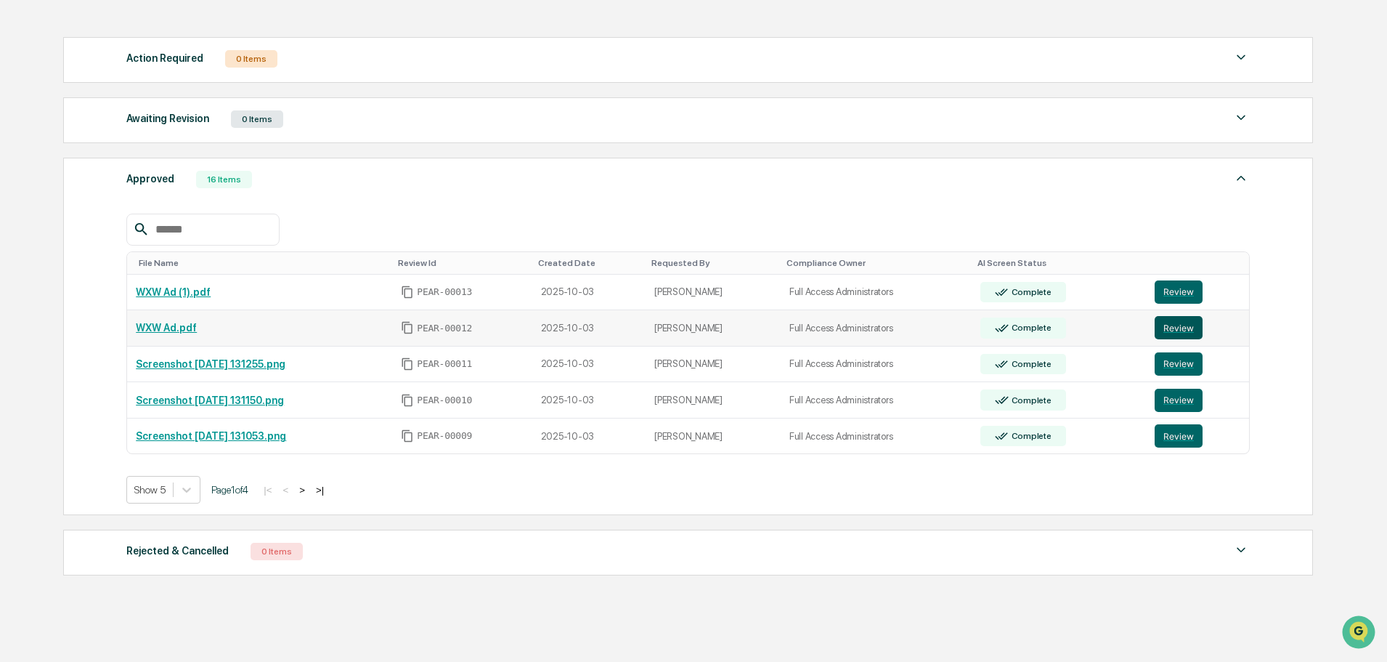
click at [1169, 329] on button "Review" at bounding box center [1179, 327] width 48 height 23
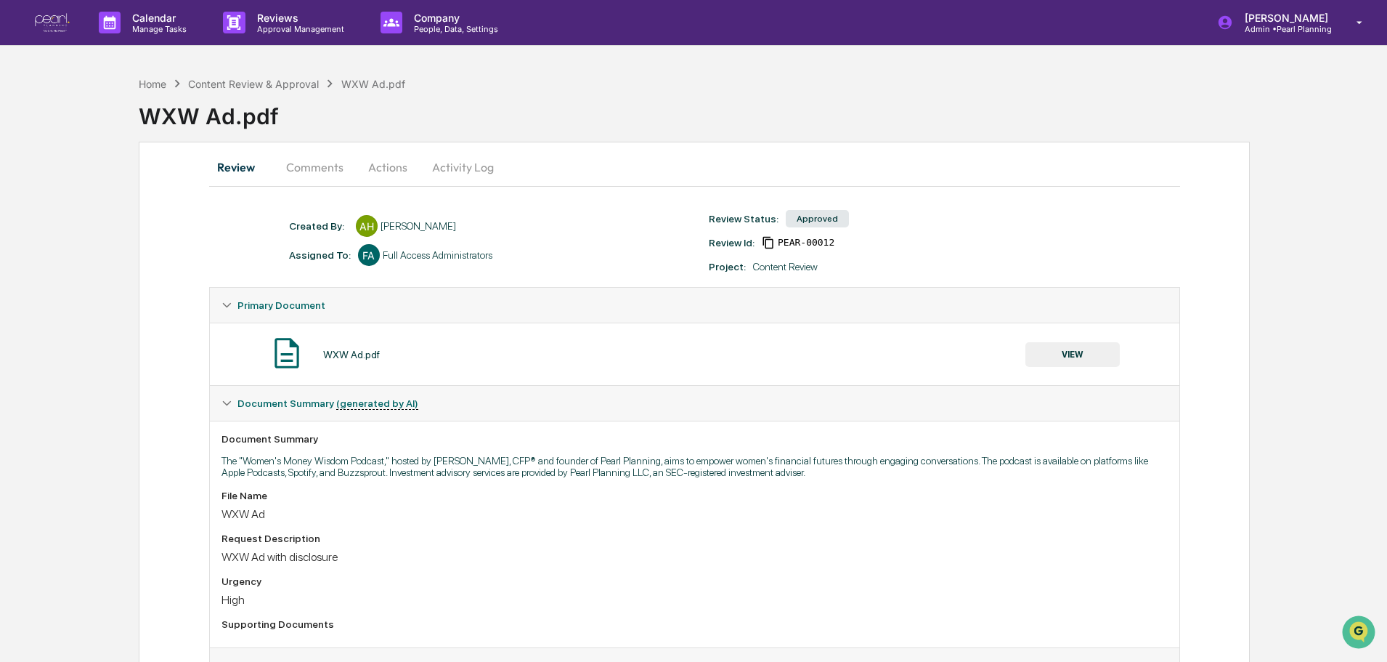
click at [319, 176] on button "Comments" at bounding box center [315, 167] width 81 height 35
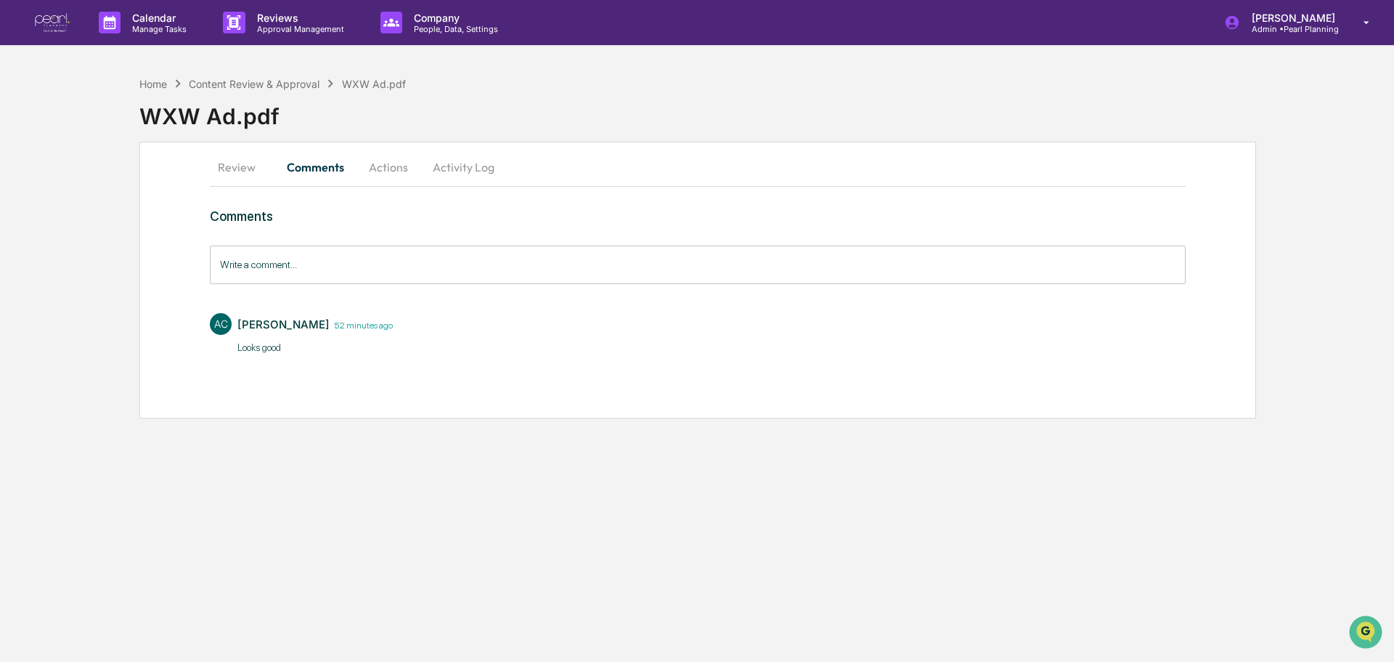
click at [402, 168] on button "Actions" at bounding box center [388, 167] width 65 height 35
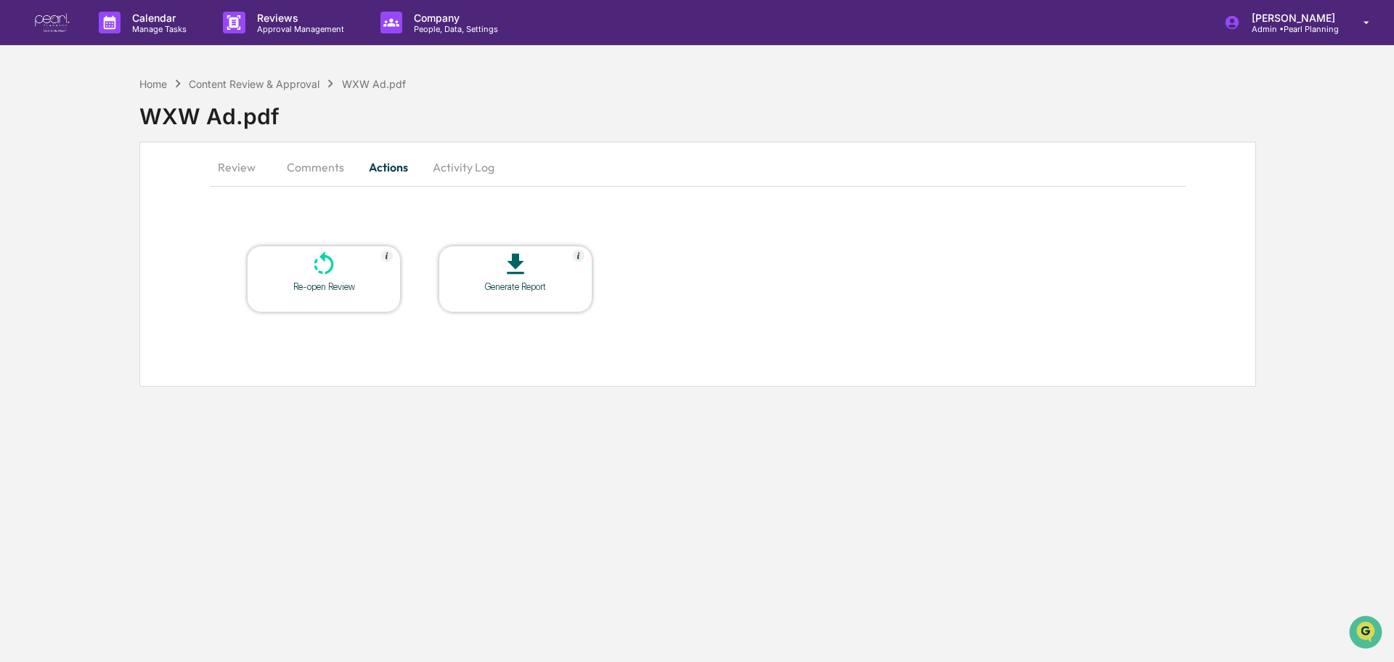
click at [336, 279] on div at bounding box center [323, 265] width 145 height 31
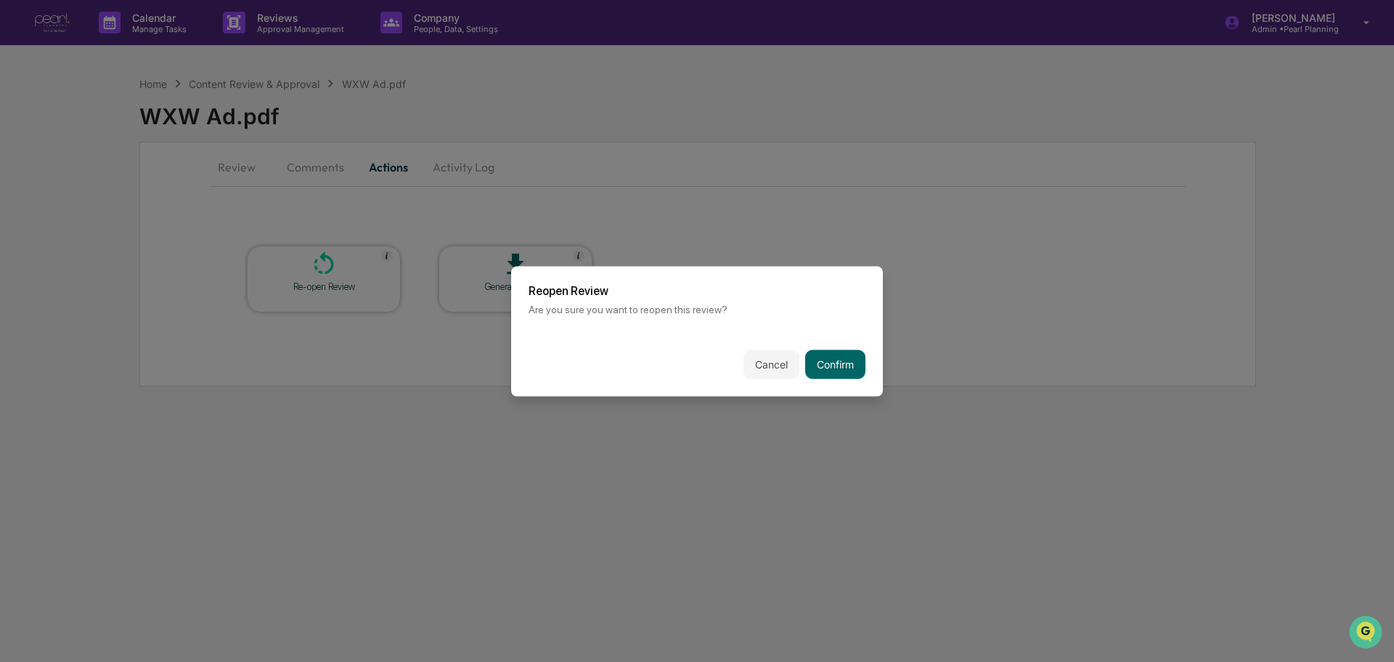
drag, startPoint x: 837, startPoint y: 360, endPoint x: 779, endPoint y: 378, distance: 61.4
click at [836, 360] on button "Confirm" at bounding box center [835, 363] width 60 height 29
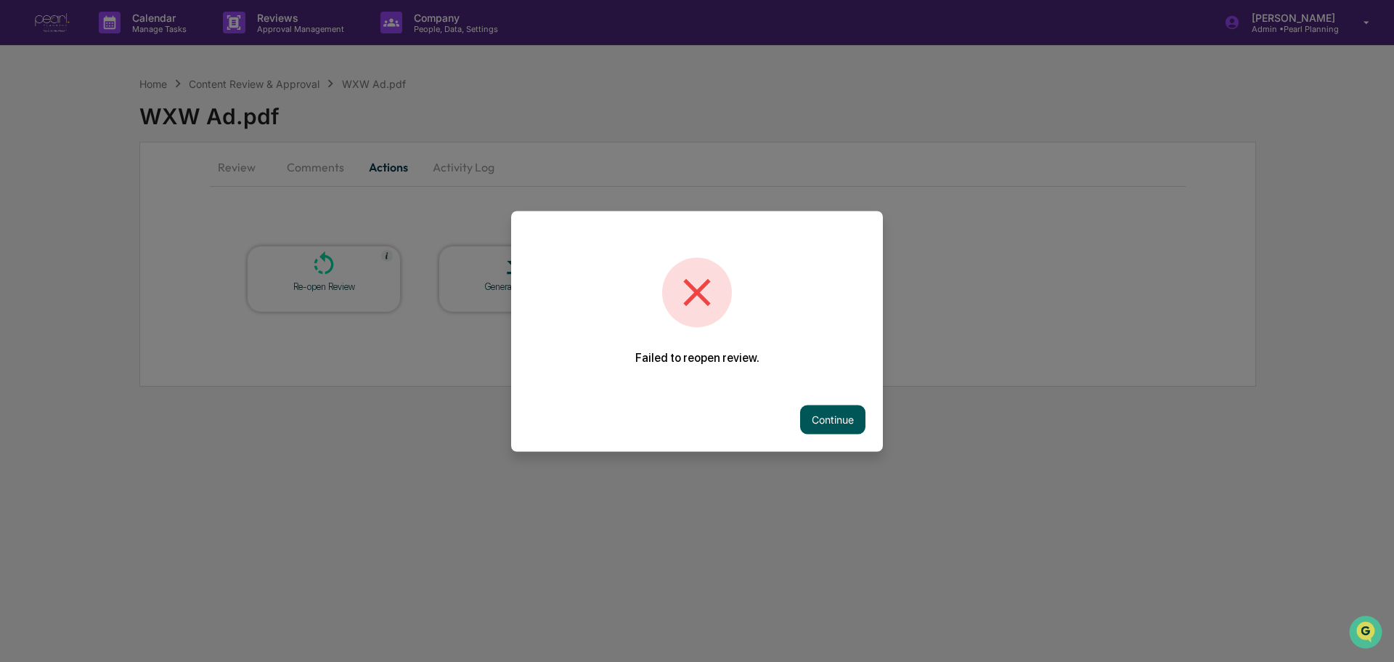
click at [802, 413] on button "Continue" at bounding box center [832, 419] width 65 height 29
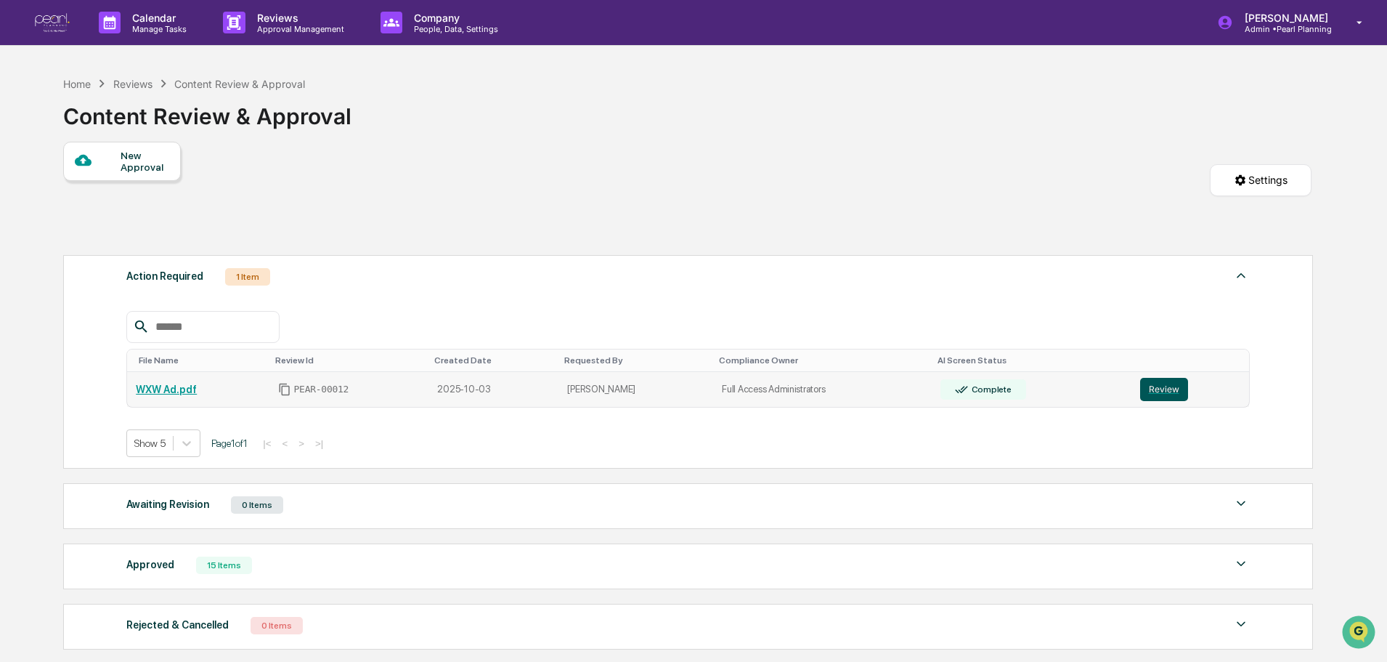
click at [1147, 391] on button "Review" at bounding box center [1164, 389] width 48 height 23
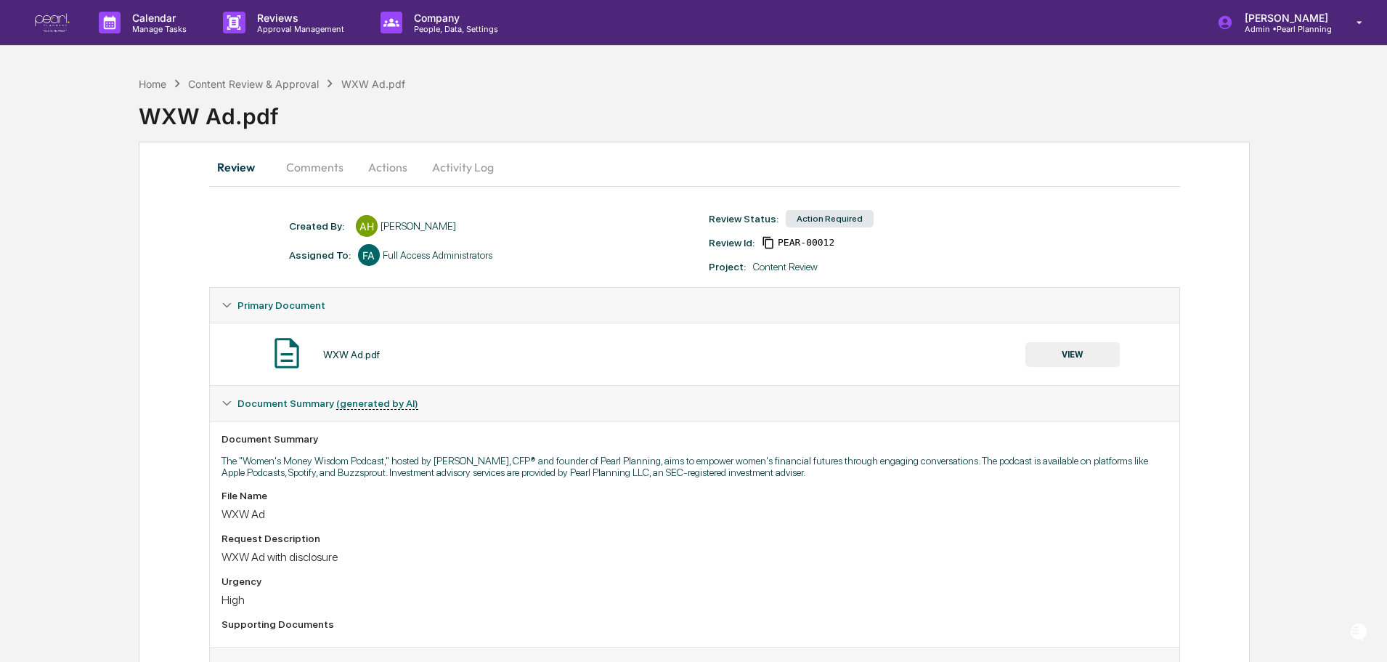
click at [375, 168] on button "Actions" at bounding box center [387, 167] width 65 height 35
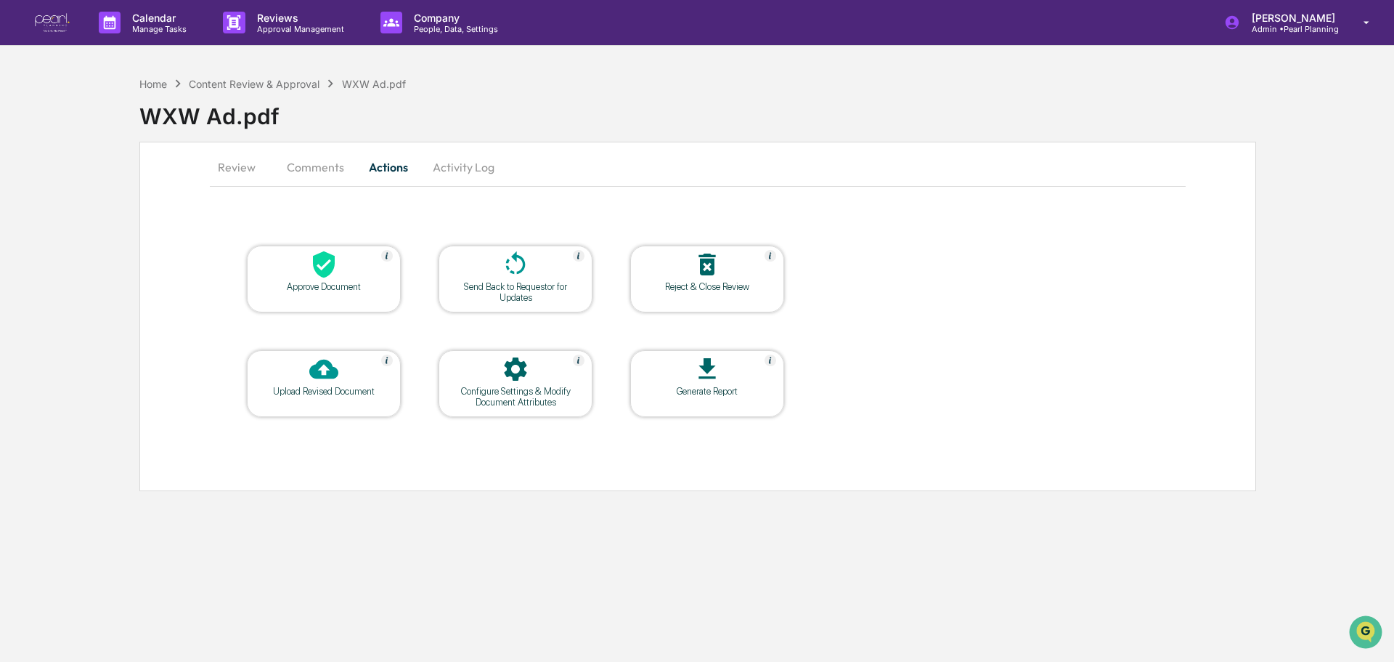
click at [296, 176] on button "Comments" at bounding box center [315, 167] width 81 height 35
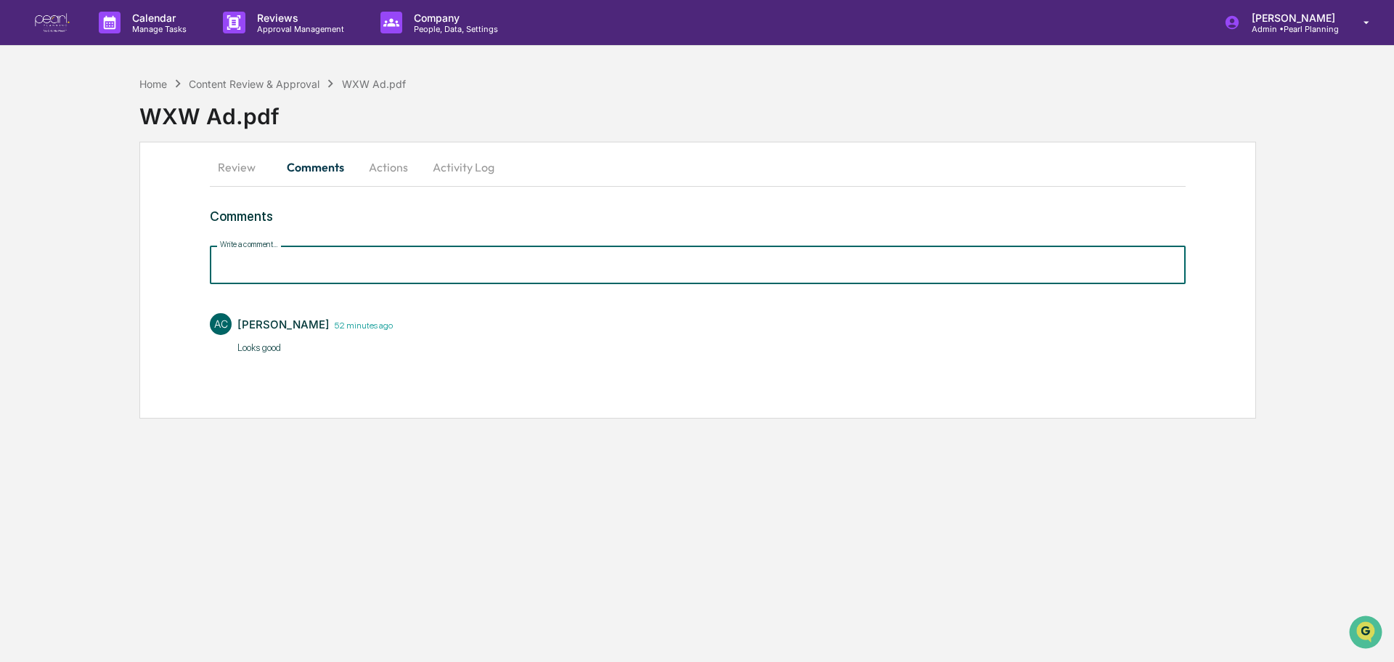
click at [345, 256] on input "Write a comment..." at bounding box center [698, 264] width 976 height 38
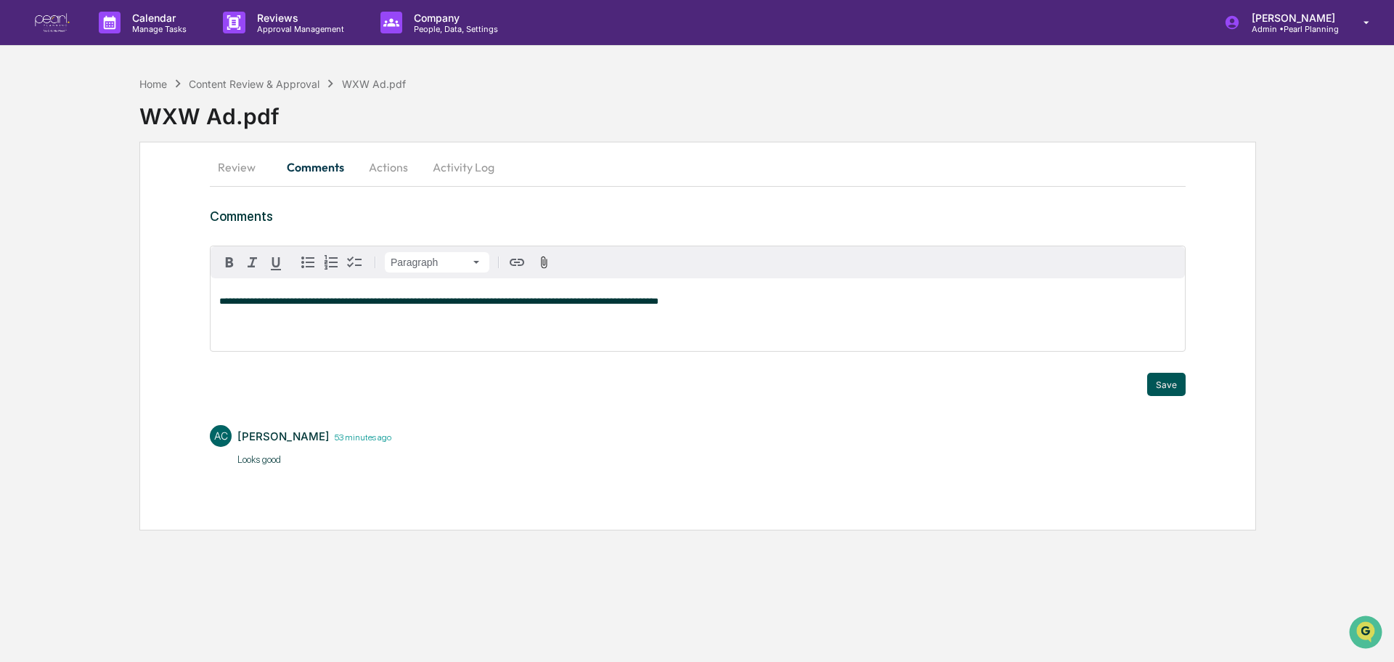
click at [1172, 383] on button "Save" at bounding box center [1166, 384] width 38 height 23
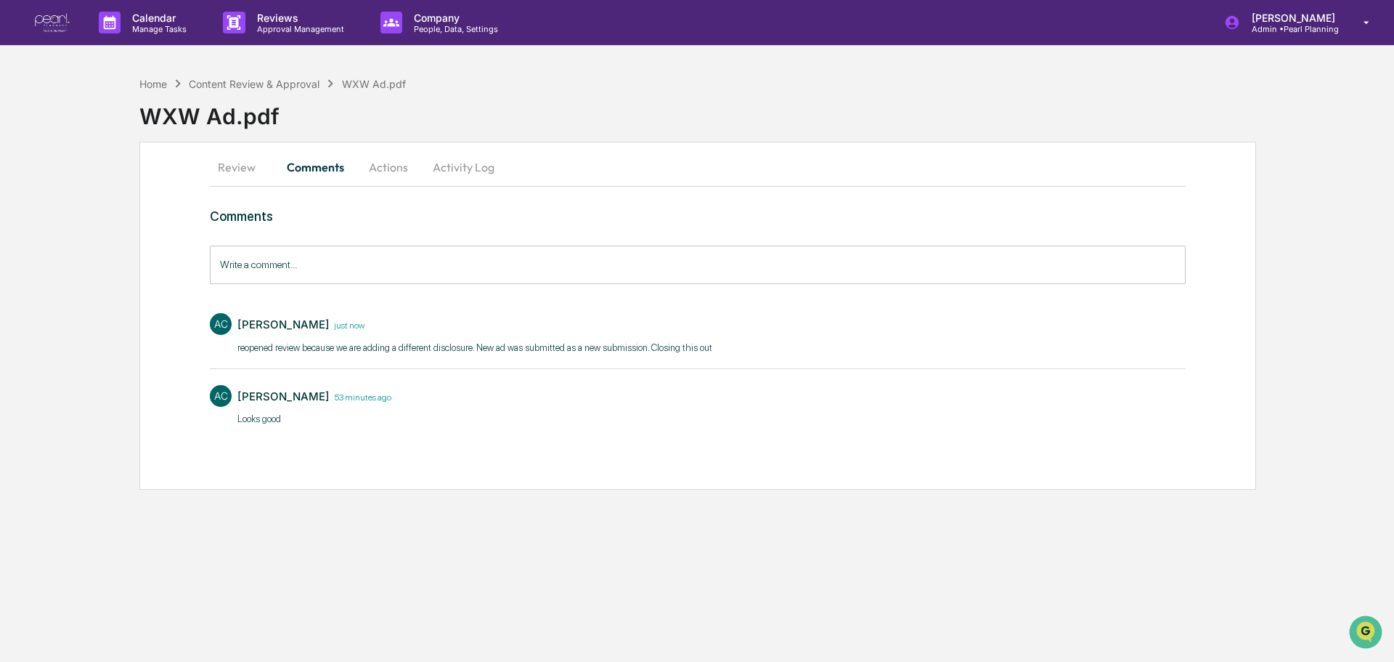
click at [378, 170] on button "Actions" at bounding box center [388, 167] width 65 height 35
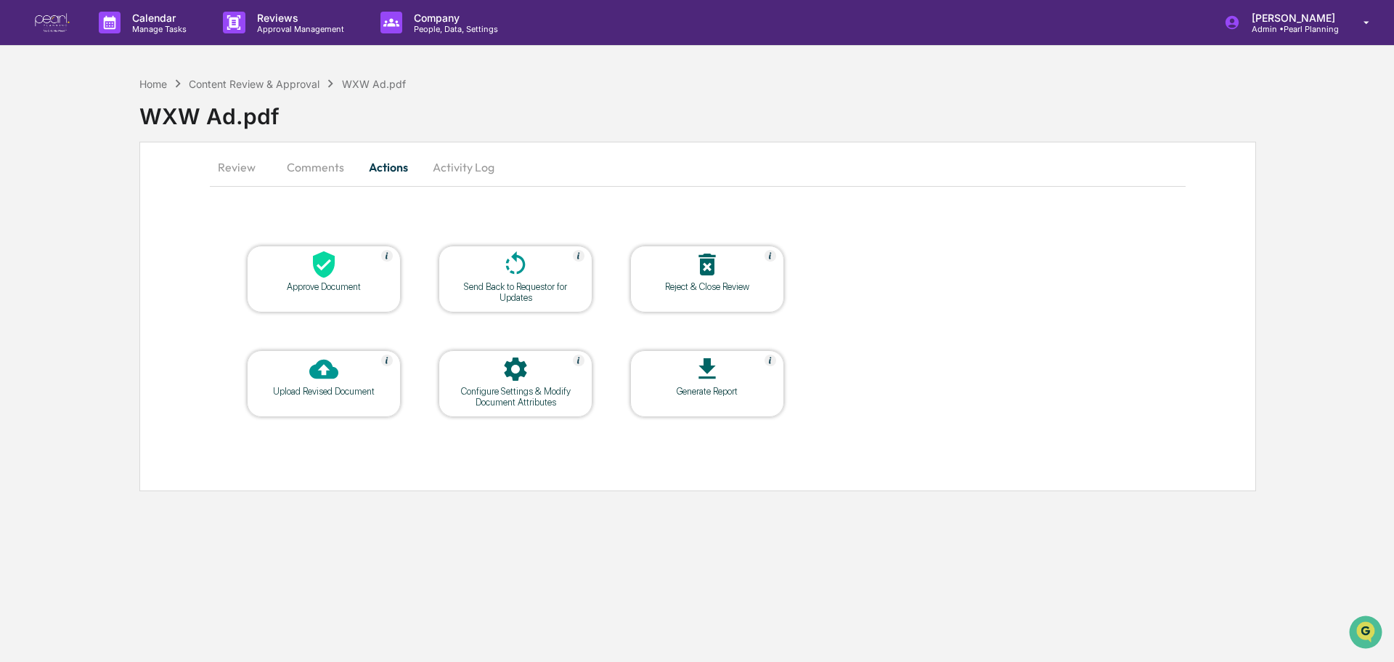
click at [735, 285] on div "Reject & Close Review" at bounding box center [707, 286] width 131 height 11
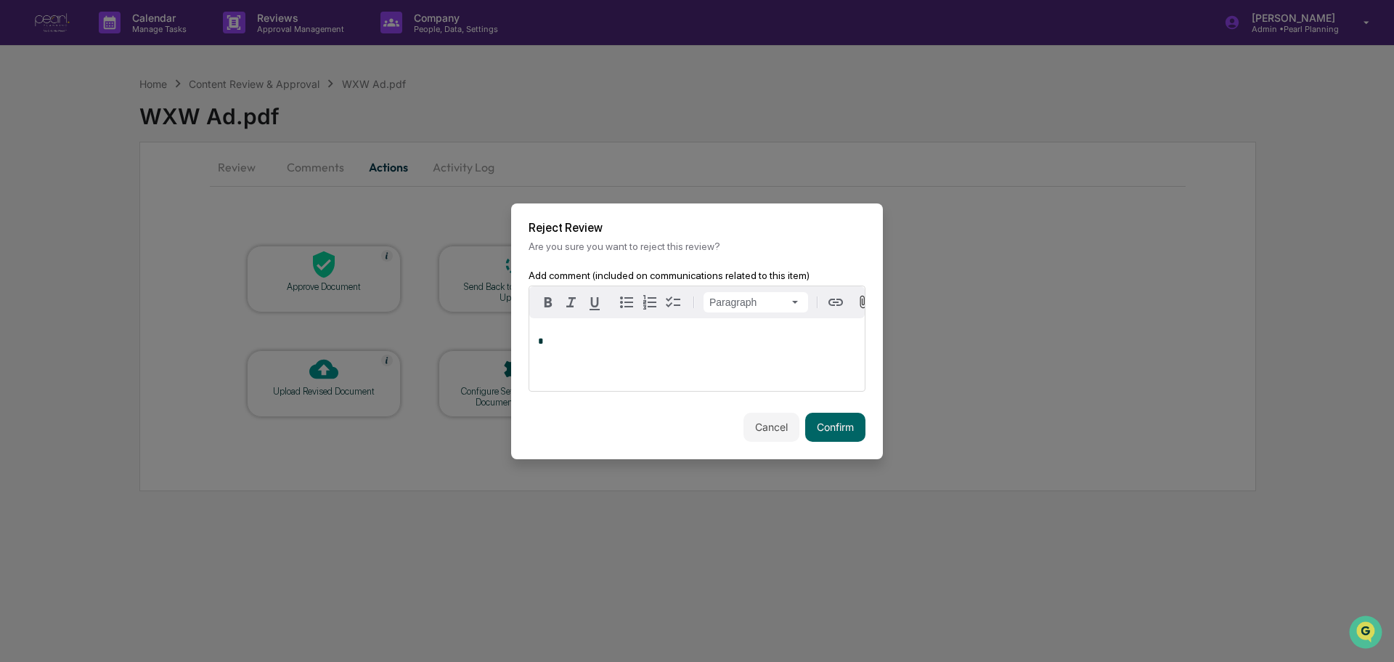
click at [656, 351] on div "*" at bounding box center [697, 354] width 336 height 73
click at [829, 427] on button "Confirm" at bounding box center [835, 427] width 60 height 29
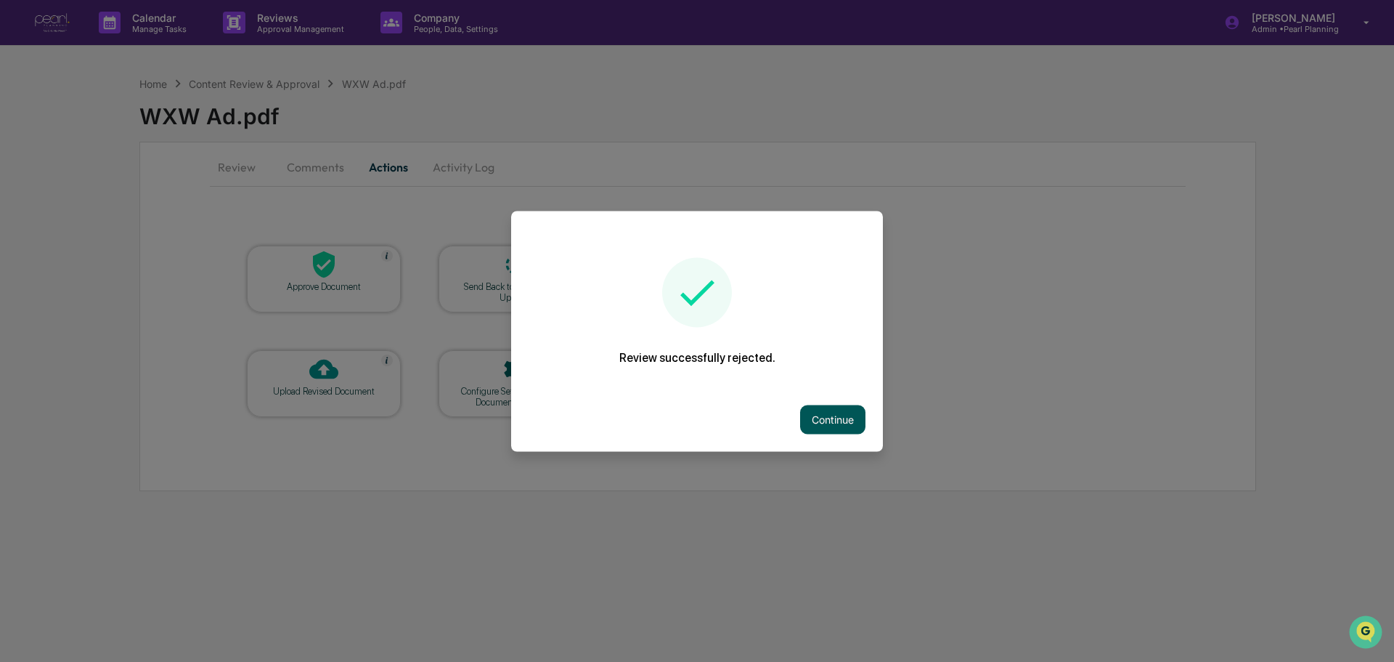
click at [829, 422] on button "Continue" at bounding box center [832, 419] width 65 height 29
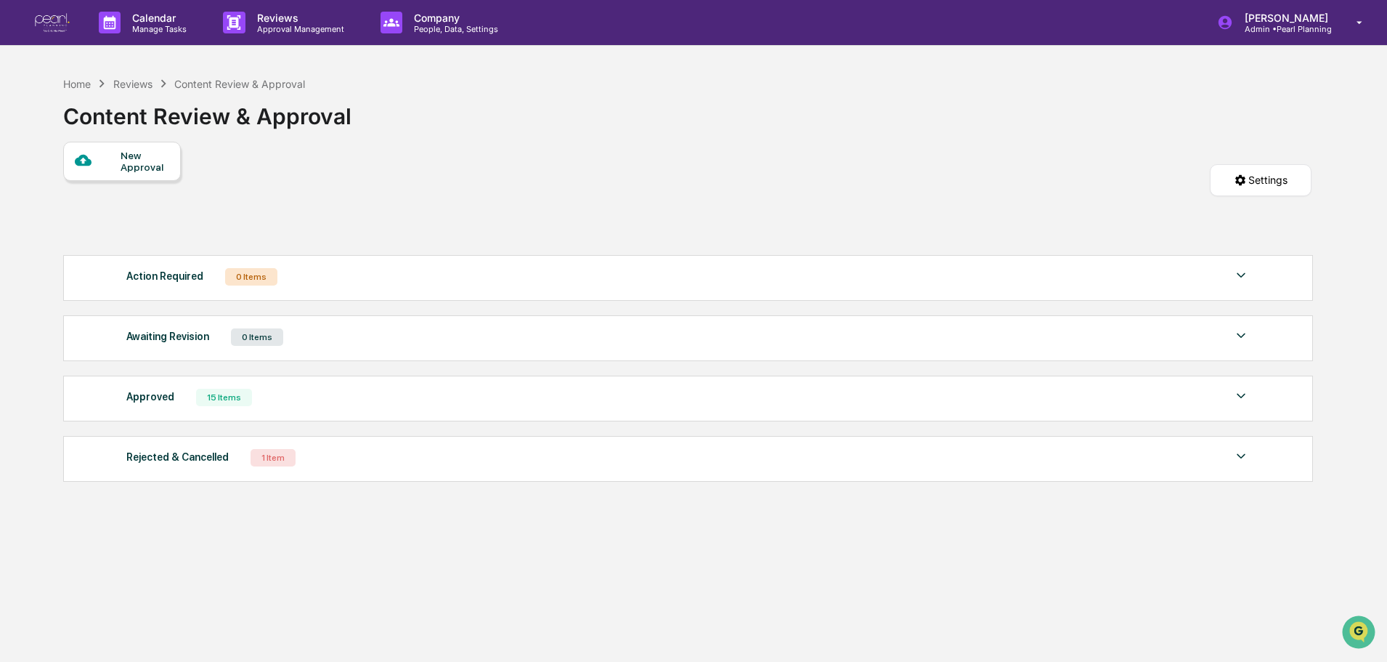
click at [281, 399] on div "Approved 15 Items" at bounding box center [688, 397] width 1124 height 20
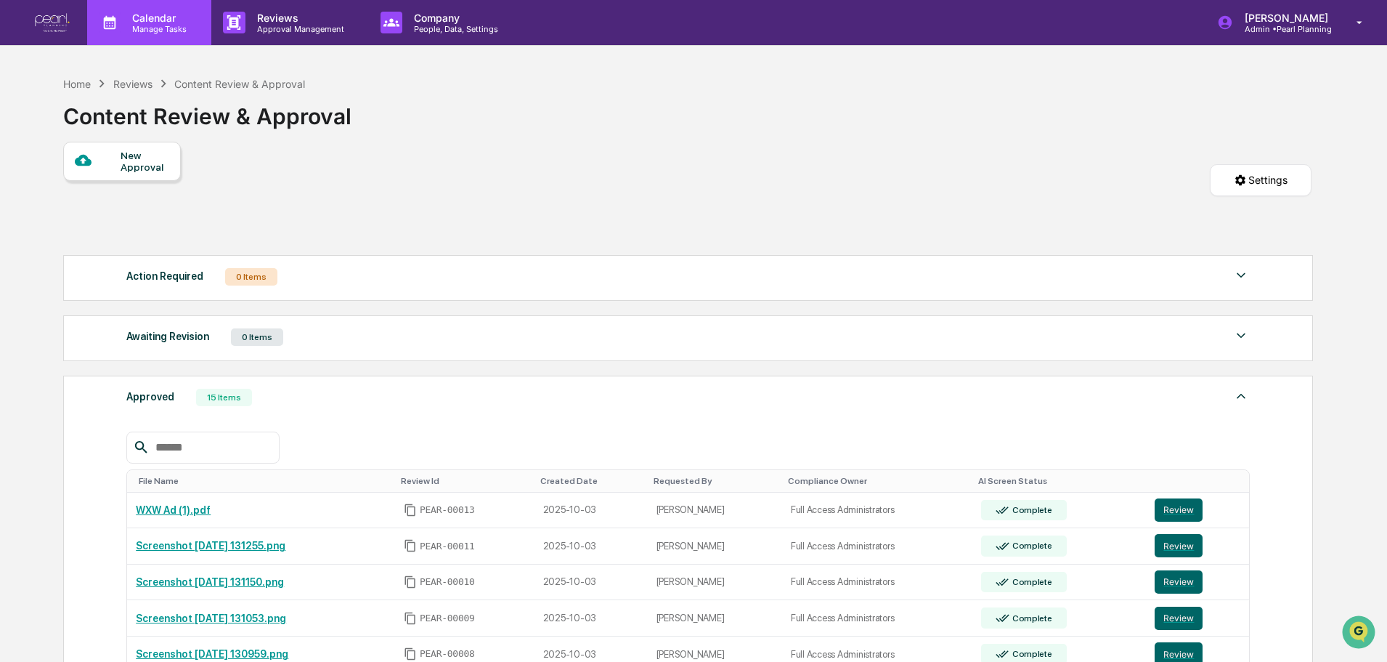
click at [158, 30] on p "Manage Tasks" at bounding box center [157, 29] width 73 height 10
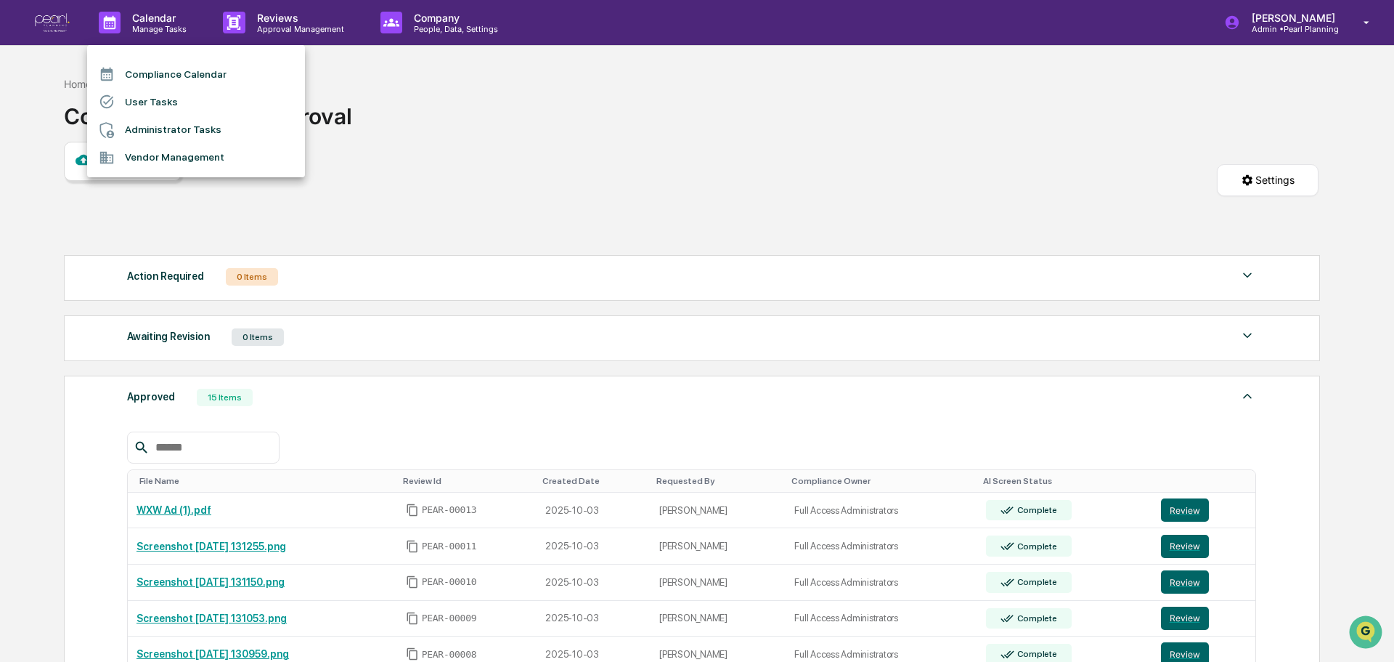
click at [301, 17] on div at bounding box center [697, 331] width 1394 height 662
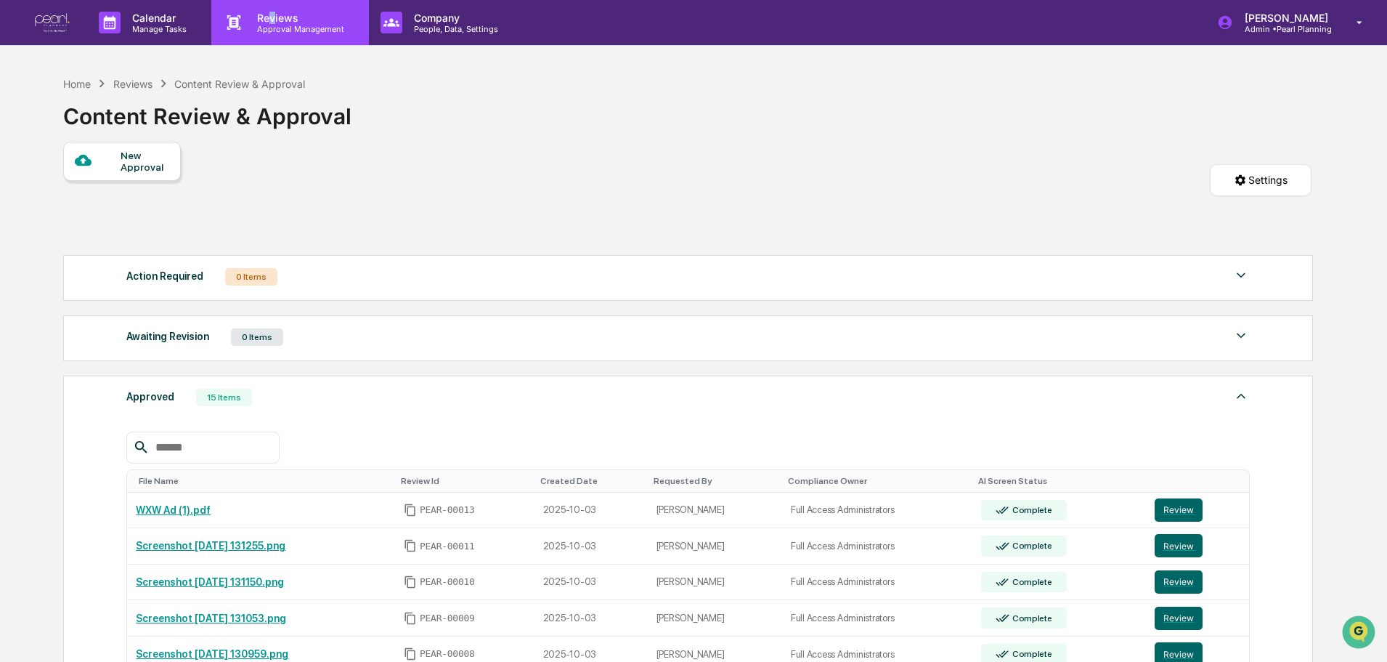
click at [272, 17] on p "Reviews" at bounding box center [298, 18] width 106 height 12
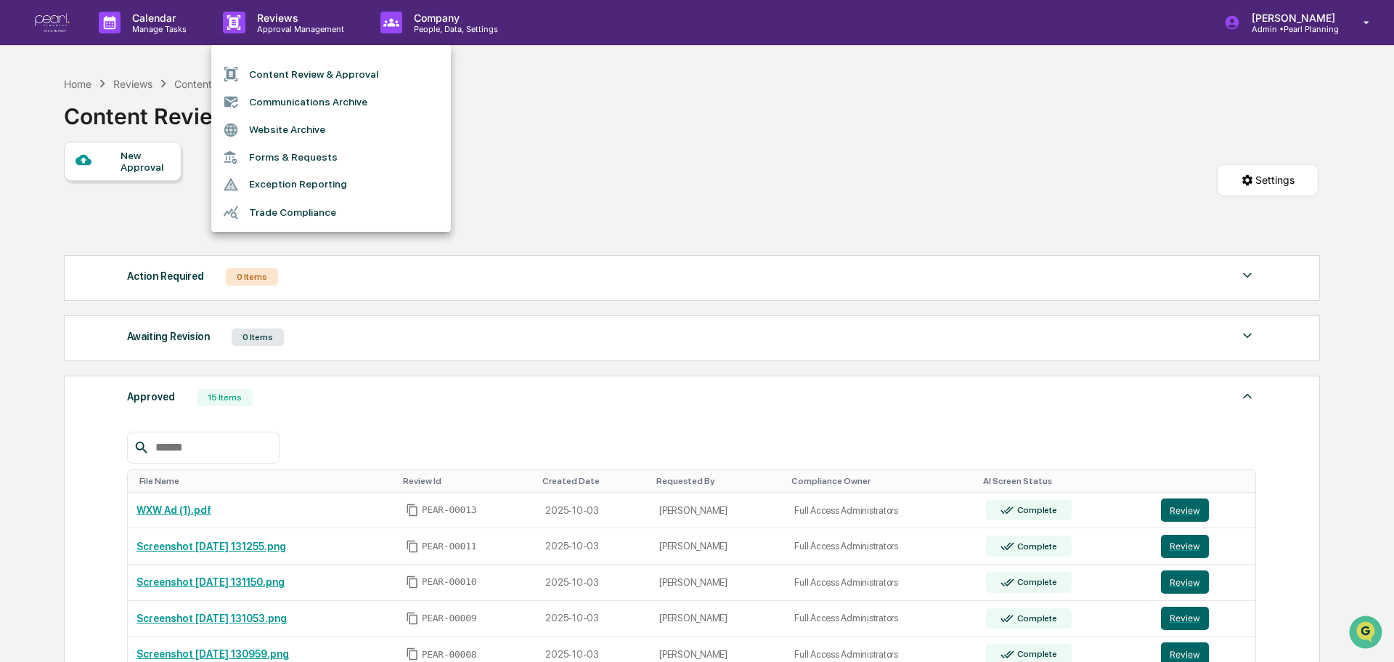
click at [138, 20] on div at bounding box center [697, 331] width 1394 height 662
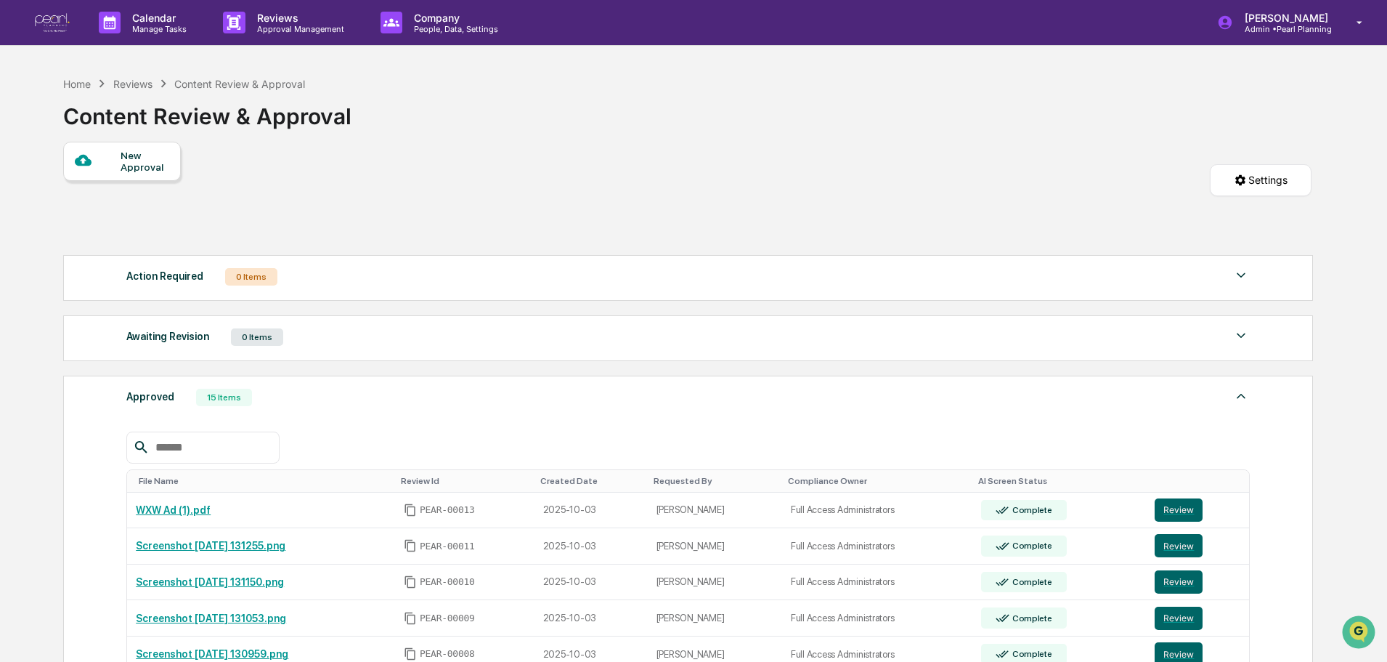
click at [138, 20] on p "Calendar" at bounding box center [157, 18] width 73 height 12
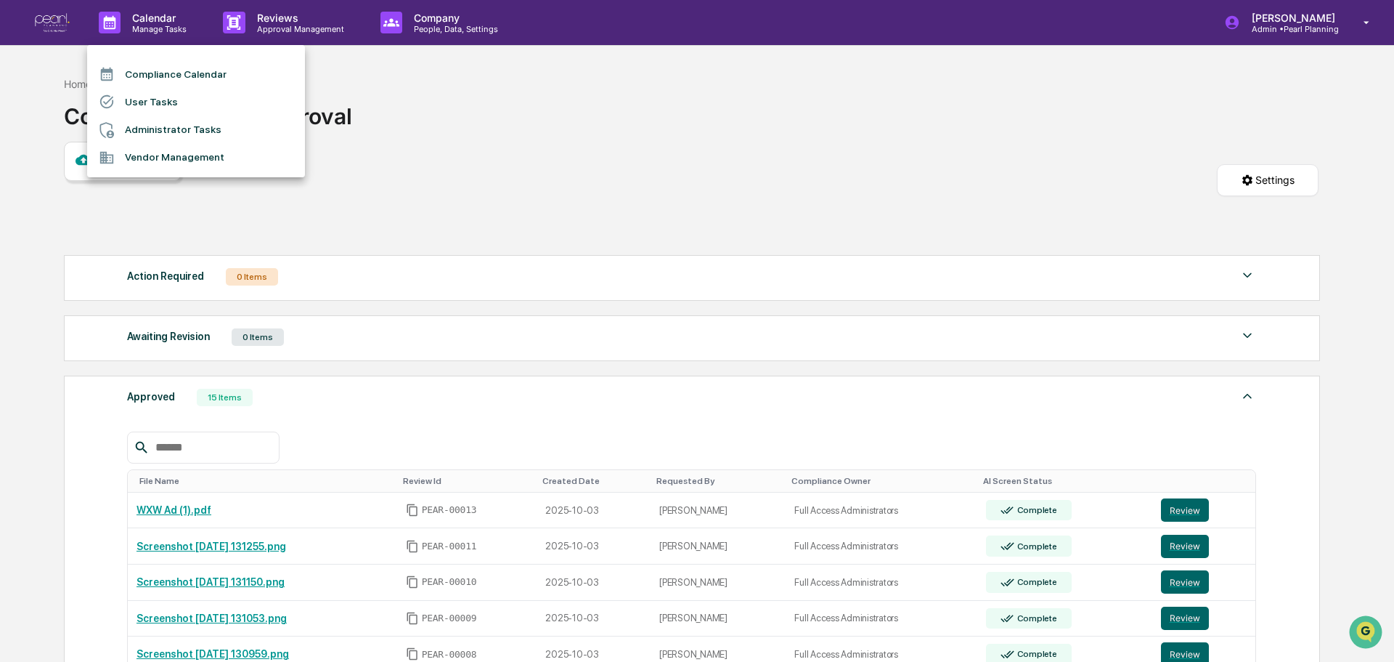
click at [55, 24] on div at bounding box center [697, 331] width 1394 height 662
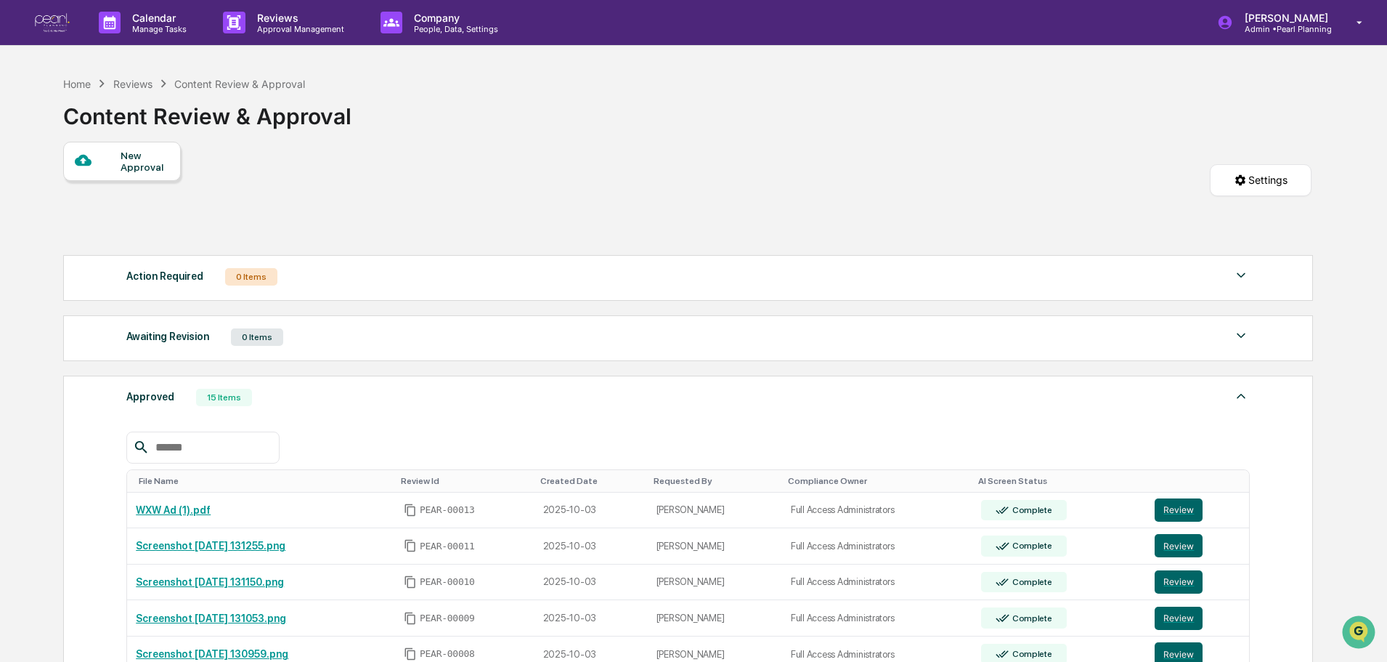
click at [55, 24] on img at bounding box center [52, 23] width 35 height 20
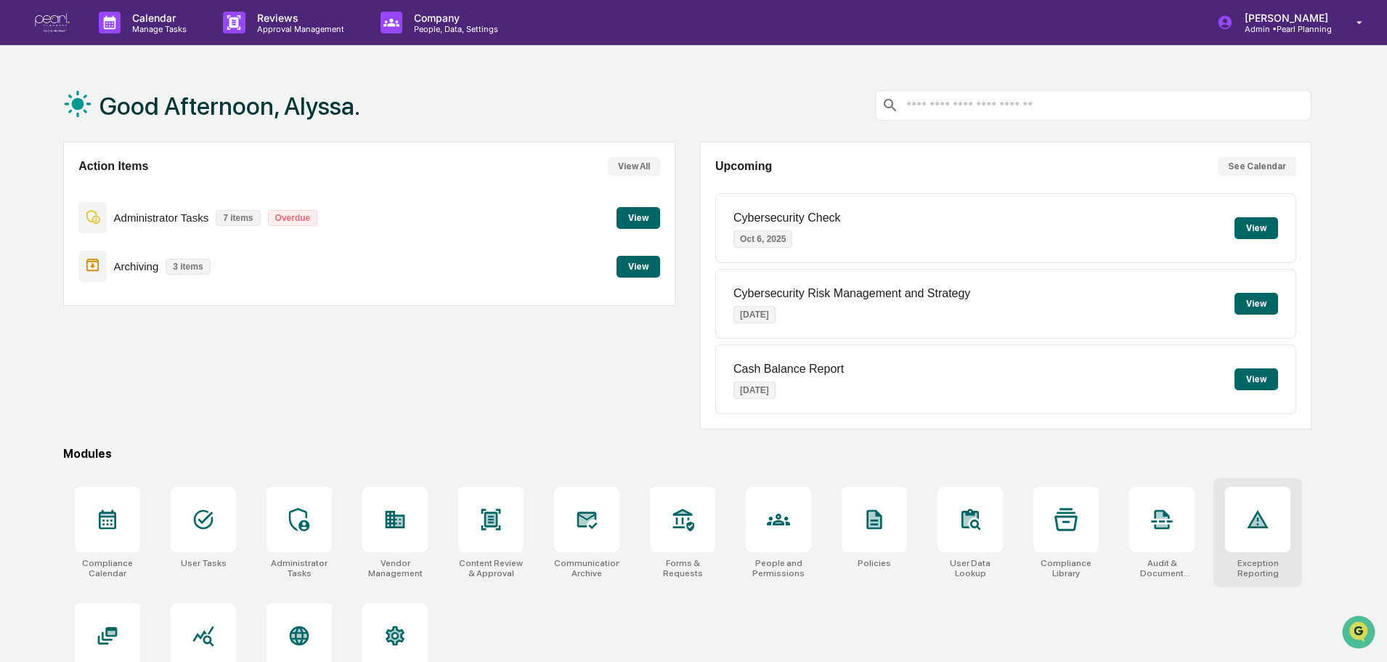
click at [1220, 501] on div "Exception Reporting" at bounding box center [1258, 532] width 89 height 109
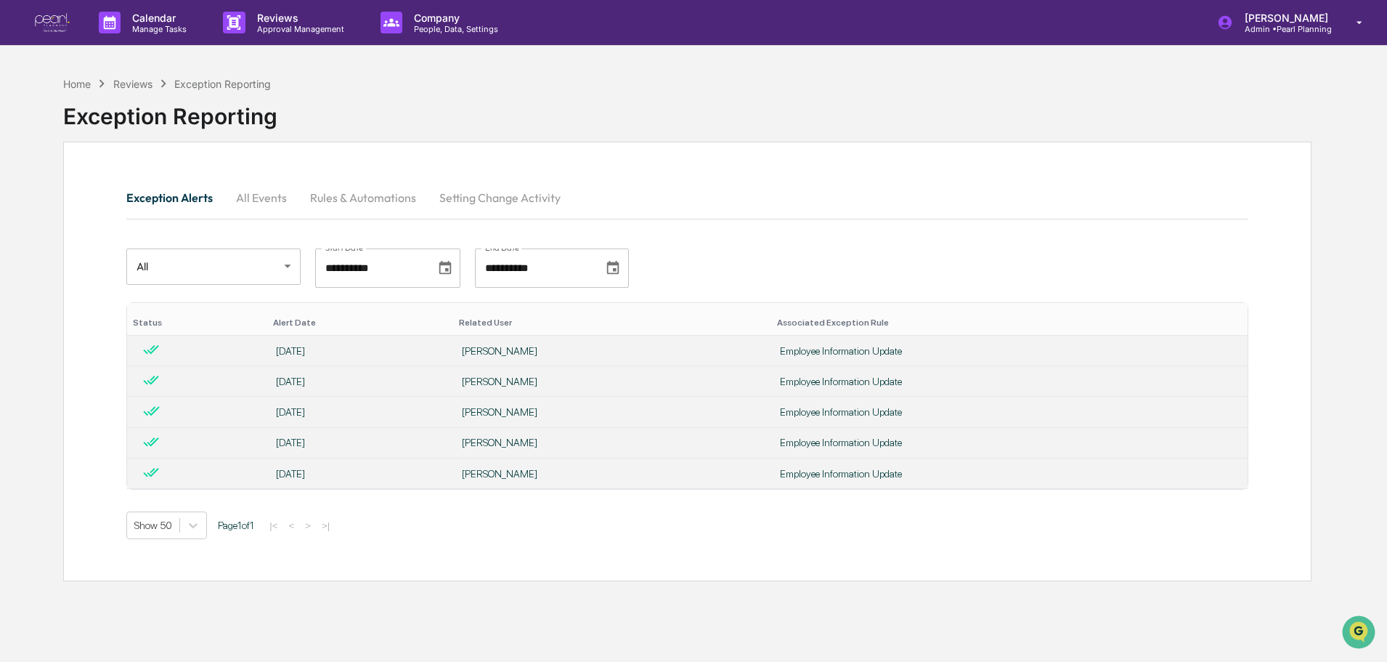
click at [9, 296] on div "**********" at bounding box center [693, 400] width 1387 height 662
